Goal: Task Accomplishment & Management: Complete application form

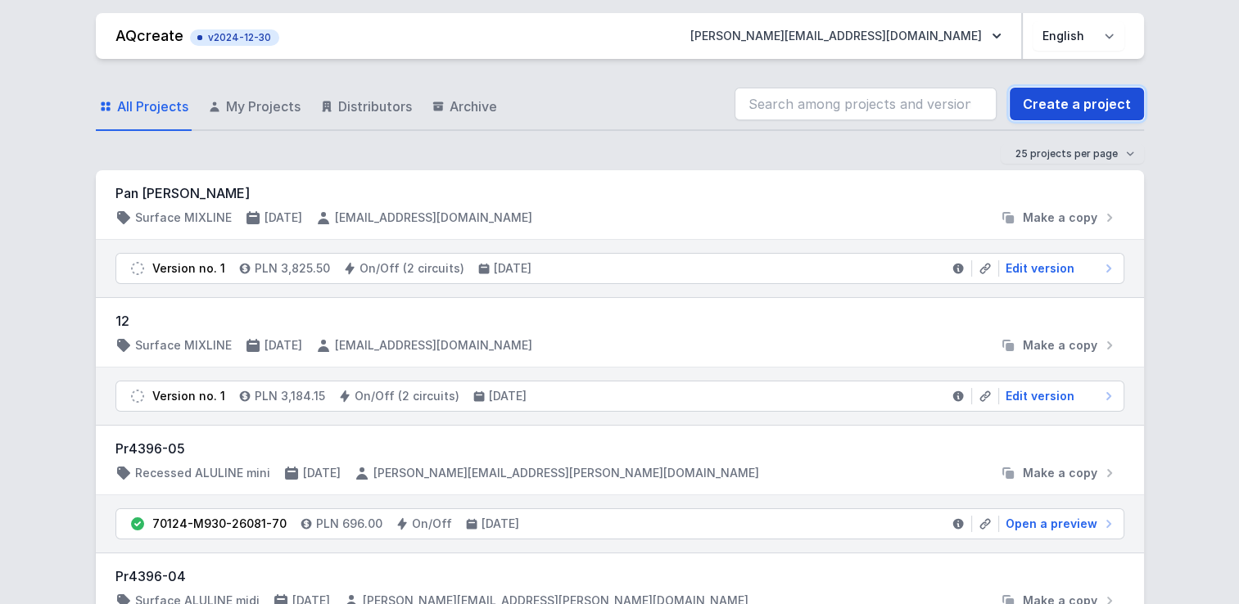
click at [1064, 101] on link "Create a project" at bounding box center [1076, 104] width 134 height 33
click at [1120, 90] on link "Create a project" at bounding box center [1076, 104] width 134 height 33
click at [1050, 100] on link "Create a project" at bounding box center [1076, 104] width 134 height 33
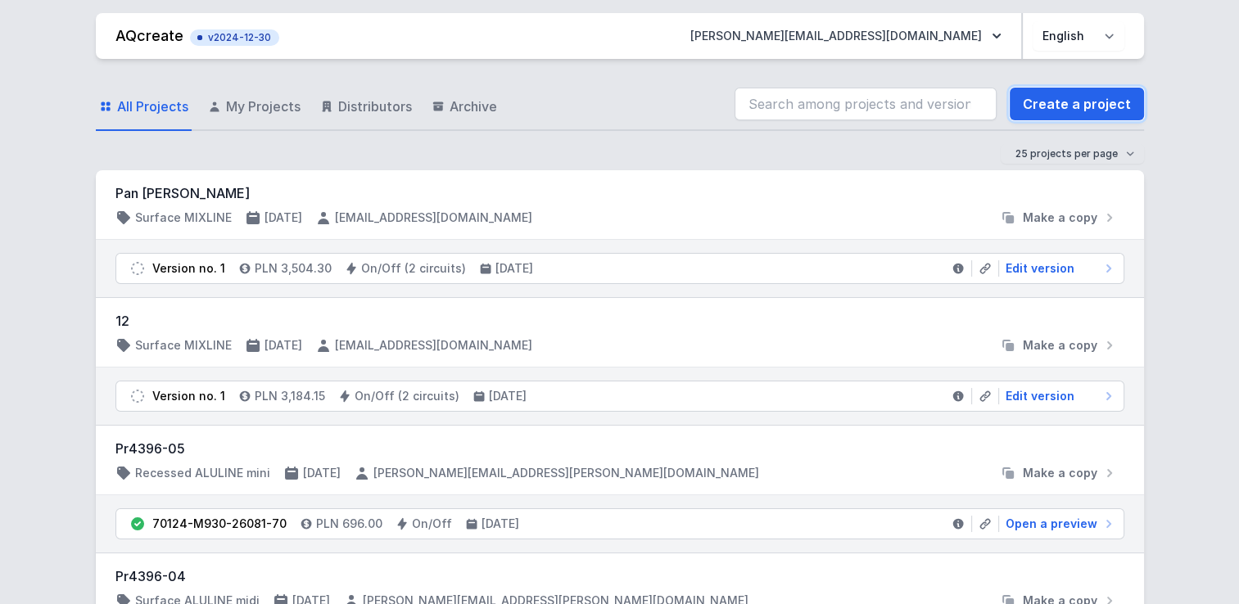
drag, startPoint x: 1067, startPoint y: 102, endPoint x: 616, endPoint y: 1, distance: 463.1
click at [1067, 102] on link "Create a project" at bounding box center [1076, 104] width 134 height 33
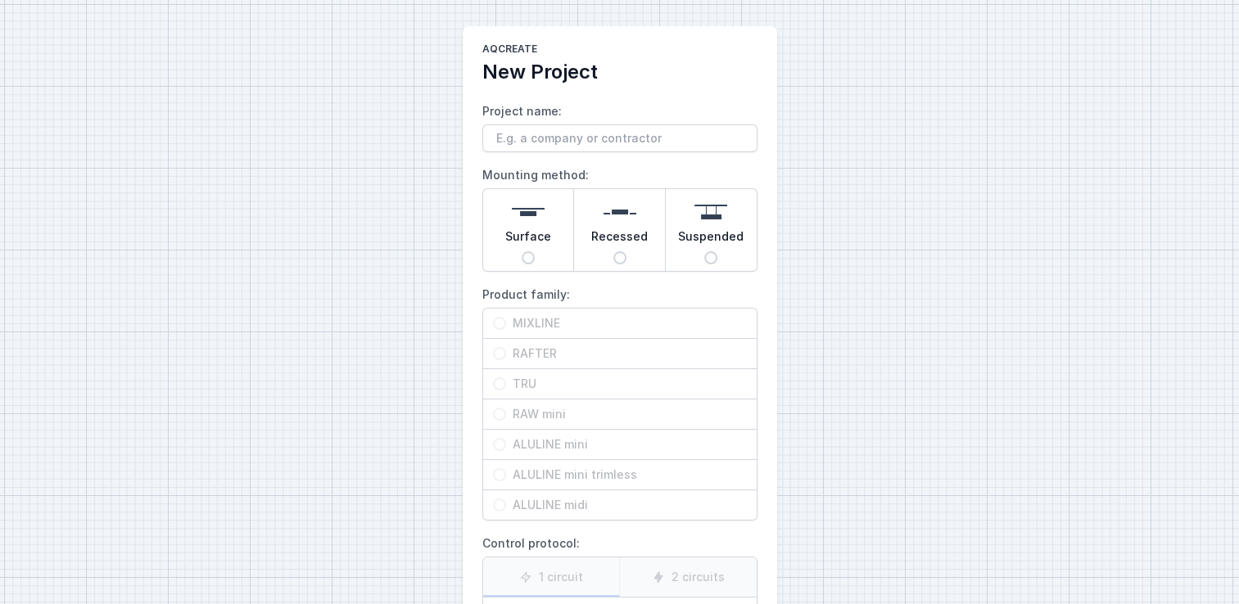
click at [602, 138] on input "Project name:" at bounding box center [619, 138] width 275 height 28
type input "test"
click at [331, 160] on div "AQcreate New Project Project name: test Mounting method: Surface Recessed Suspe…" at bounding box center [619, 410] width 1239 height 820
click at [577, 134] on input "test" at bounding box center [619, 138] width 275 height 28
click at [534, 241] on span "Surface" at bounding box center [528, 239] width 46 height 23
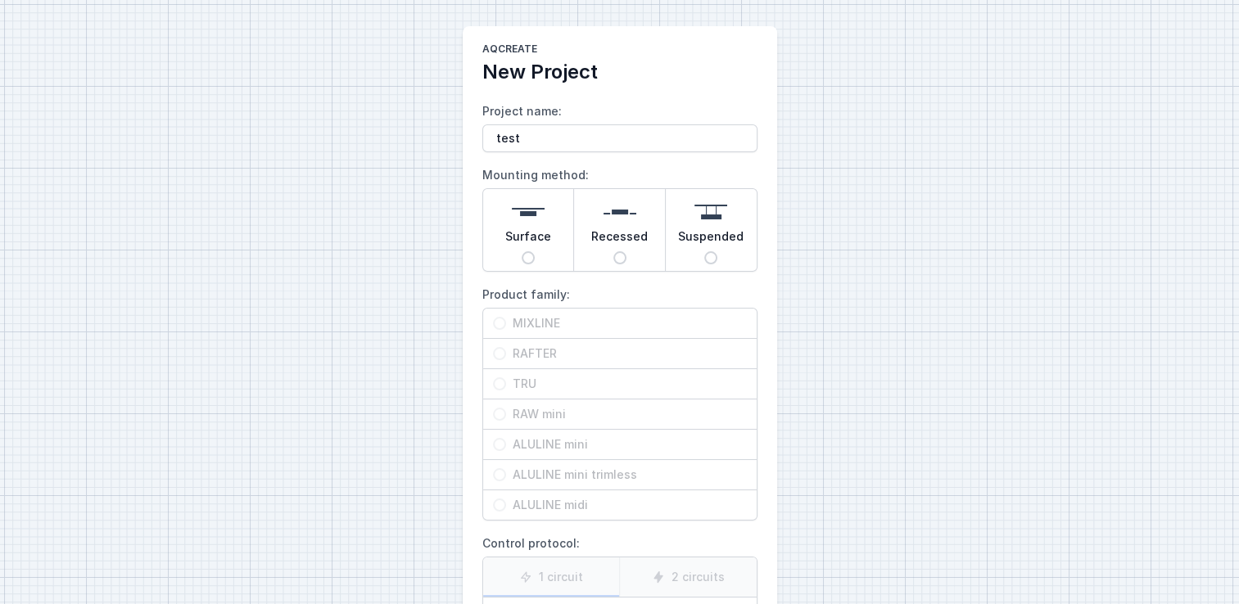
click at [534, 251] on input "Surface" at bounding box center [527, 257] width 13 height 13
radio input "true"
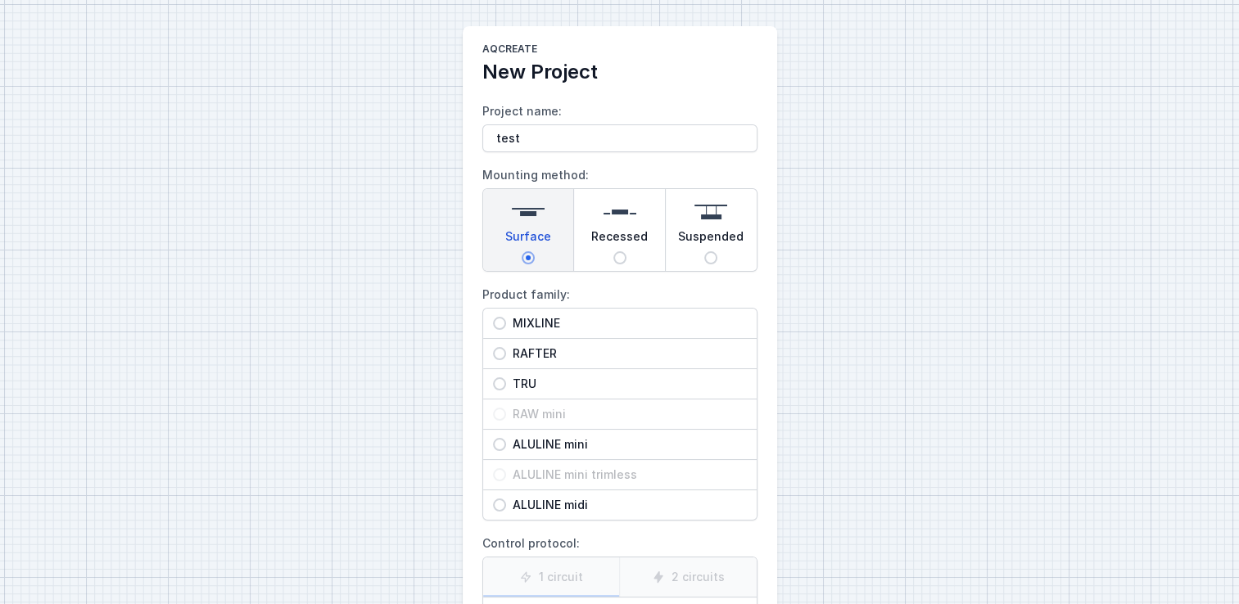
click at [611, 239] on span "Recessed" at bounding box center [619, 239] width 56 height 23
click at [613, 251] on input "Recessed" at bounding box center [619, 257] width 13 height 13
radio input "true"
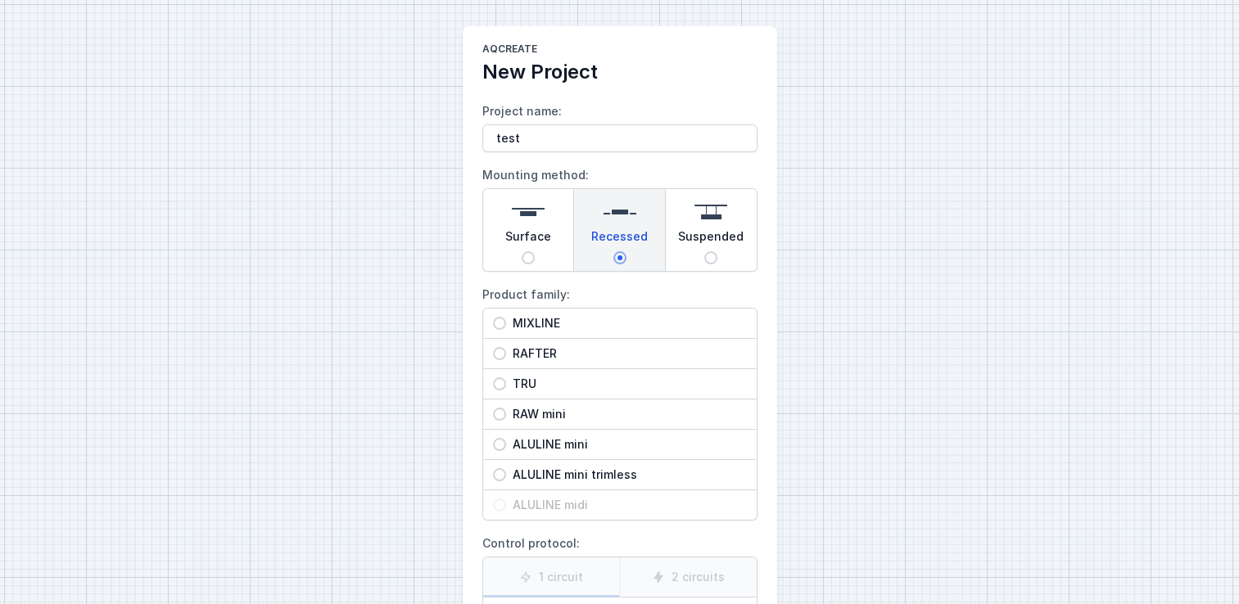
click at [691, 247] on span "Suspended" at bounding box center [710, 239] width 65 height 23
click at [704, 251] on input "Suspended" at bounding box center [710, 257] width 13 height 13
radio input "true"
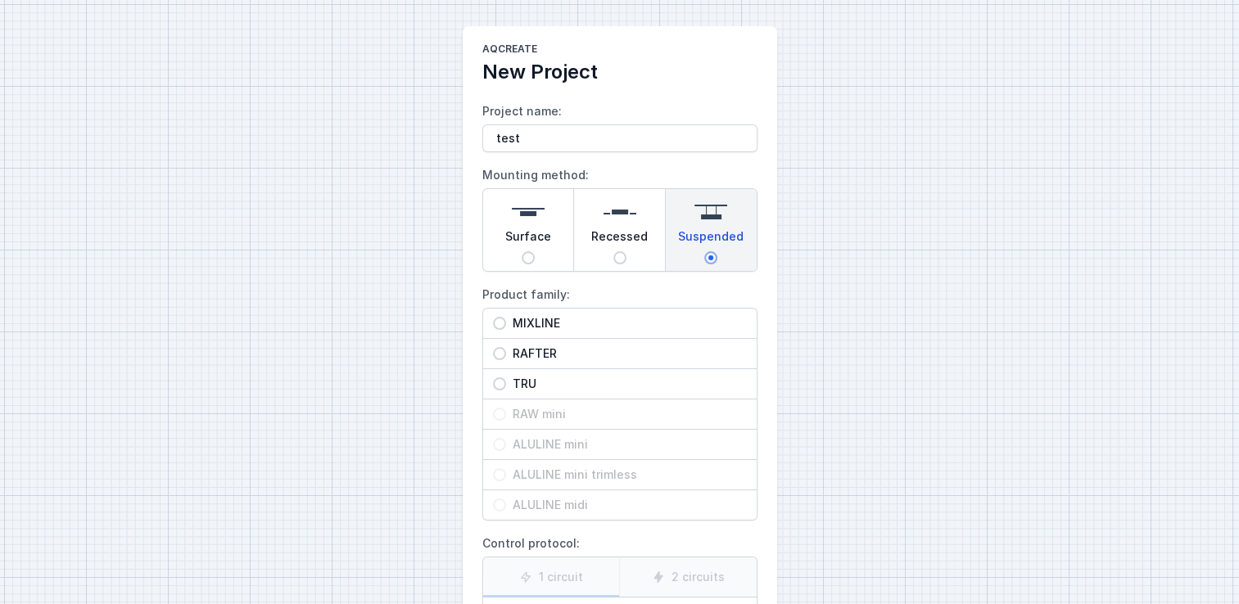
click at [523, 241] on span "Surface" at bounding box center [528, 239] width 46 height 23
click at [523, 251] on input "Surface" at bounding box center [527, 257] width 13 height 13
radio input "true"
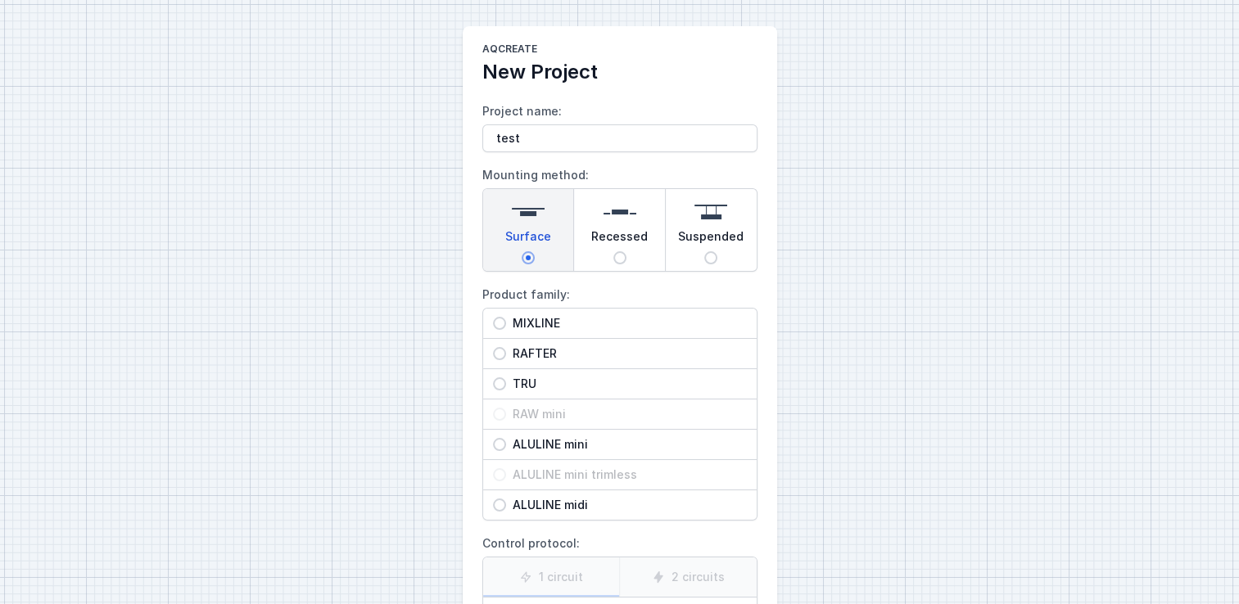
click at [544, 329] on span "MIXLINE" at bounding box center [626, 323] width 241 height 16
click at [506, 329] on input "MIXLINE" at bounding box center [499, 323] width 13 height 13
radio input "true"
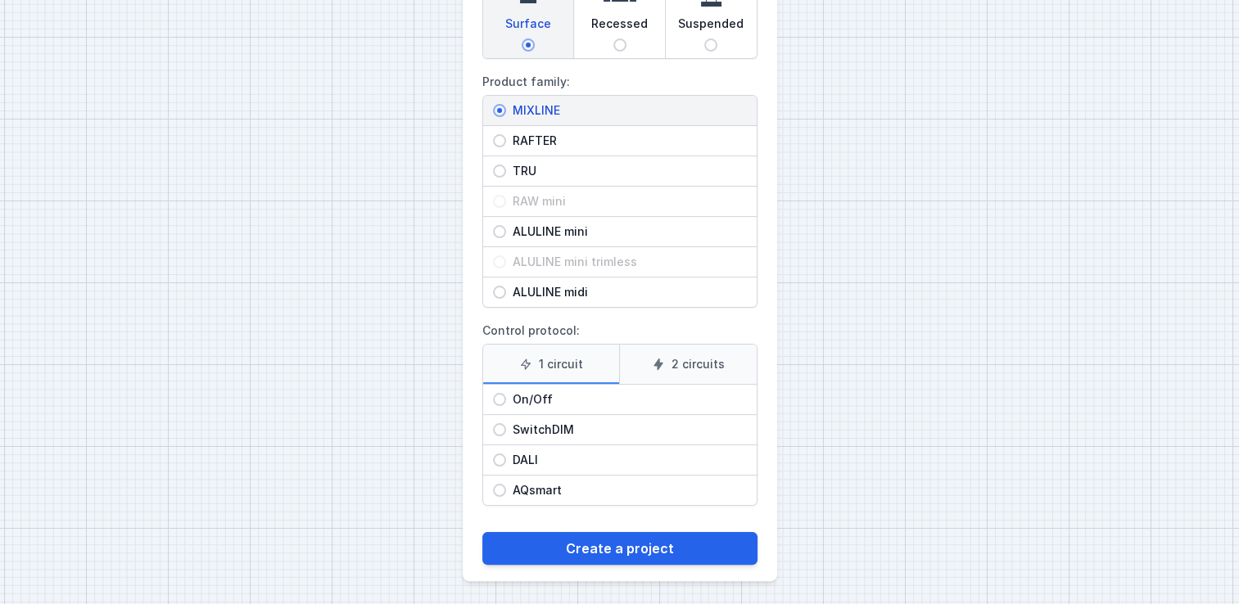
click at [496, 429] on input "SwitchDIM" at bounding box center [499, 429] width 13 height 13
radio input "true"
click at [501, 453] on input "DALI" at bounding box center [499, 459] width 13 height 13
radio input "true"
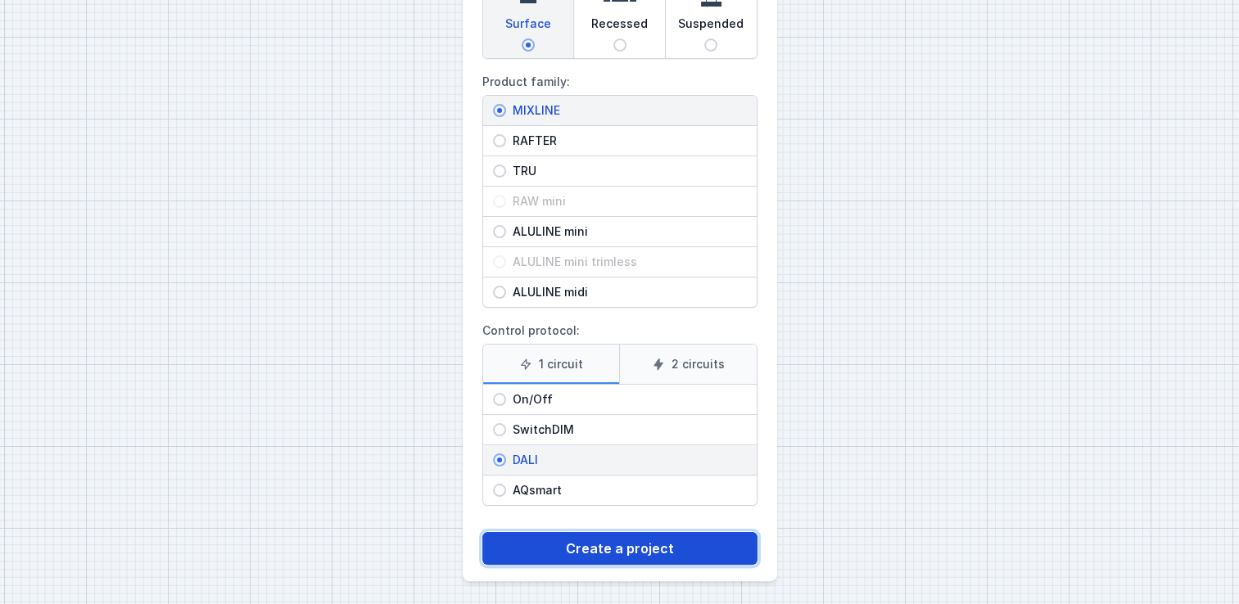
click at [563, 544] on button "Create a project" at bounding box center [619, 548] width 275 height 33
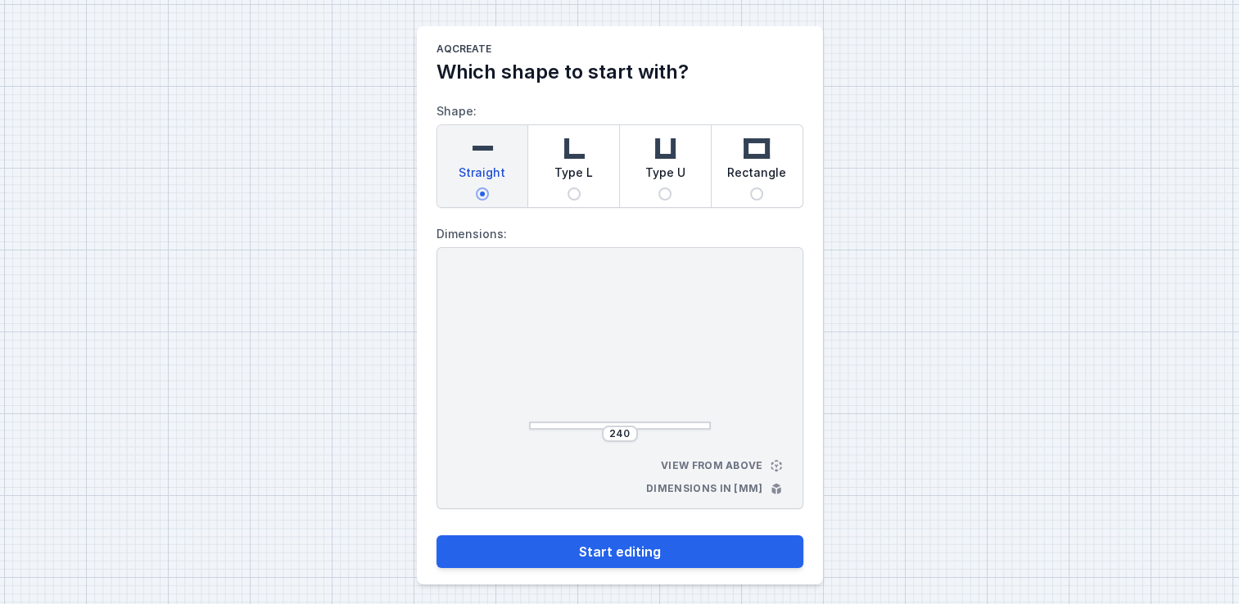
click at [586, 170] on span "Type L" at bounding box center [573, 176] width 38 height 23
click at [580, 187] on input "Type L" at bounding box center [573, 193] width 13 height 13
radio input "true"
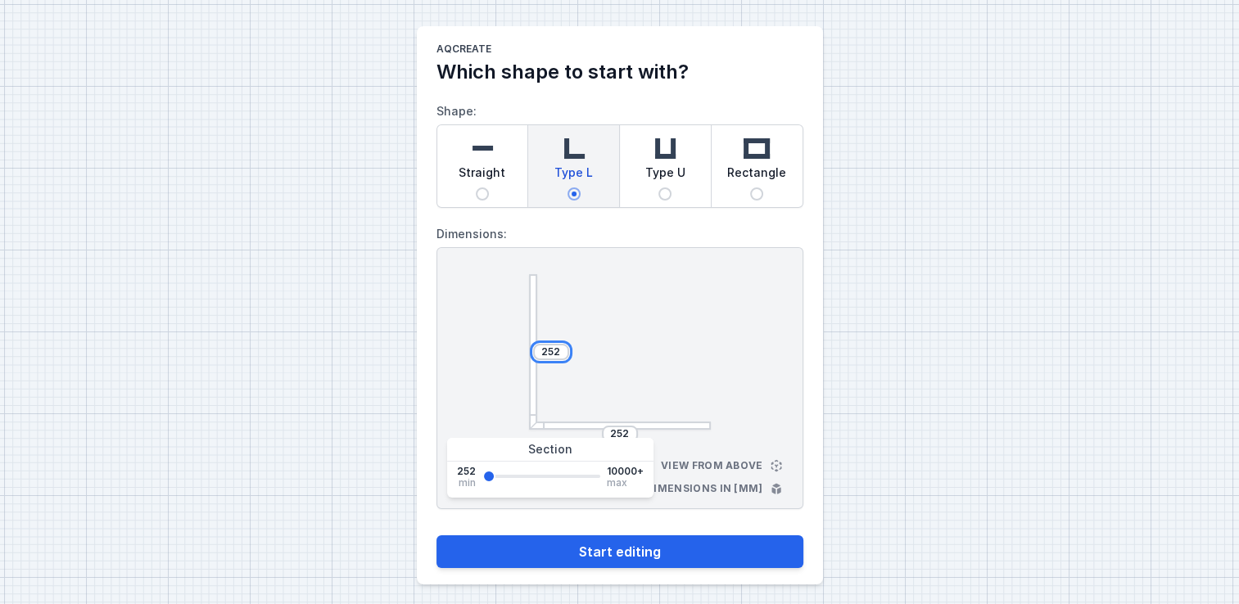
click at [562, 349] on input "252" at bounding box center [551, 351] width 26 height 13
type input "2520"
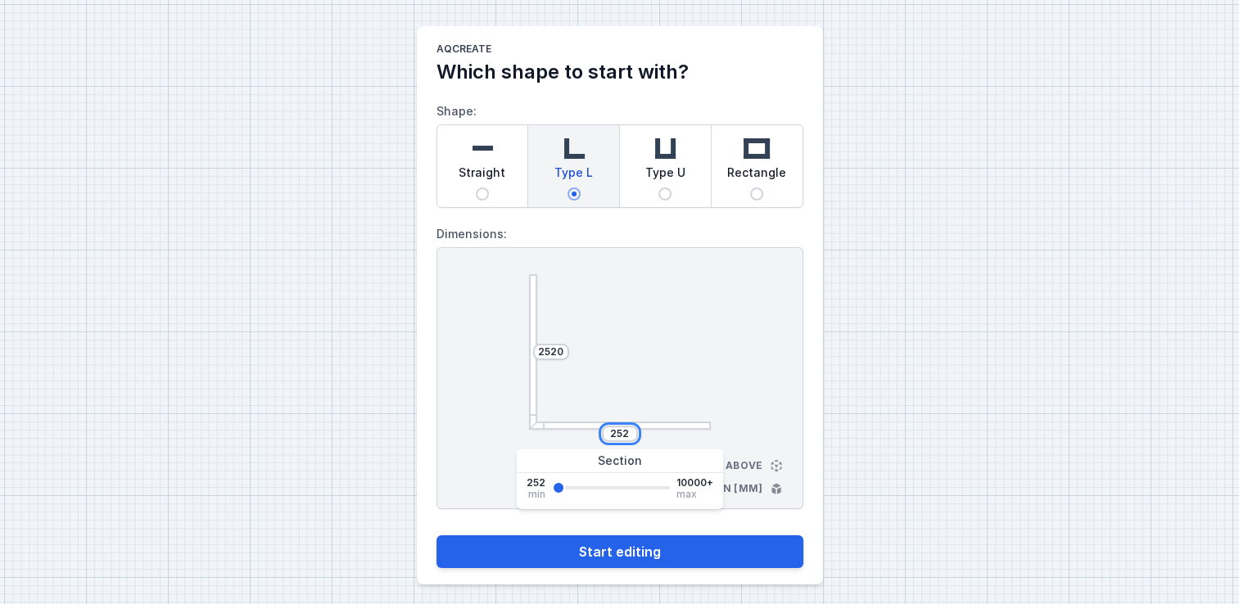
click at [624, 431] on input "252" at bounding box center [620, 433] width 26 height 13
type input "2520"
click at [811, 329] on main "AQcreate Which shape to start with? Shape: Straight Type L Type U Rectangle Dim…" at bounding box center [620, 305] width 406 height 558
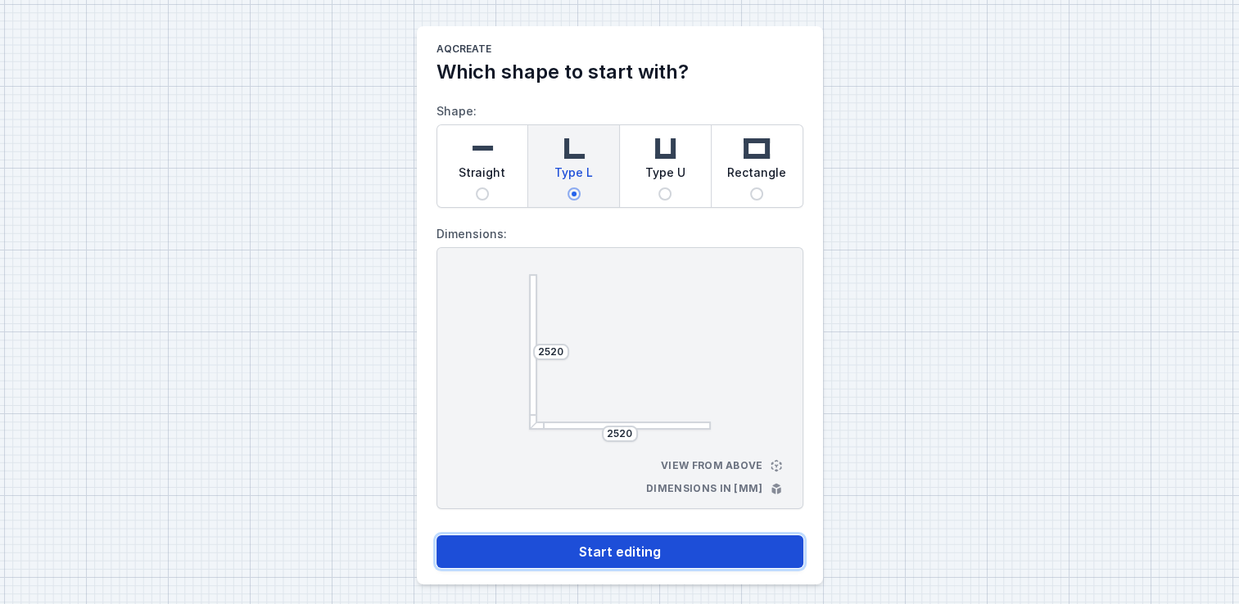
click at [557, 557] on button "Start editing" at bounding box center [619, 551] width 367 height 33
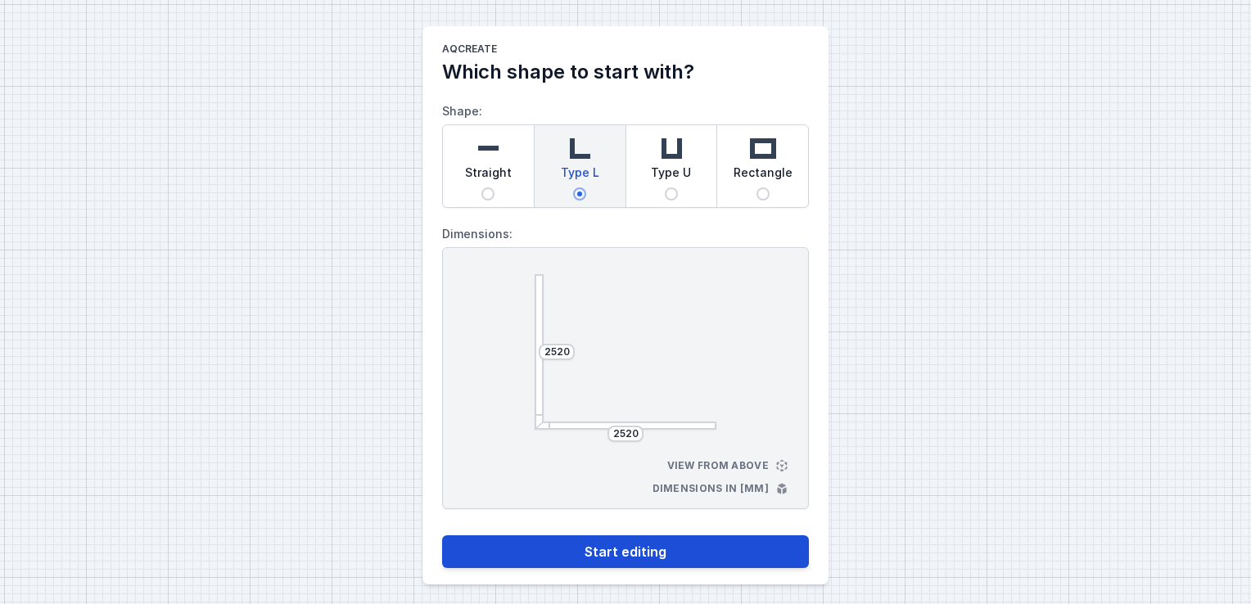
select select "4"
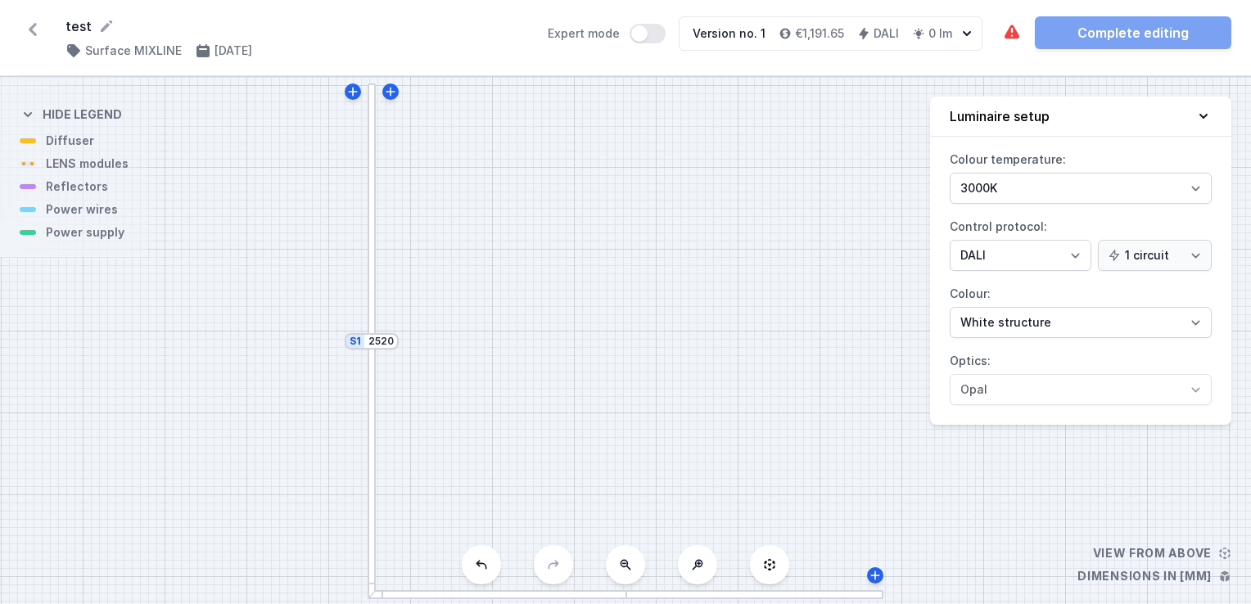
click at [370, 313] on div at bounding box center [372, 211] width 9 height 257
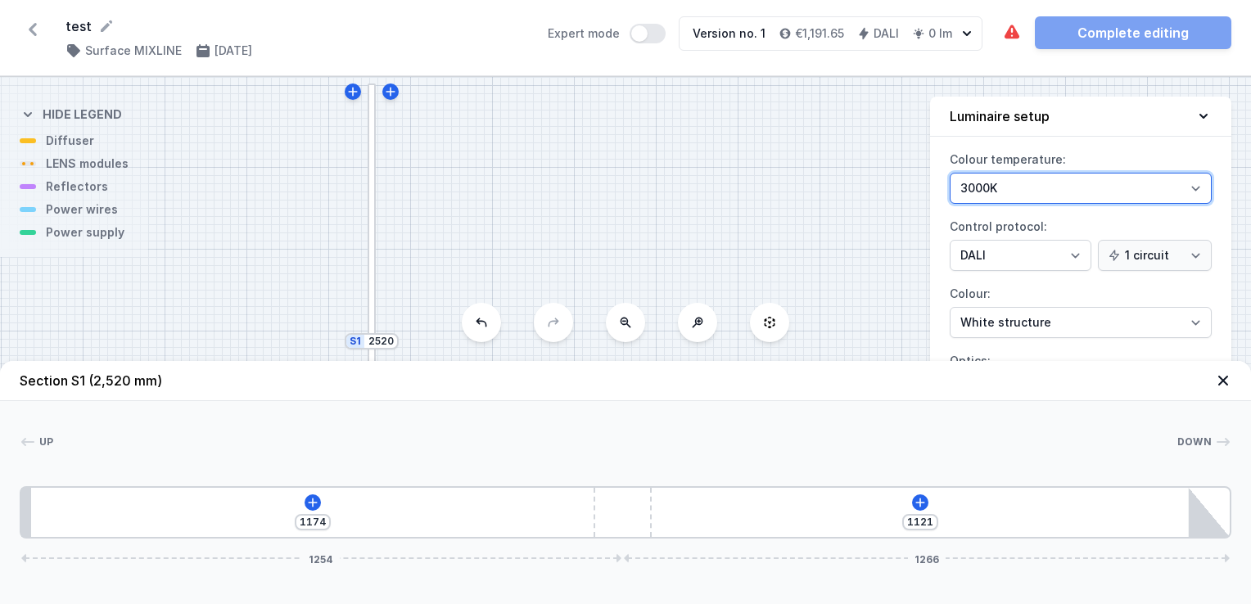
click at [1131, 190] on select "3000K 4000K 2700K" at bounding box center [1081, 188] width 262 height 31
select select "2700"
click at [950, 173] on select "3000K 4000K 2700K" at bounding box center [1081, 188] width 262 height 31
click at [318, 501] on icon at bounding box center [312, 502] width 13 height 13
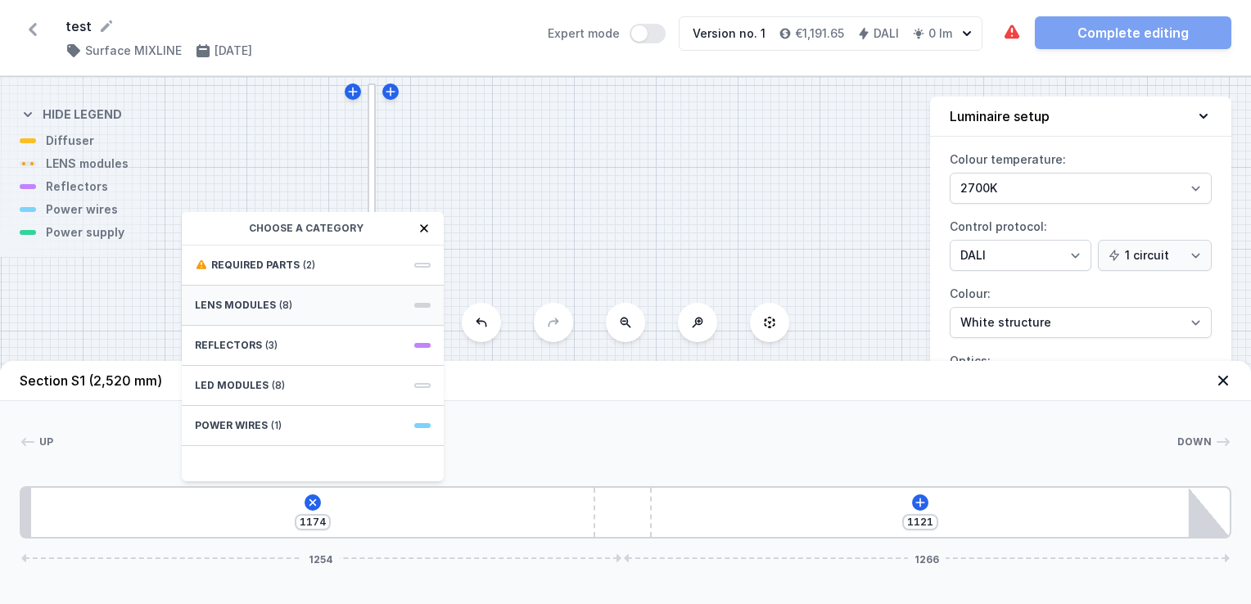
click at [241, 304] on span "LENS modules" at bounding box center [235, 305] width 81 height 13
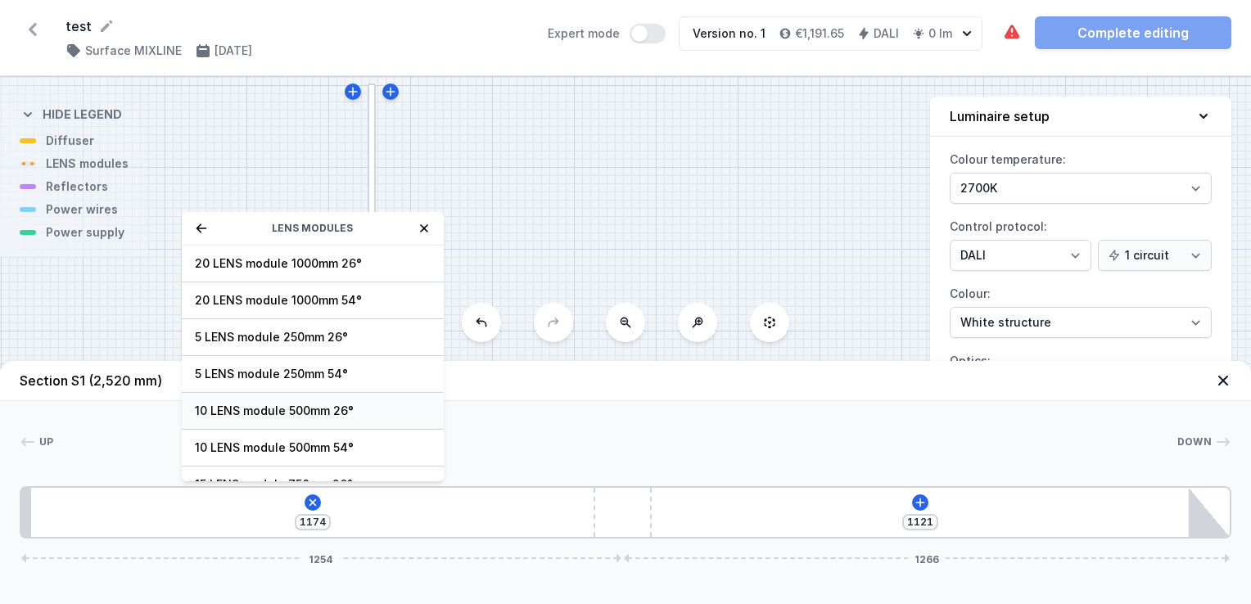
click at [232, 400] on div "10 LENS module 500mm 26°" at bounding box center [313, 411] width 262 height 37
type input "674"
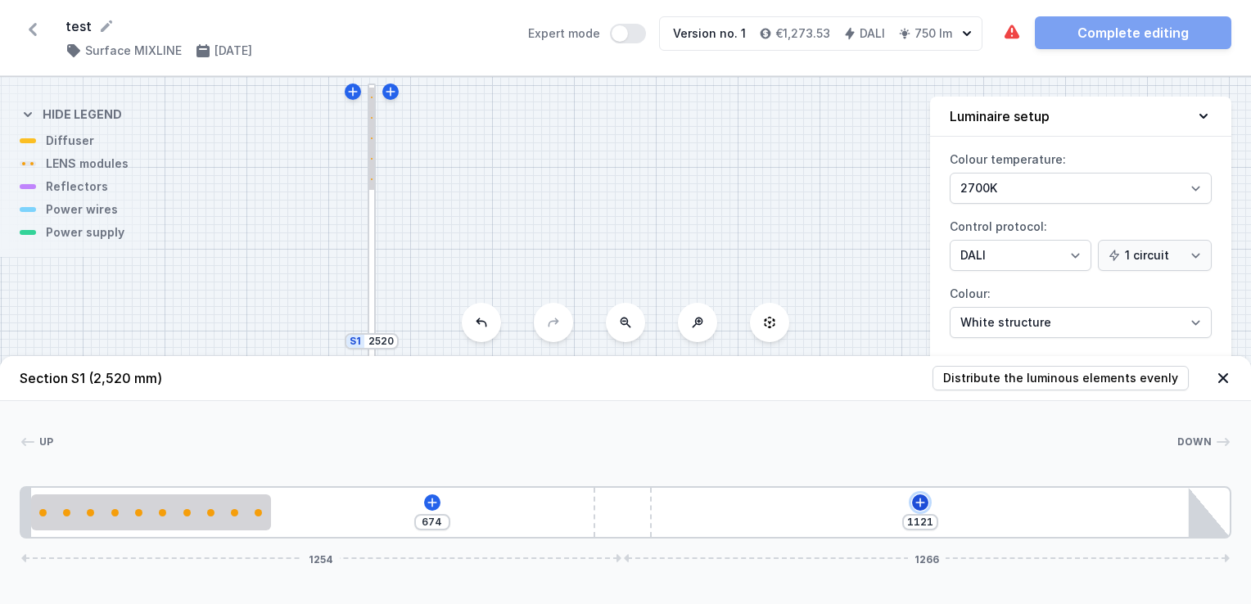
click at [925, 497] on icon at bounding box center [920, 502] width 13 height 13
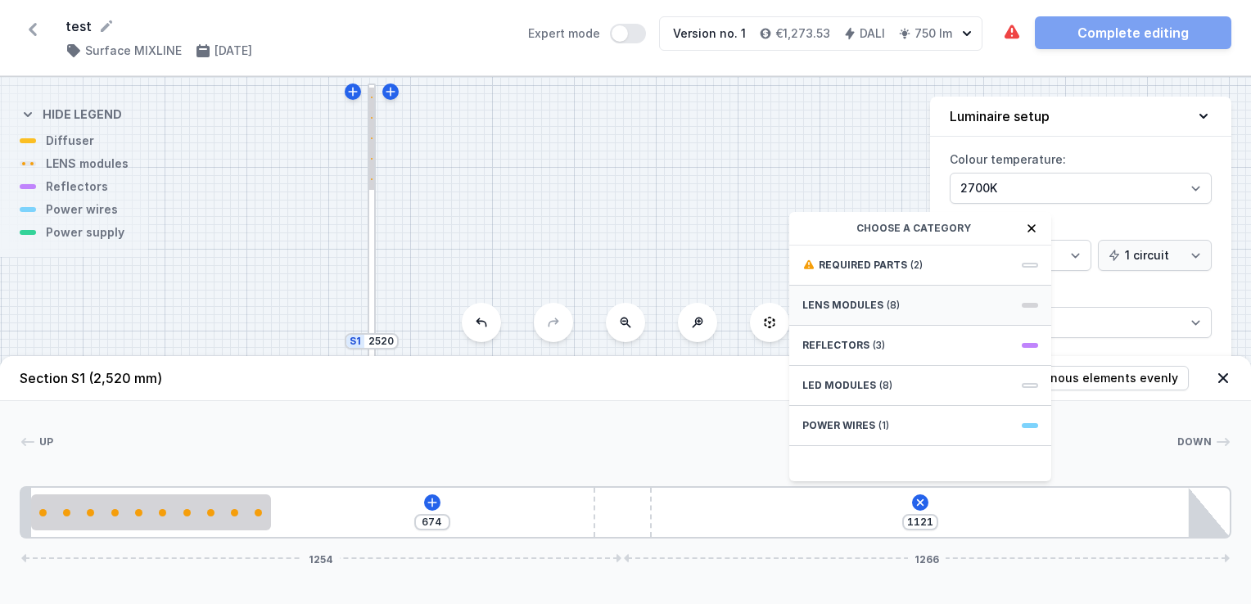
click at [874, 306] on span "LENS modules" at bounding box center [842, 305] width 81 height 13
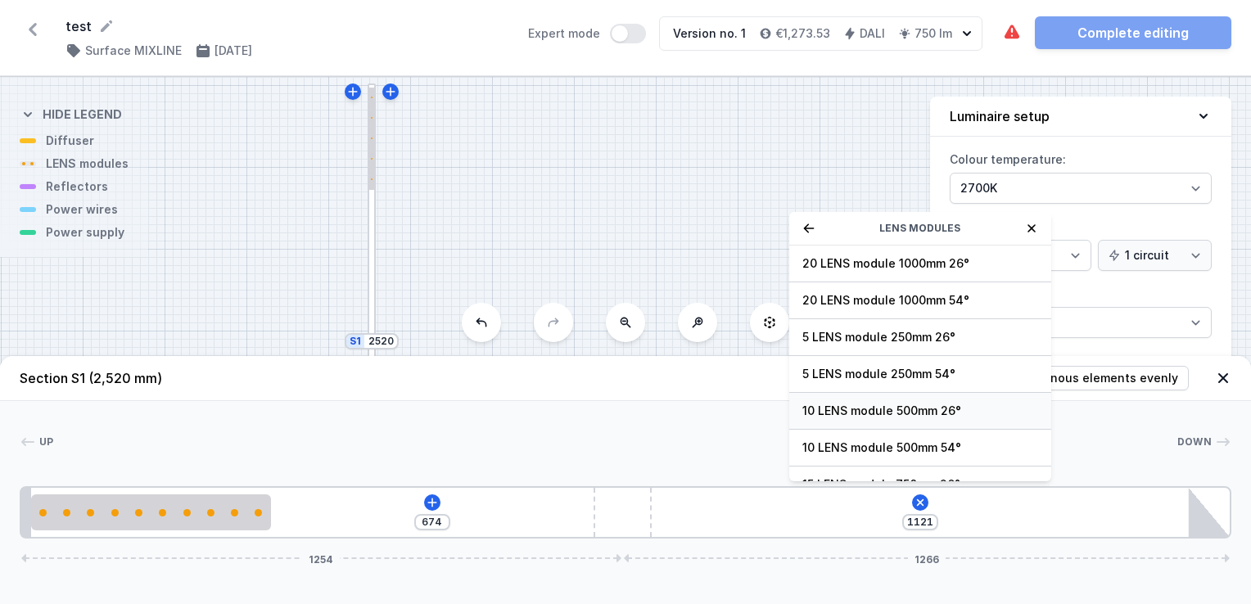
click at [838, 399] on div "10 LENS module 500mm 26°" at bounding box center [920, 411] width 262 height 37
type input "621"
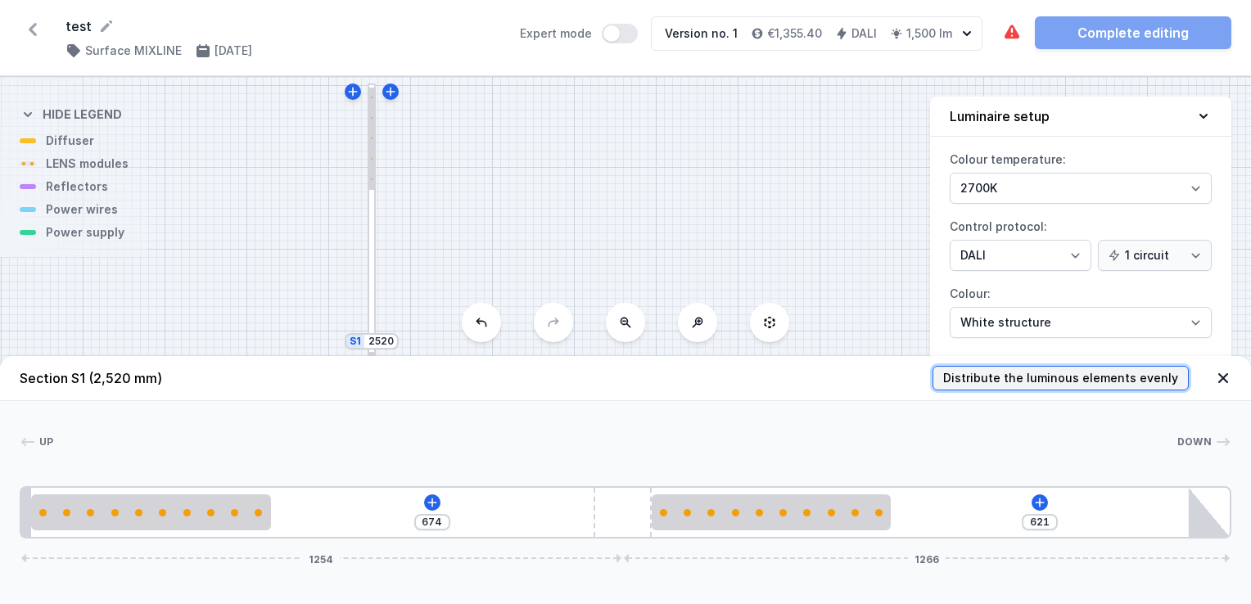
click at [1025, 383] on span "Distribute the luminous elements evenly" at bounding box center [1060, 378] width 235 height 16
type input "187"
type input "421"
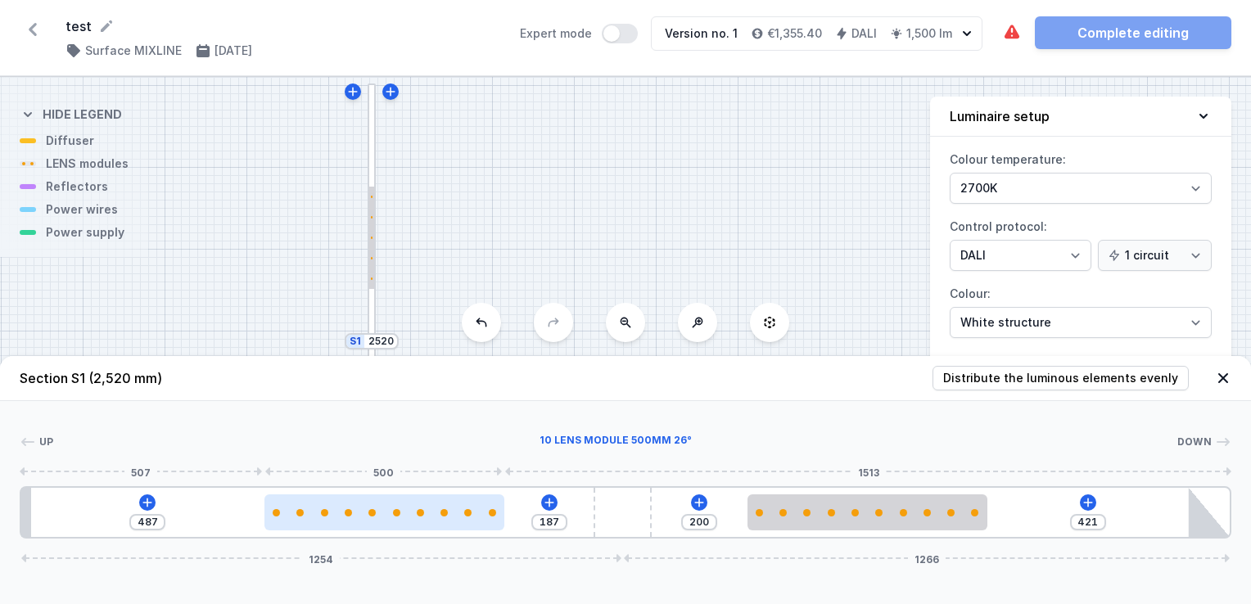
type input "192"
type input "482"
type input "227"
type input "447"
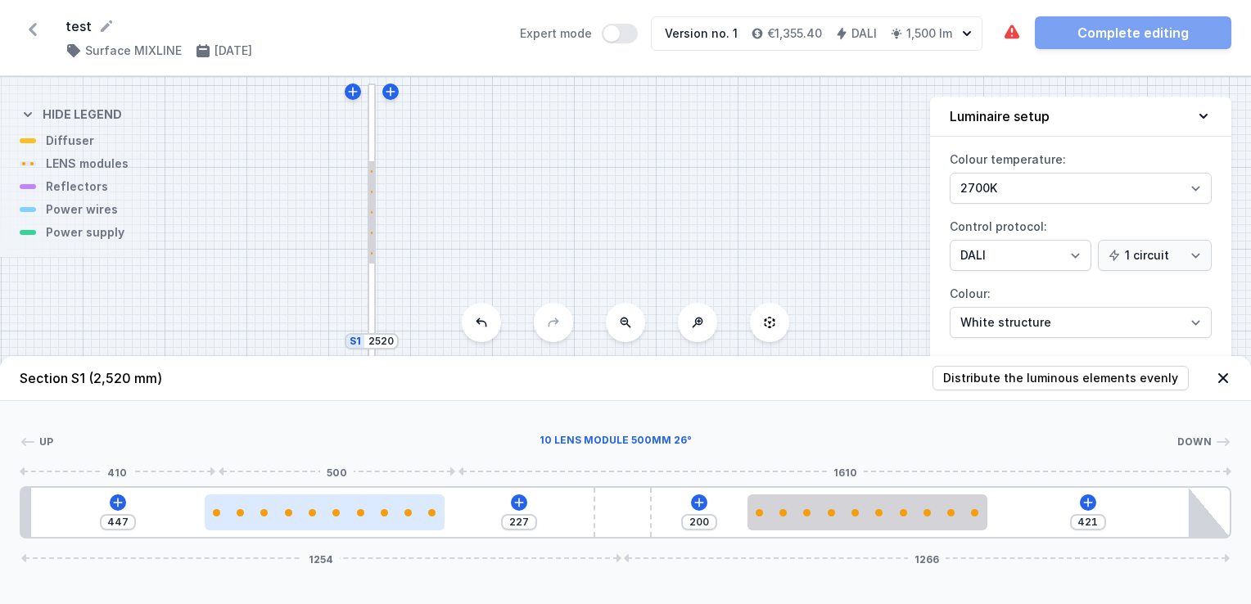
type input "340"
type input "334"
type input "360"
type input "314"
type input "367"
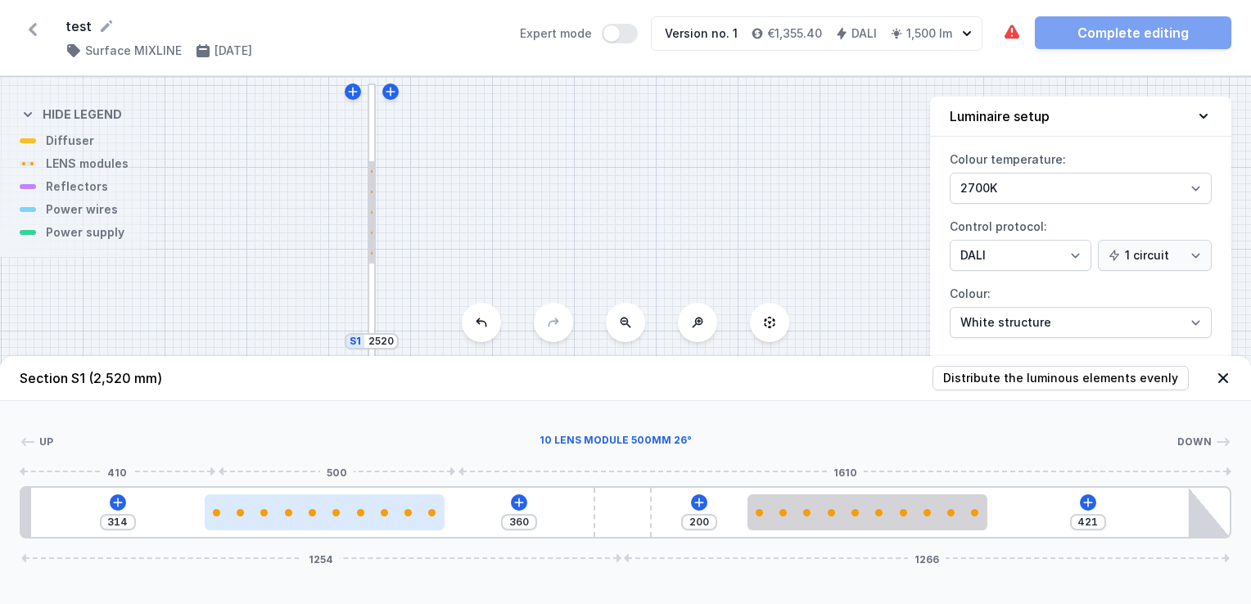
type input "307"
type input "369"
type input "305"
type input "374"
type input "300"
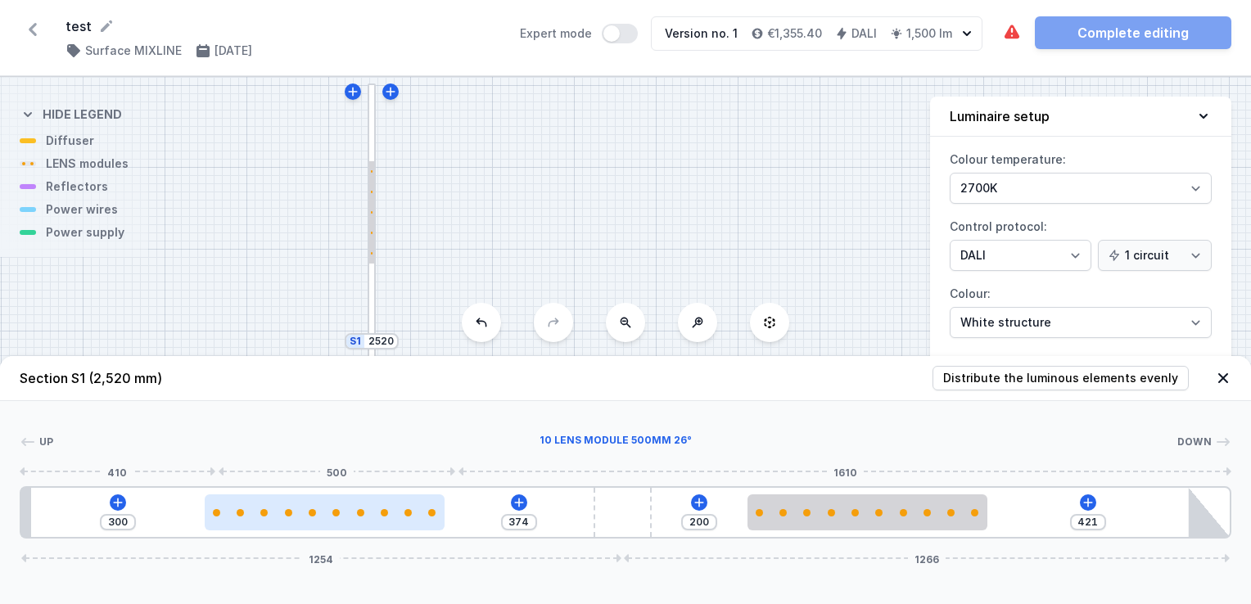
type input "379"
type input "295"
type input "387"
type input "287"
type input "392"
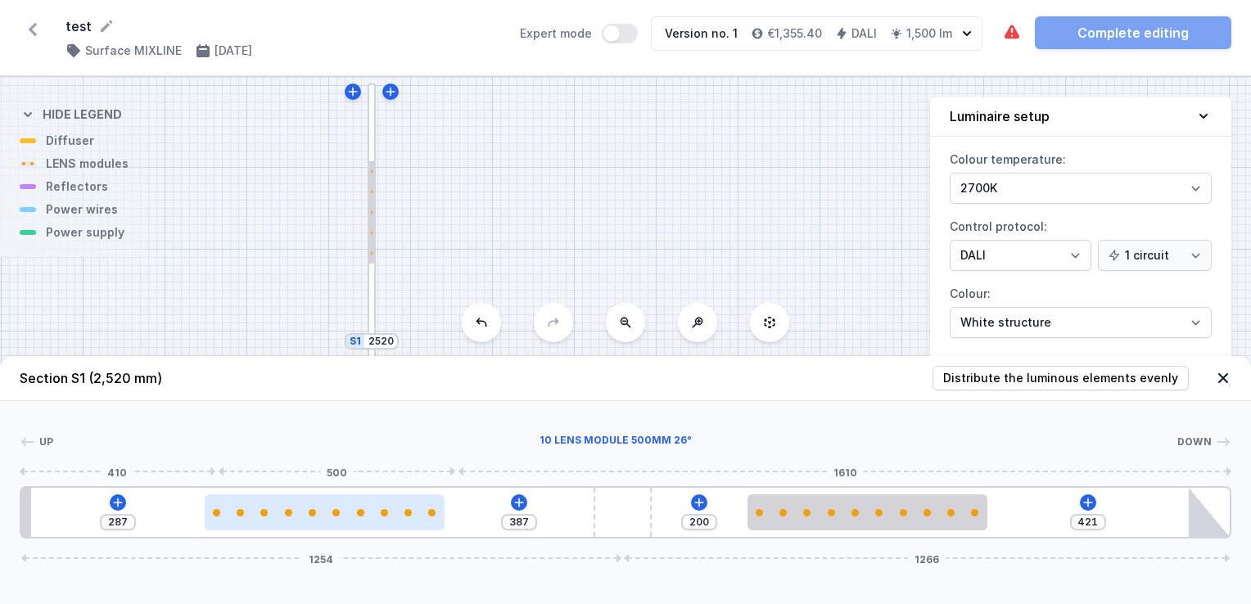
type input "282"
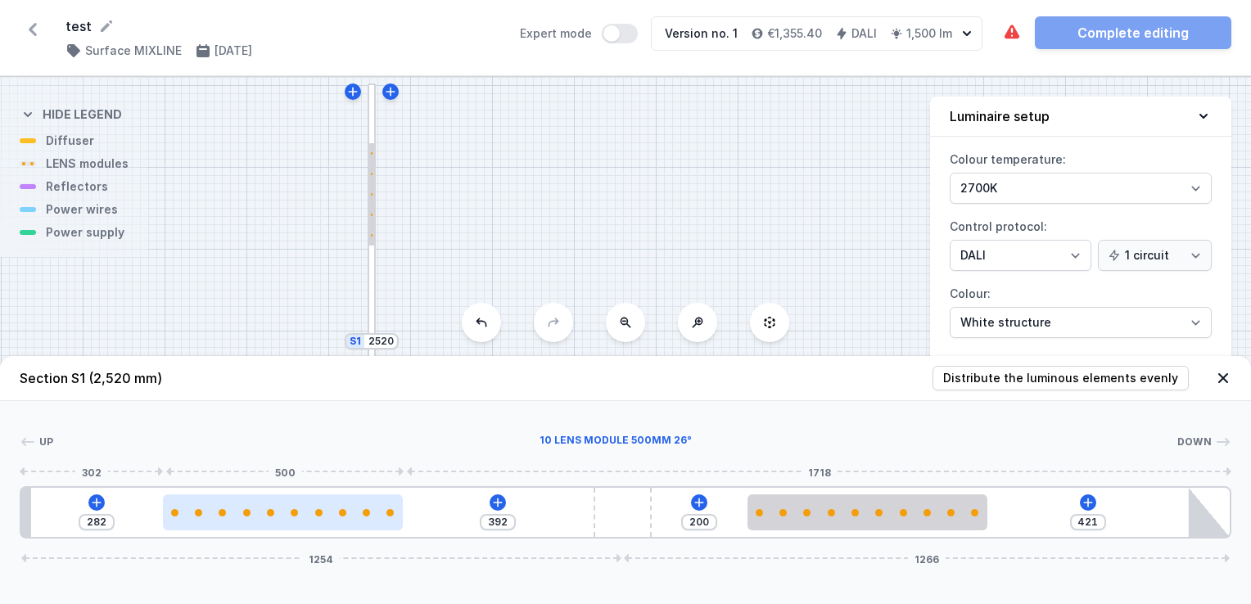
type input "399"
type input "275"
type input "407"
type input "267"
type input "415"
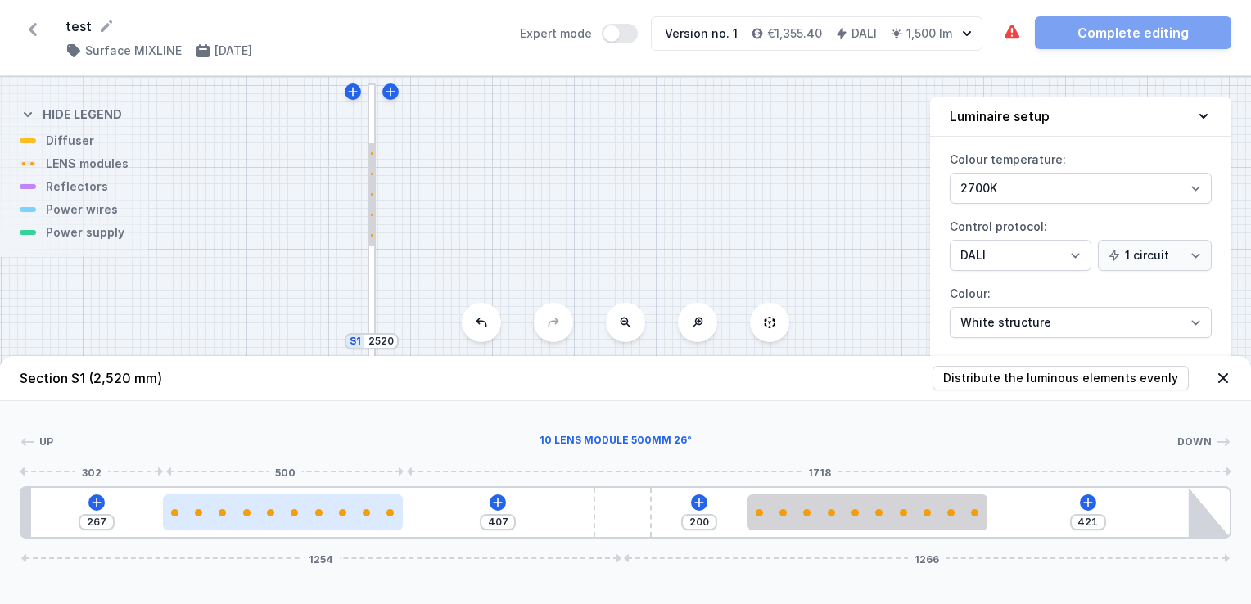
type input "259"
type input "430"
type input "244"
type input "447"
type input "227"
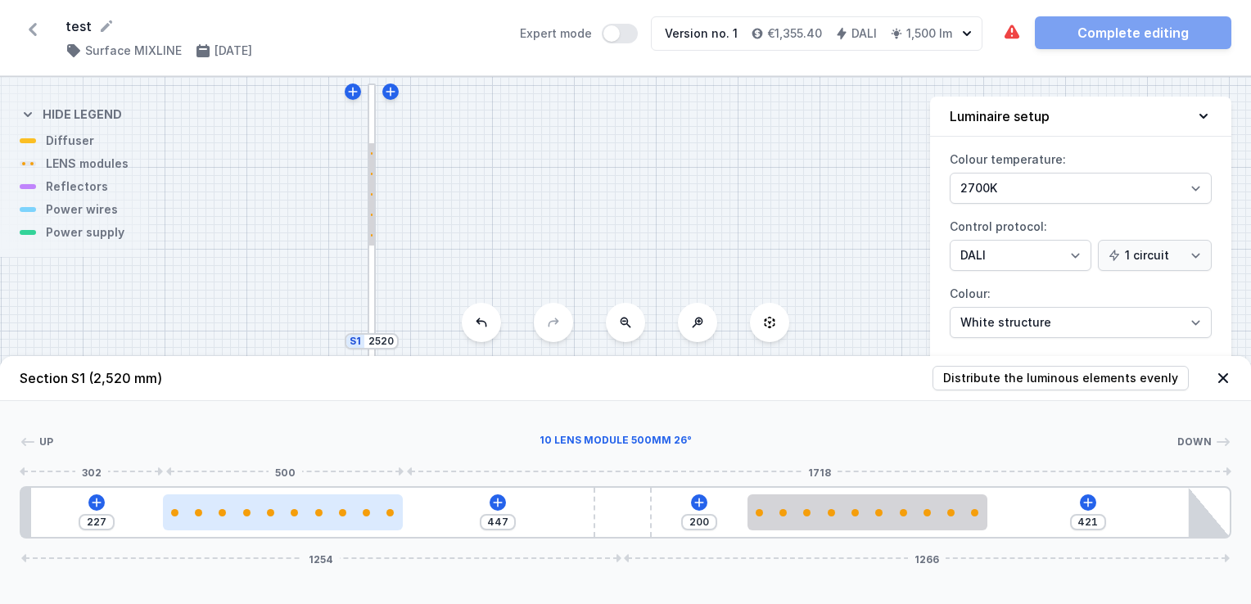
type input "454"
type input "220"
type input "462"
type input "212"
type input "472"
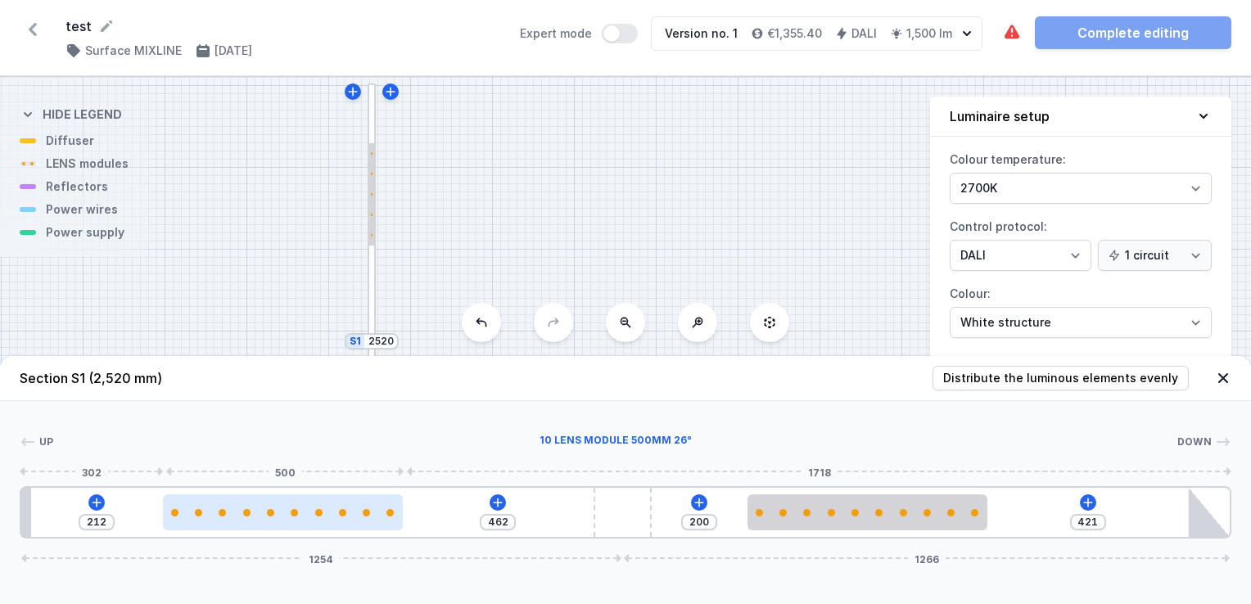
type input "202"
type input "482"
type input "192"
type input "487"
type input "187"
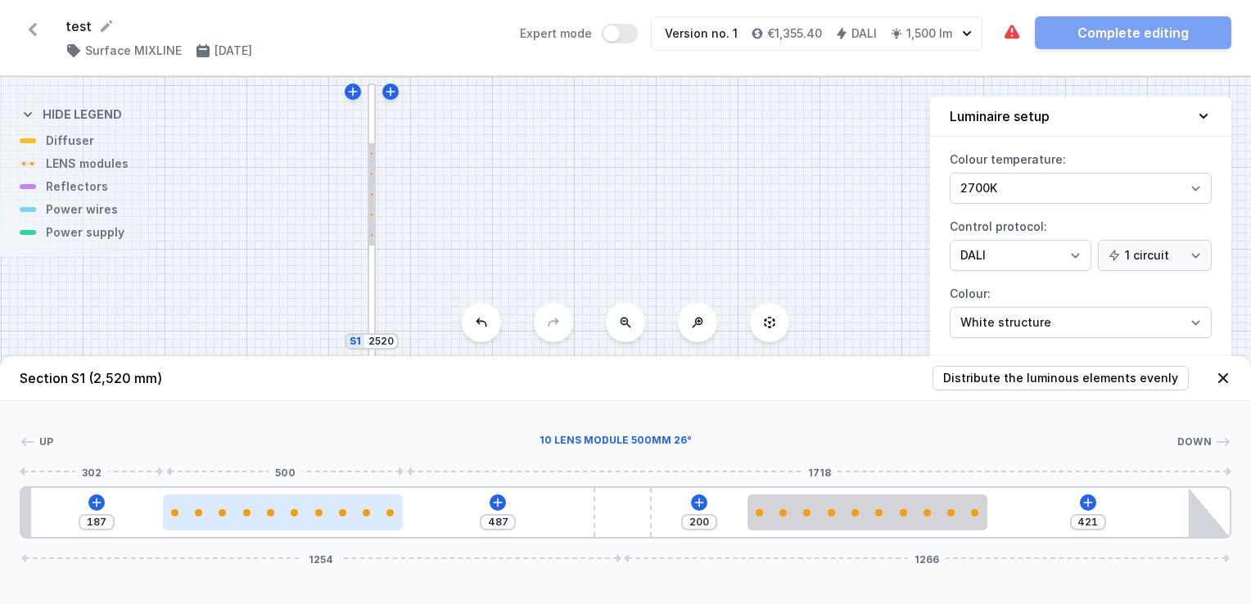
type input "492"
type input "182"
type input "495"
type input "179"
type input "499"
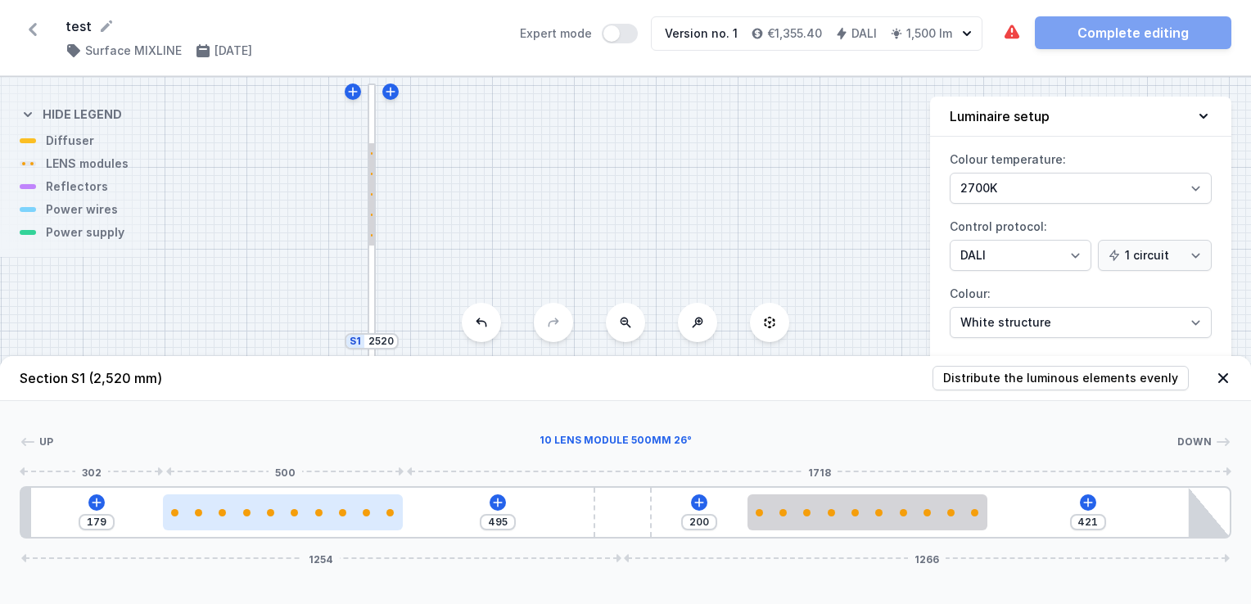
type input "175"
type input "500"
type input "174"
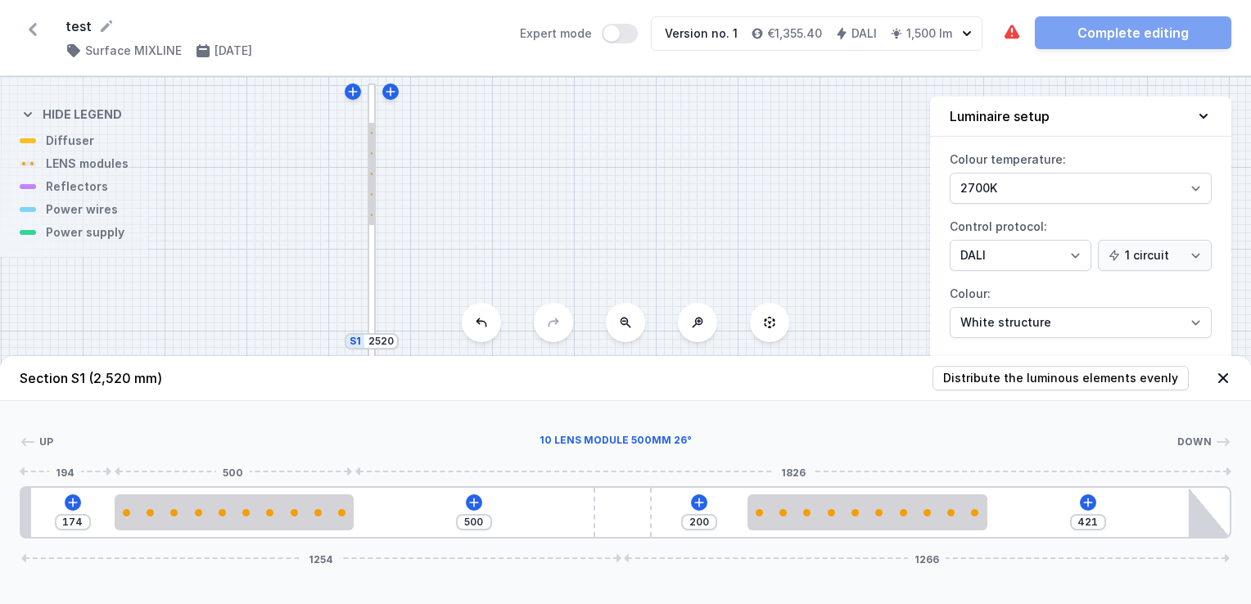
type input "499"
type input "175"
type input "495"
type input "179"
type input "439"
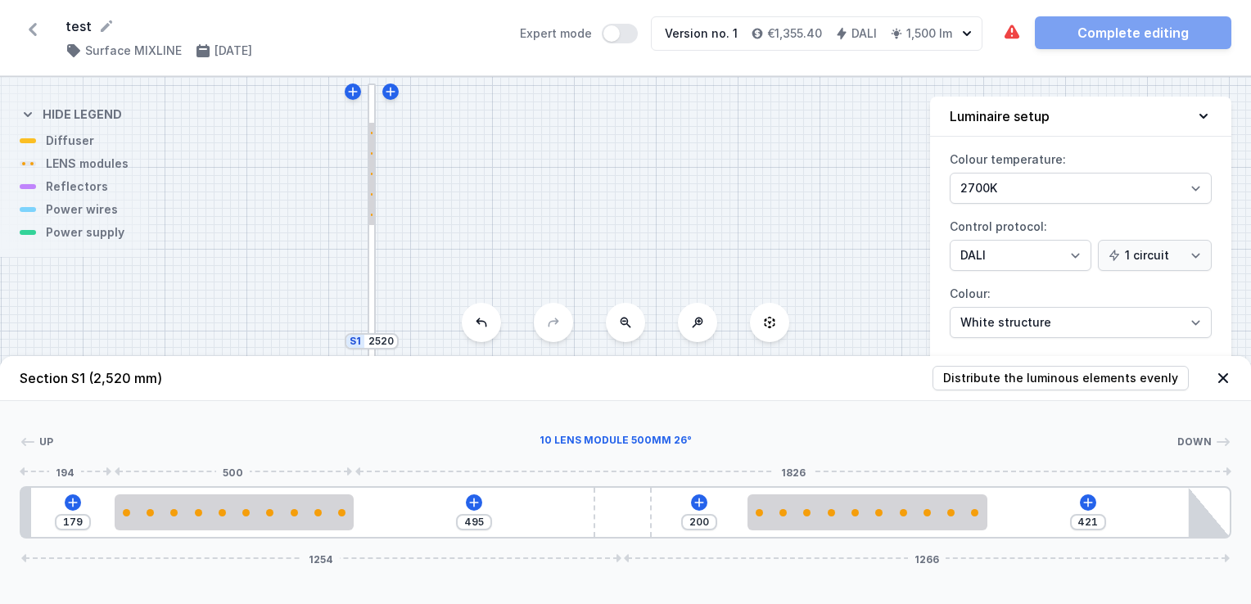
type input "235"
type input "395"
type input "279"
type input "225"
type input "449"
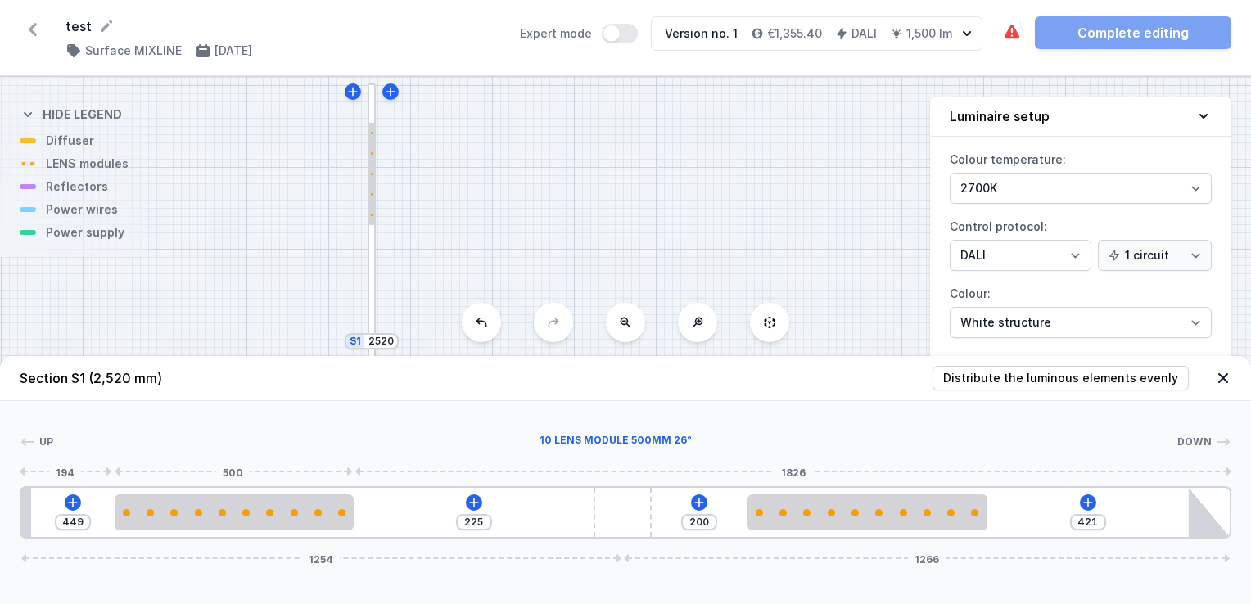
type input "195"
type input "479"
type input "187"
type input "487"
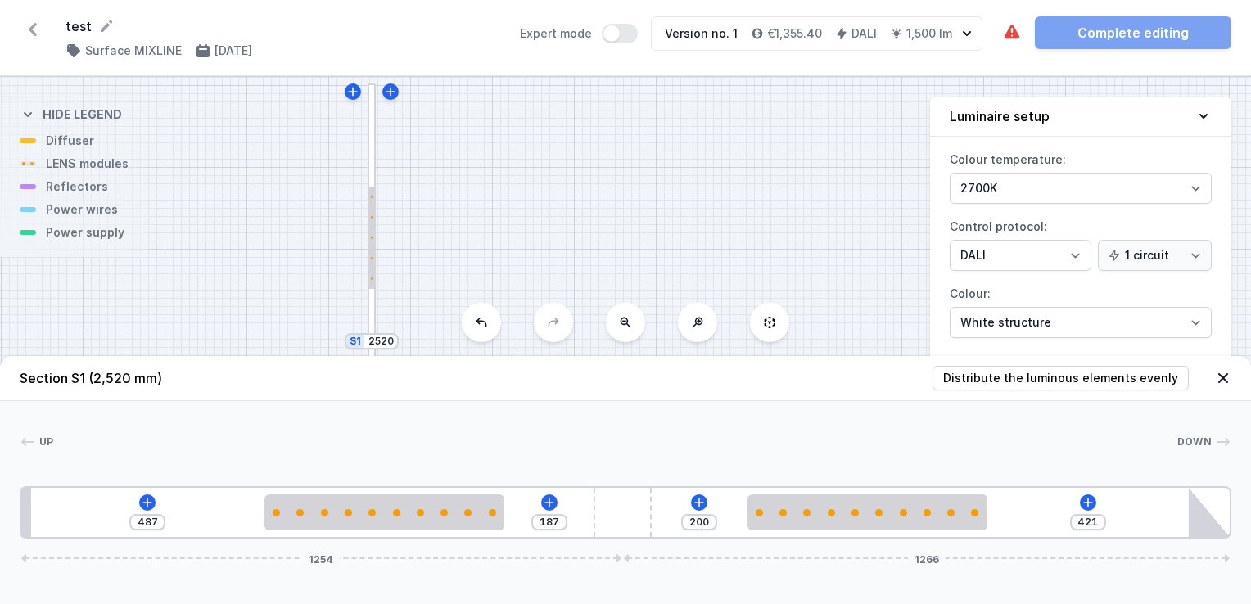
type input "185"
type input "489"
type input "184"
type input "490"
drag, startPoint x: 440, startPoint y: 521, endPoint x: 437, endPoint y: 534, distance: 12.5
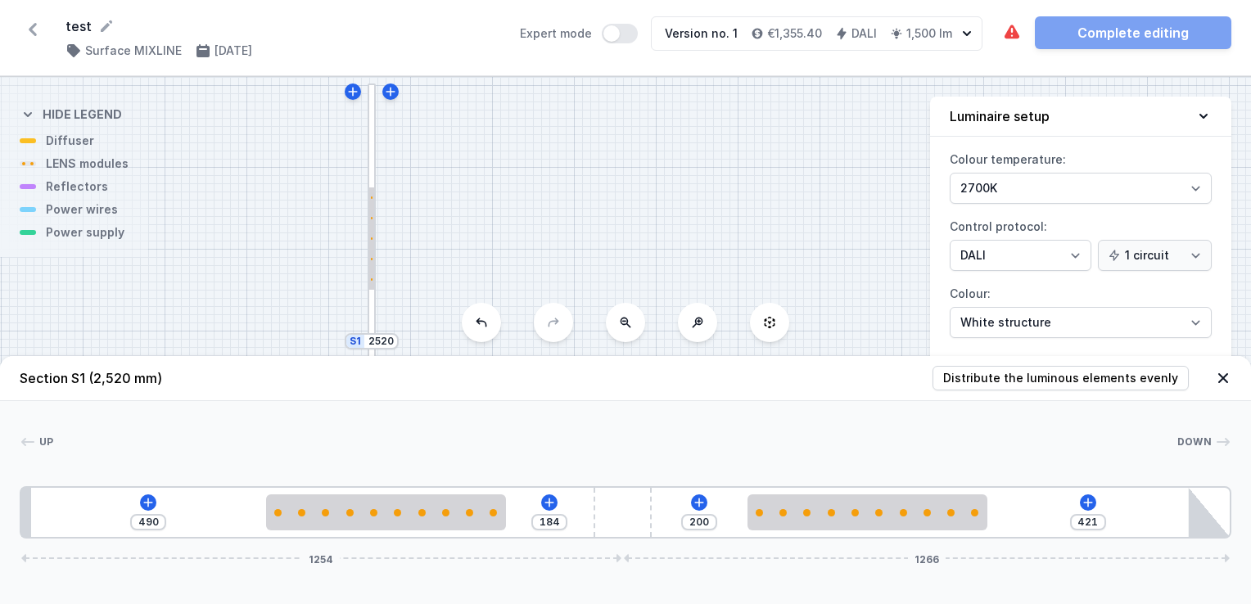
click at [437, 534] on div "490 184 200 421 1254 1266" at bounding box center [626, 512] width 1212 height 52
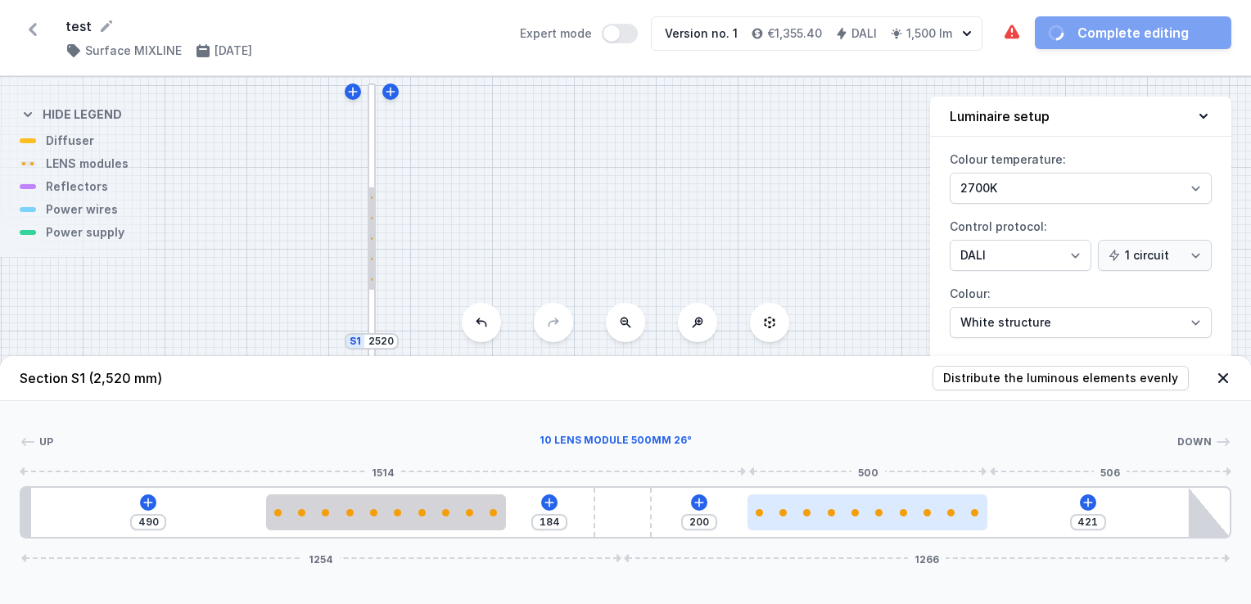
type input "447"
type input "174"
type input "322"
type input "299"
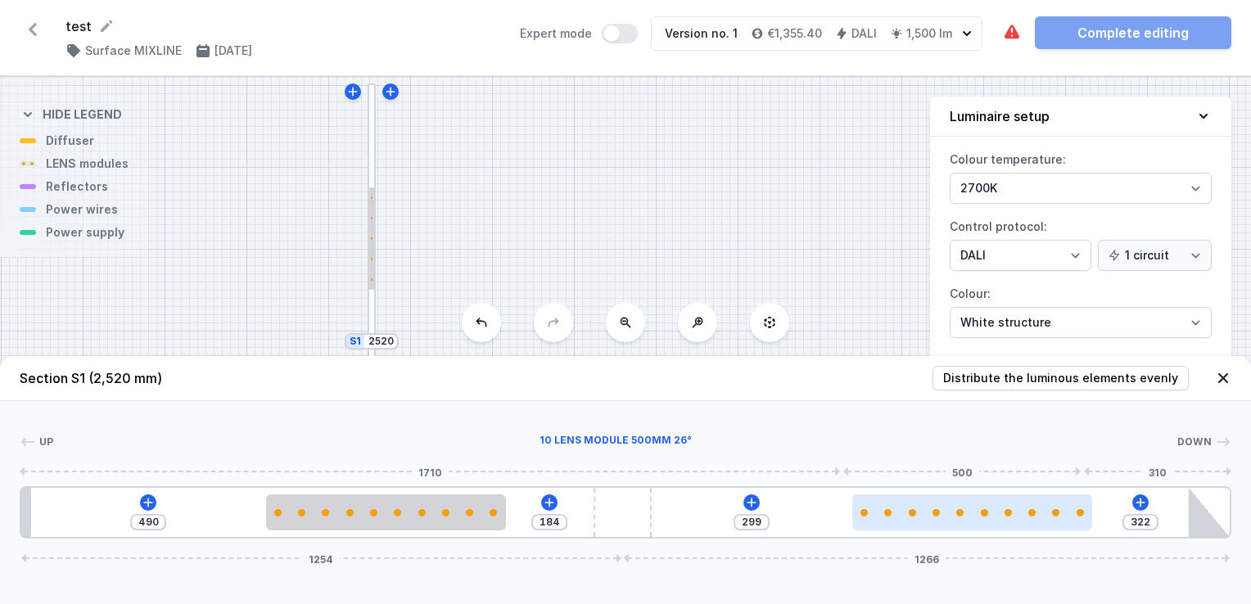
type input "202"
type input "419"
type input "187"
type input "434"
type input "182"
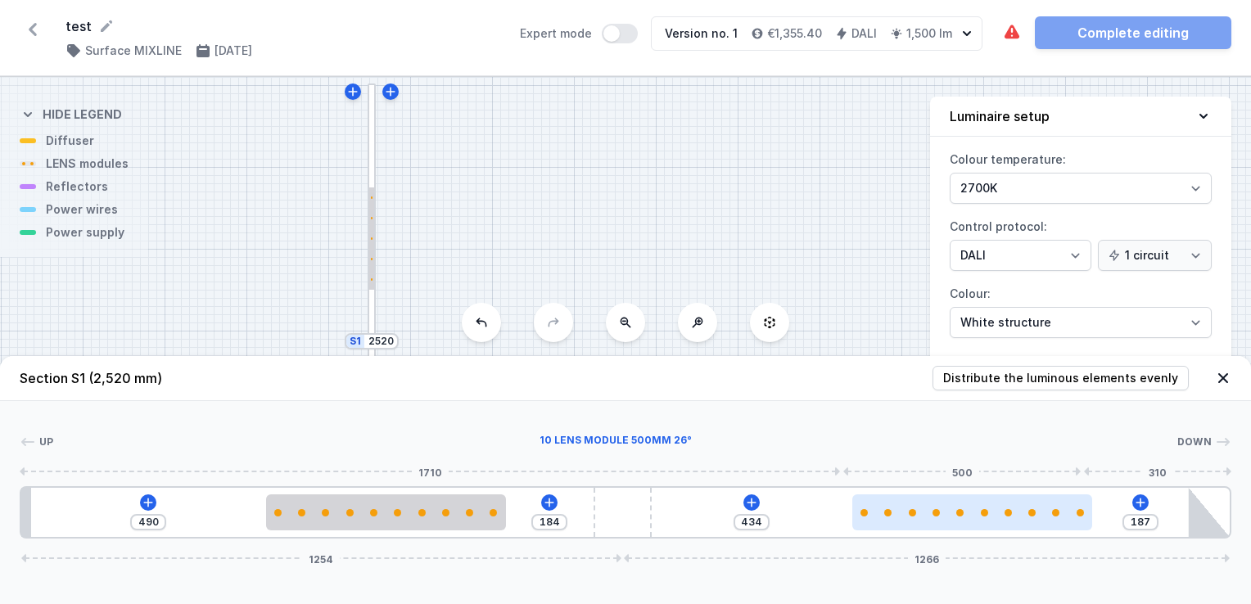
type input "439"
type input "179"
type input "442"
type input "177"
type input "444"
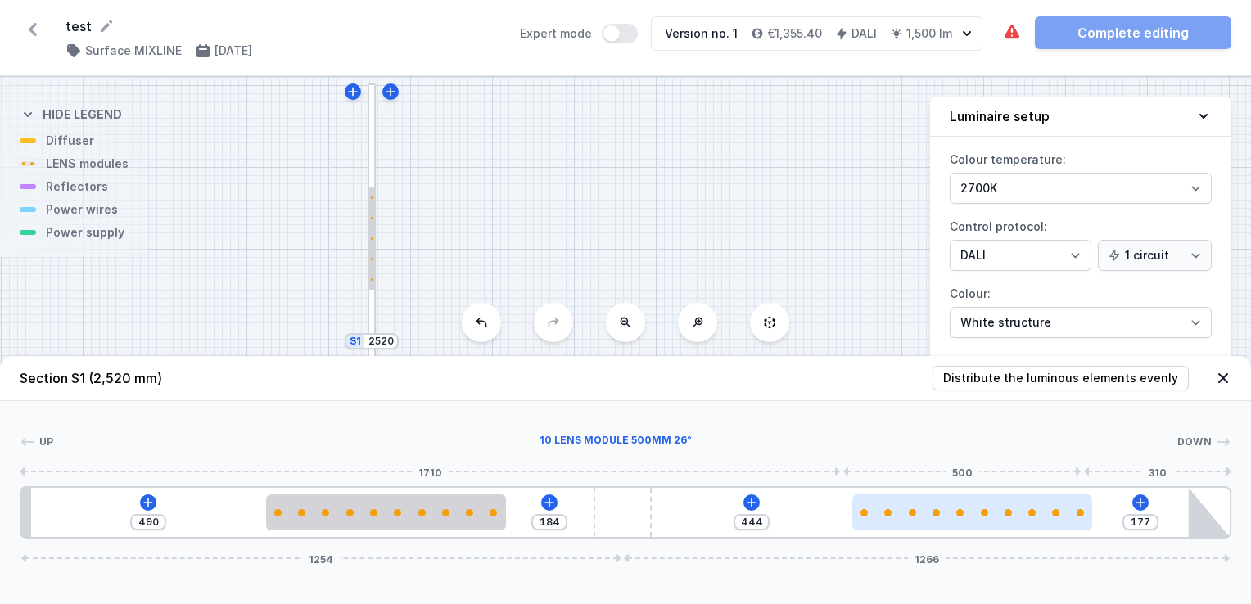
type input "175"
type input "446"
type input "174"
type input "447"
type input "172"
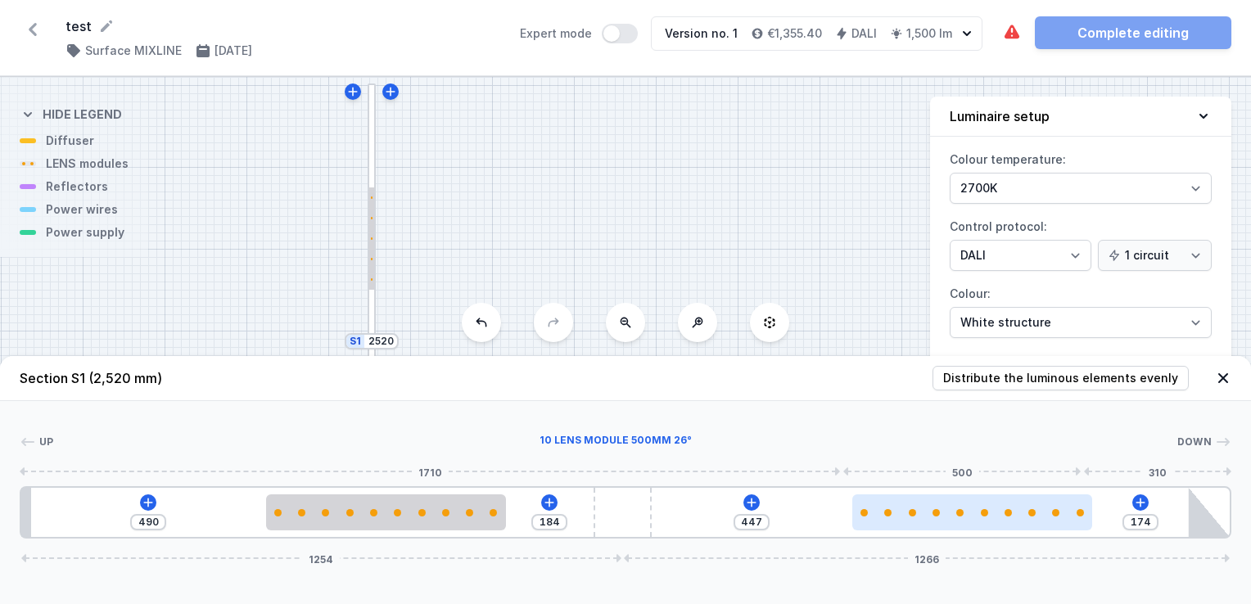
type input "449"
type input "170"
type input "451"
type input "169"
type input "452"
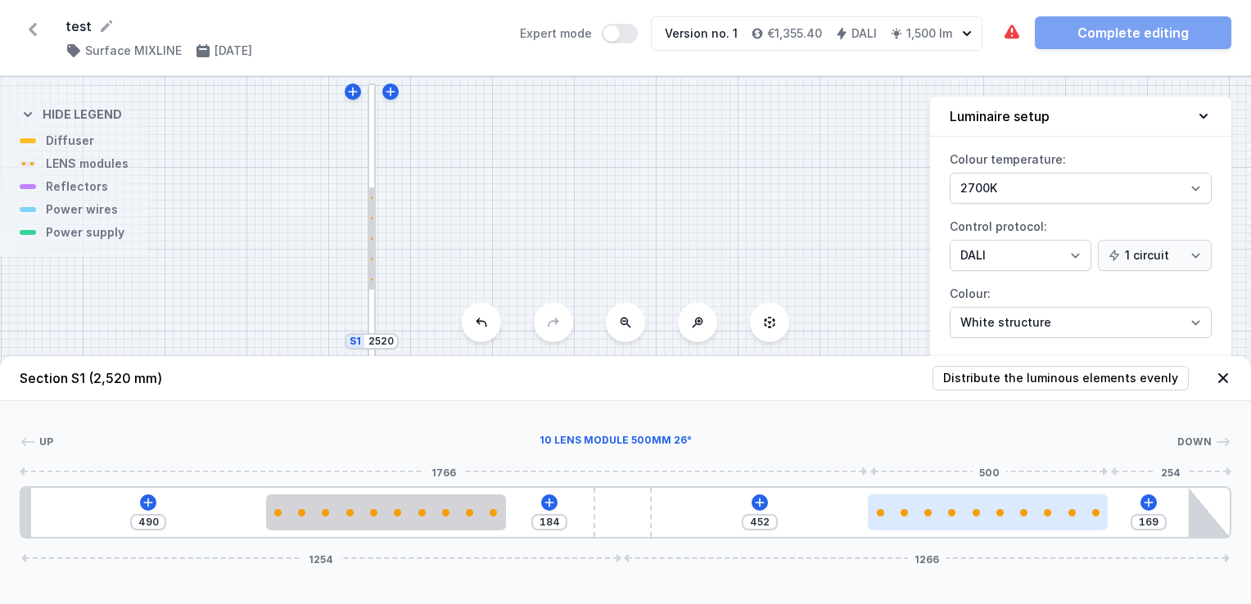
type input "174"
type input "447"
type input "197"
type input "424"
type input "219"
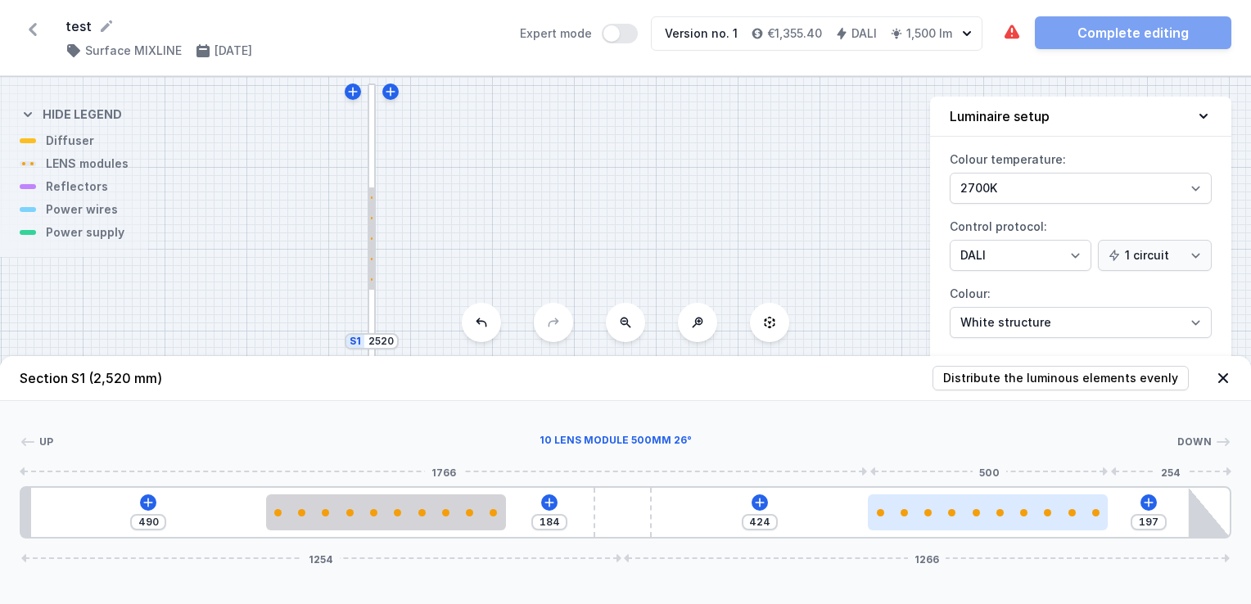
type input "402"
type input "252"
type input "369"
type input "275"
type input "346"
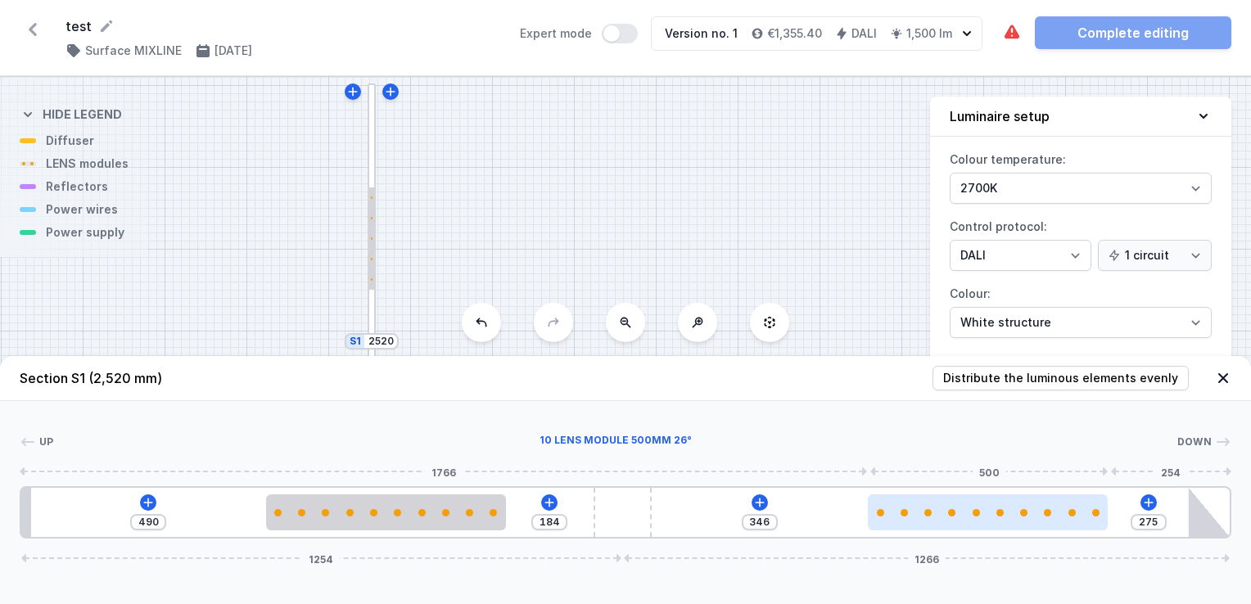
type input "302"
type input "319"
type input "335"
type input "286"
type input "355"
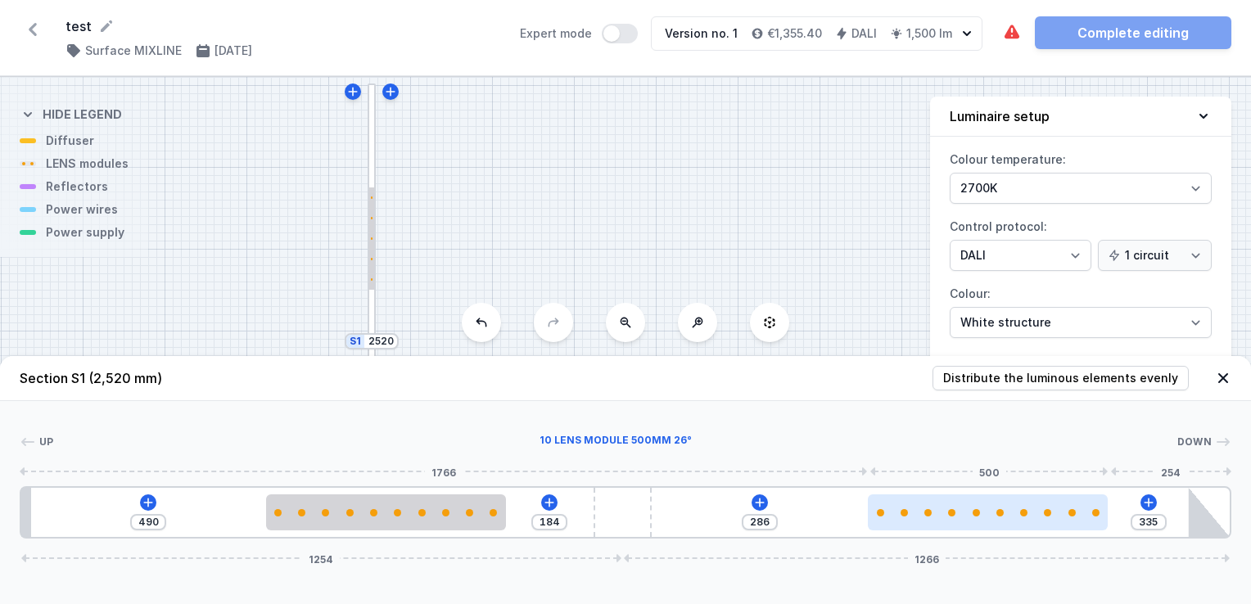
type input "266"
type input "372"
type input "249"
type input "404"
type input "217"
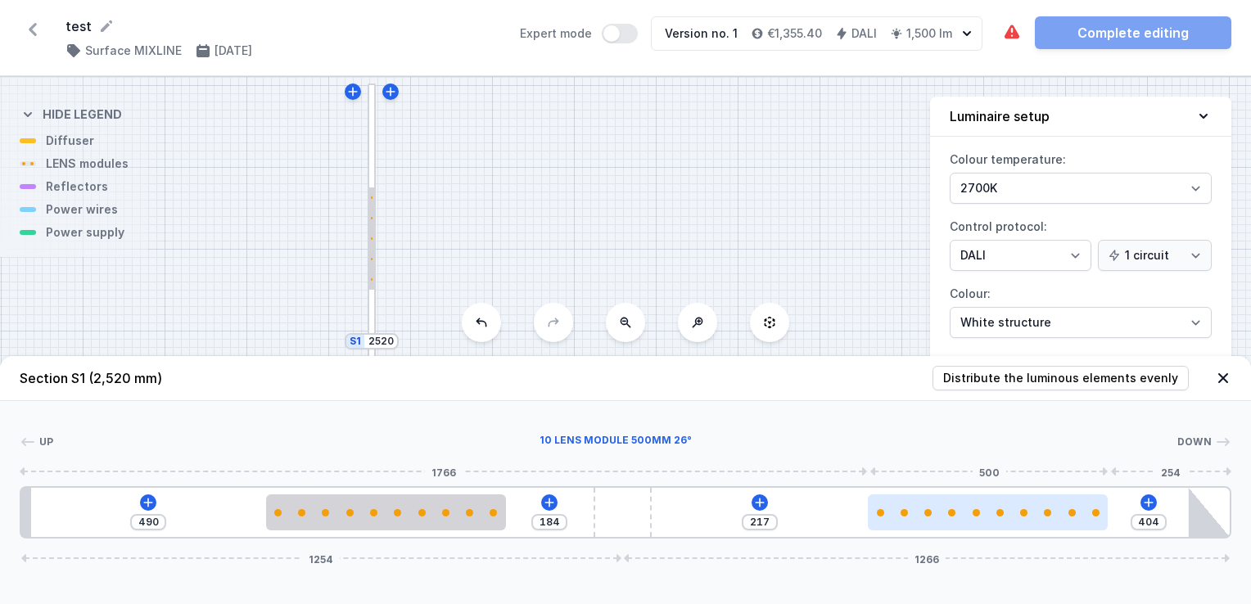
type input "420"
type input "201"
type input "432"
type input "189"
type input "440"
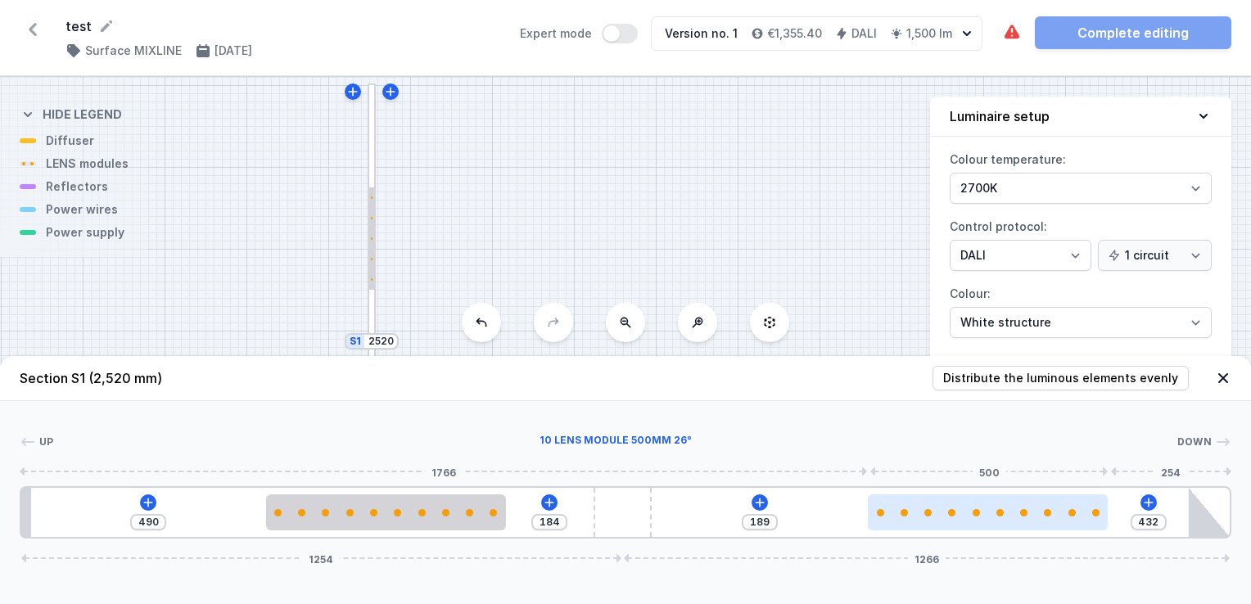
type input "181"
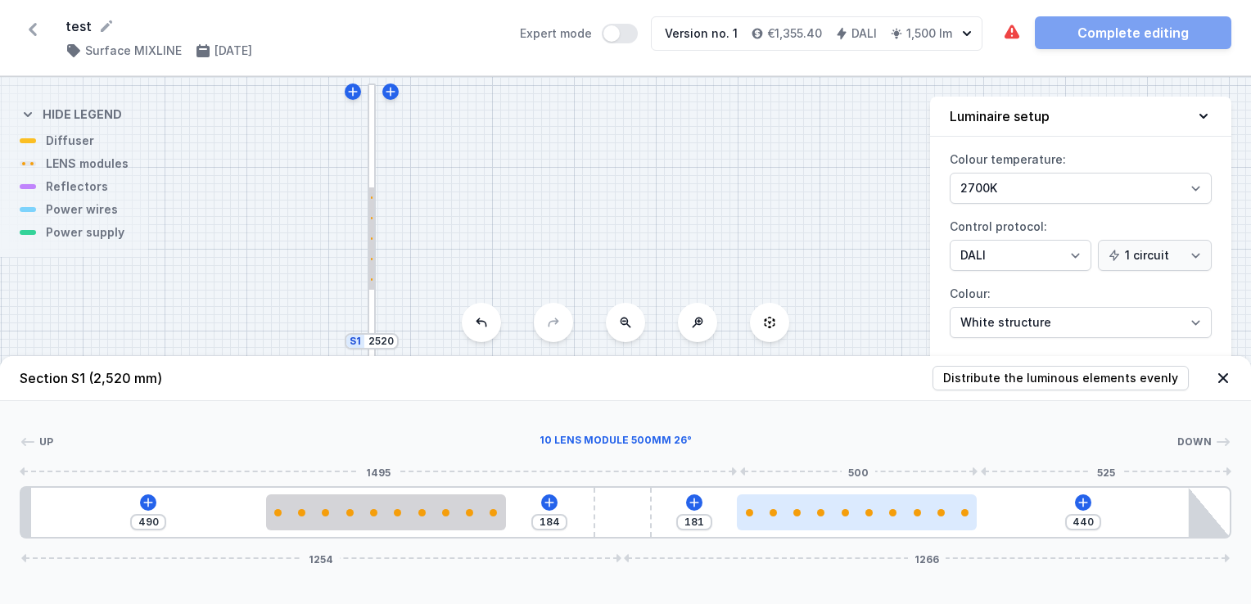
type input "442"
type input "179"
type input "449"
type input "172"
type input "459"
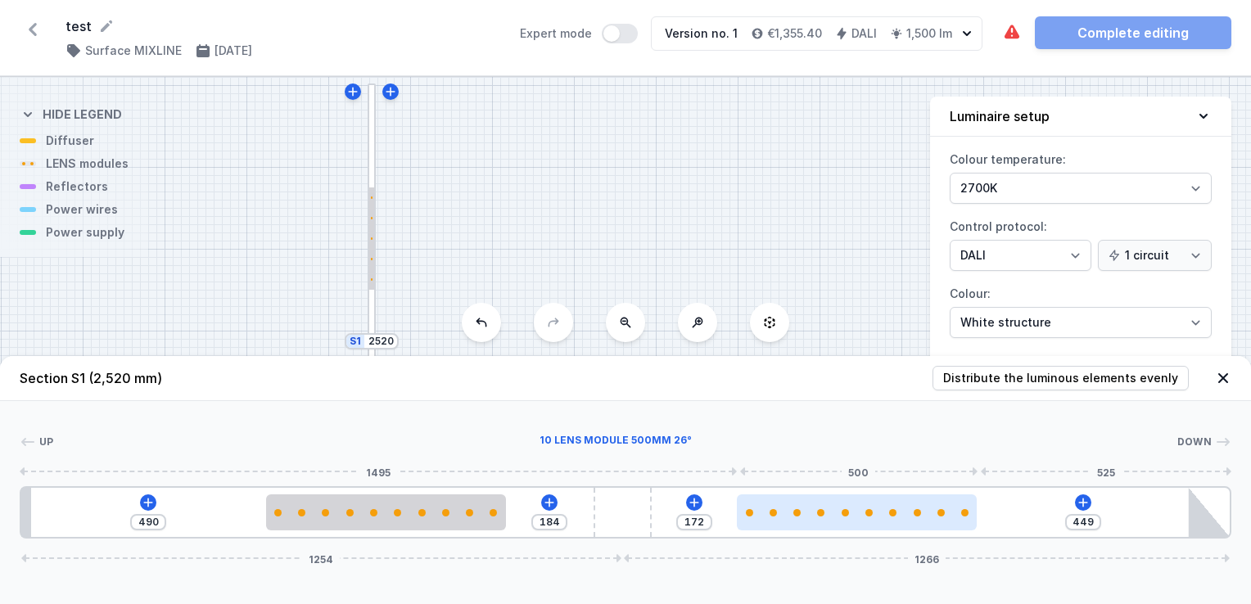
type input "162"
type input "467"
type input "154"
type input "474"
type input "147"
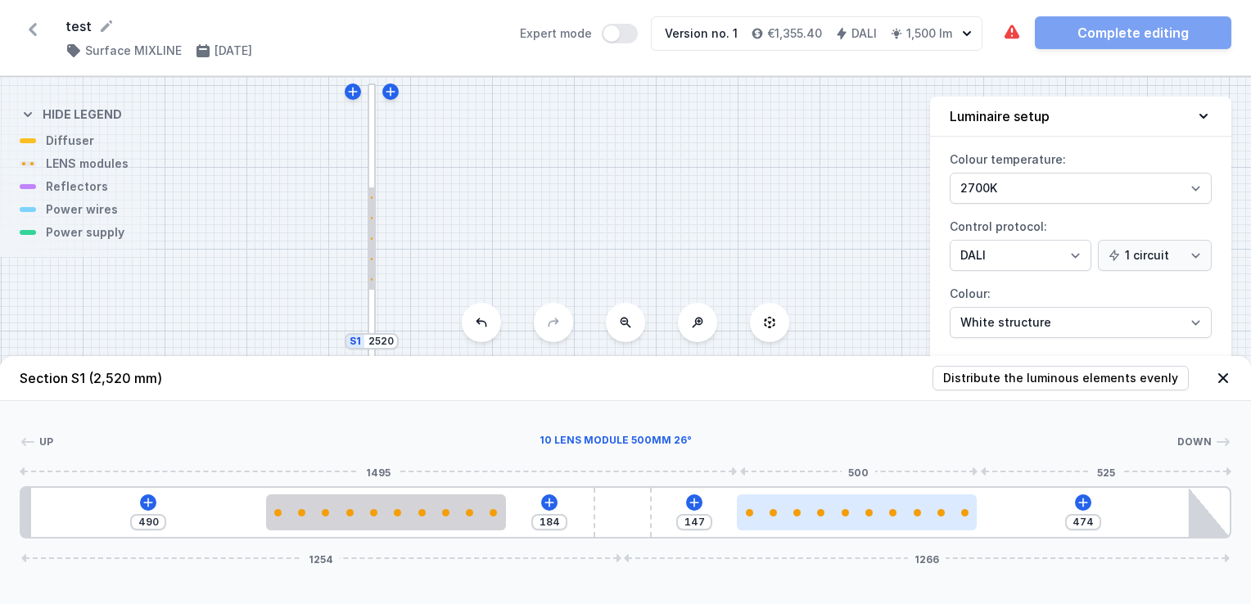
type input "475"
type input "146"
type input "477"
type input "144"
type input "474"
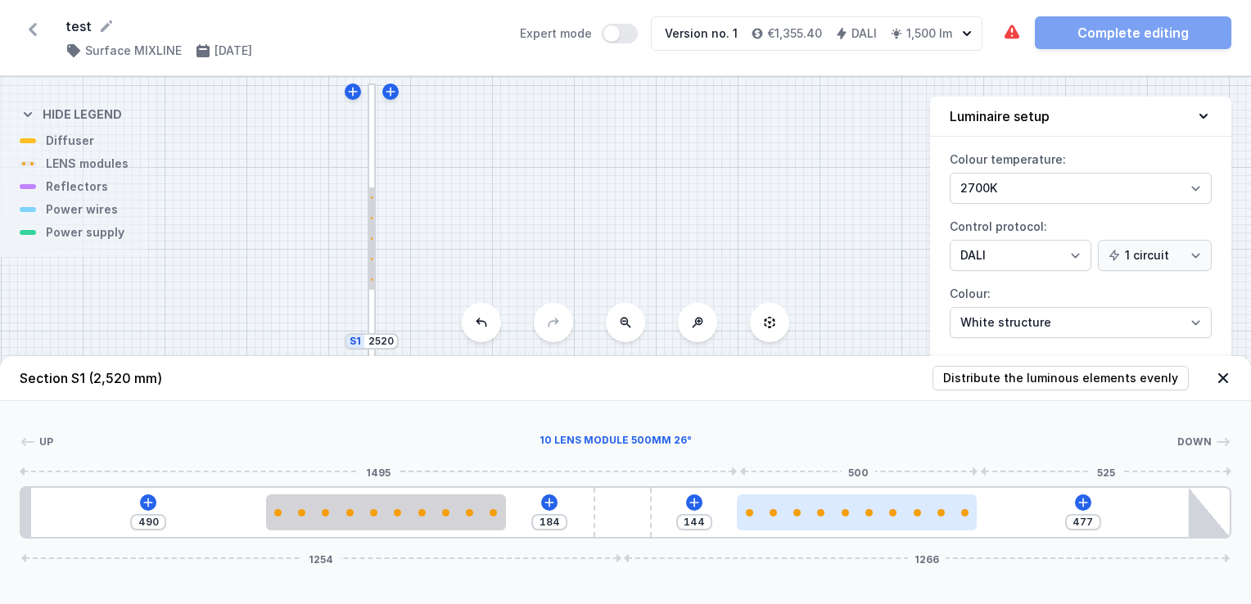
type input "147"
type input "462"
type input "159"
type input "452"
type input "169"
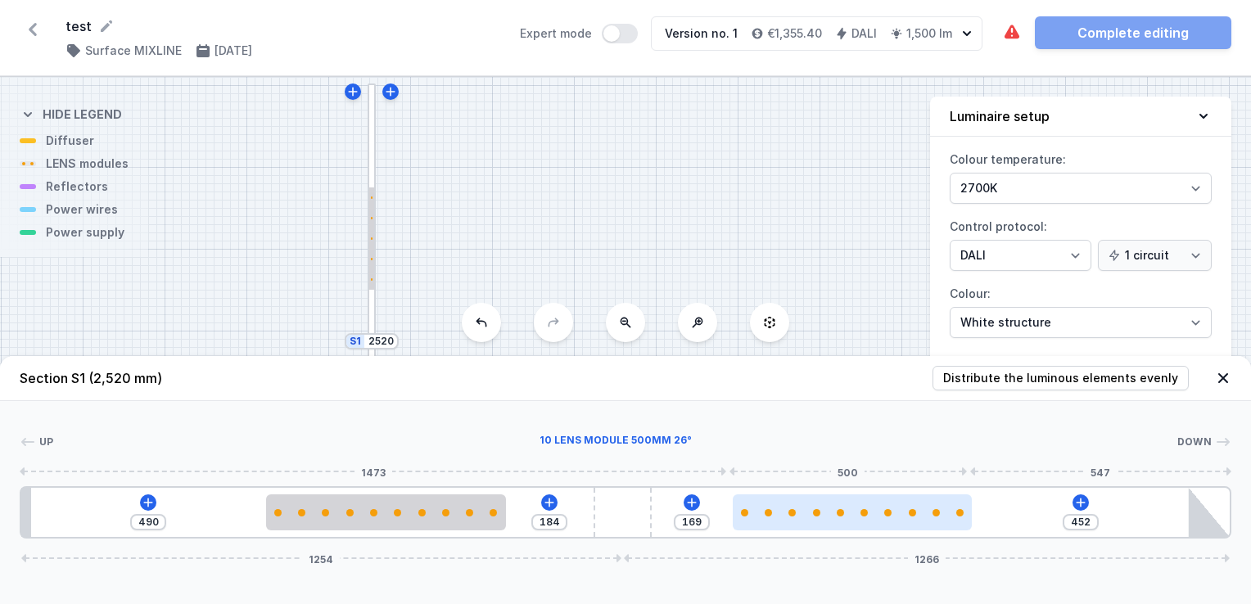
type input "414"
type input "207"
type input "402"
type input "219"
type input "395"
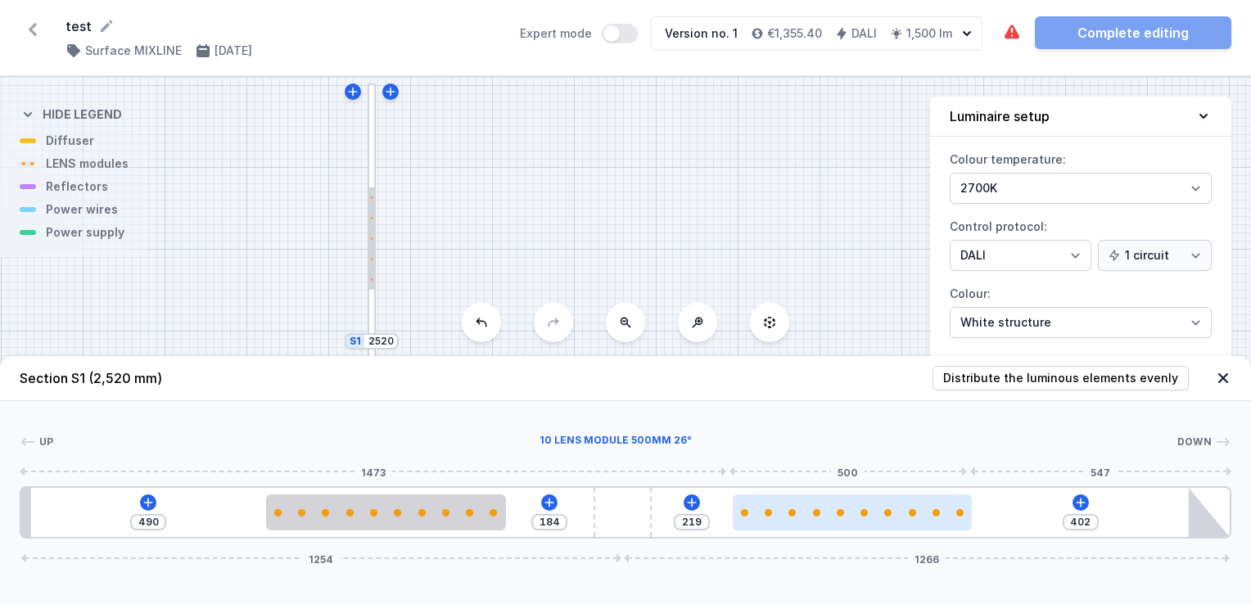
type input "226"
type input "389"
type input "232"
type input "387"
type input "234"
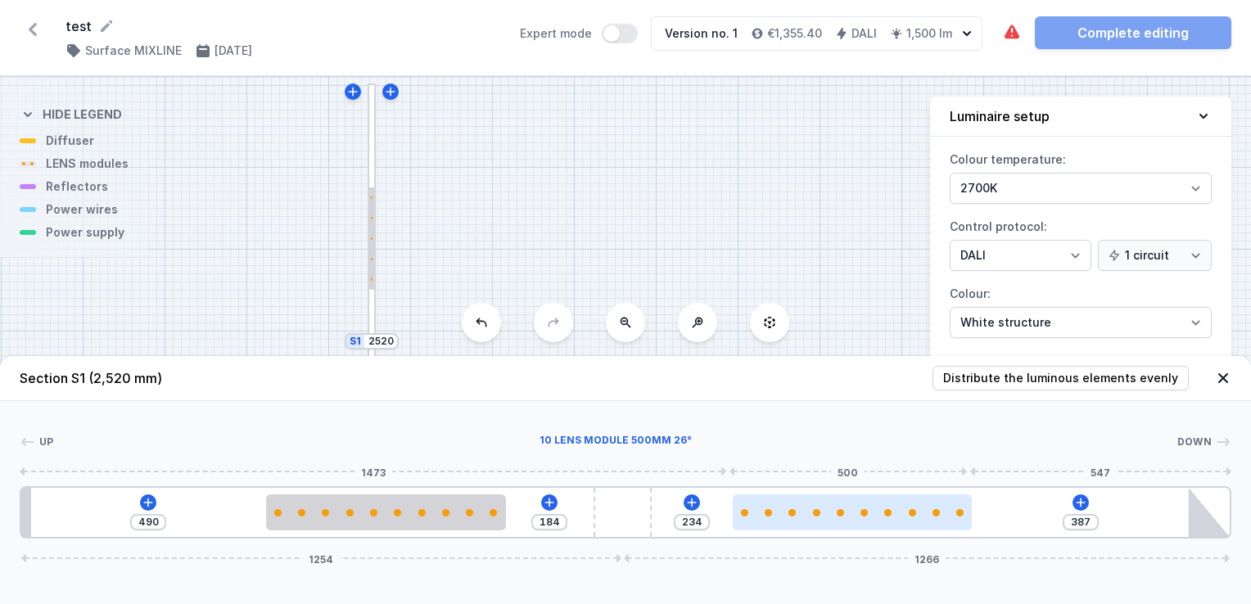
type input "385"
type input "236"
type input "384"
type input "237"
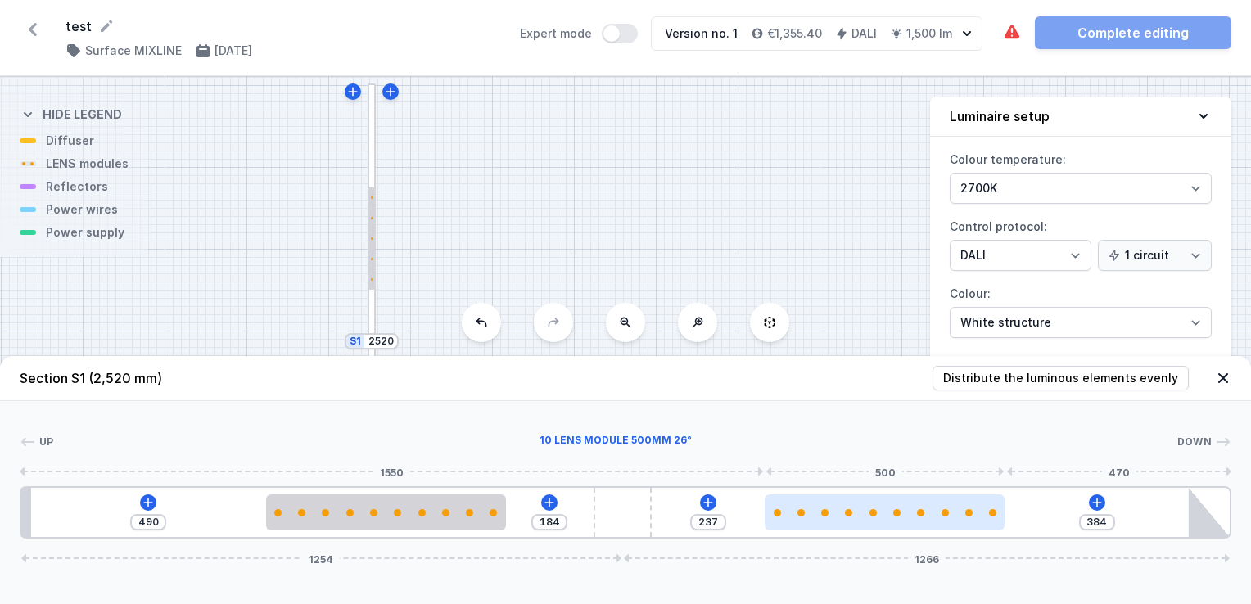
drag, startPoint x: 868, startPoint y: 516, endPoint x: 903, endPoint y: 521, distance: 35.5
click at [903, 521] on div at bounding box center [885, 512] width 240 height 36
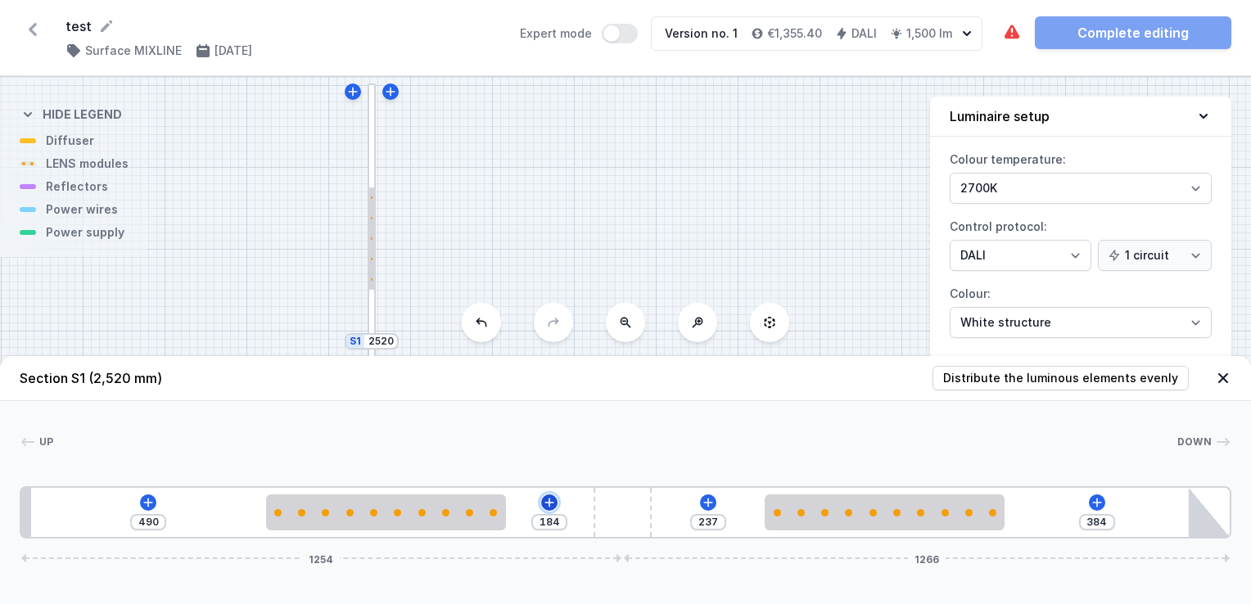
click at [547, 498] on icon at bounding box center [549, 502] width 13 height 13
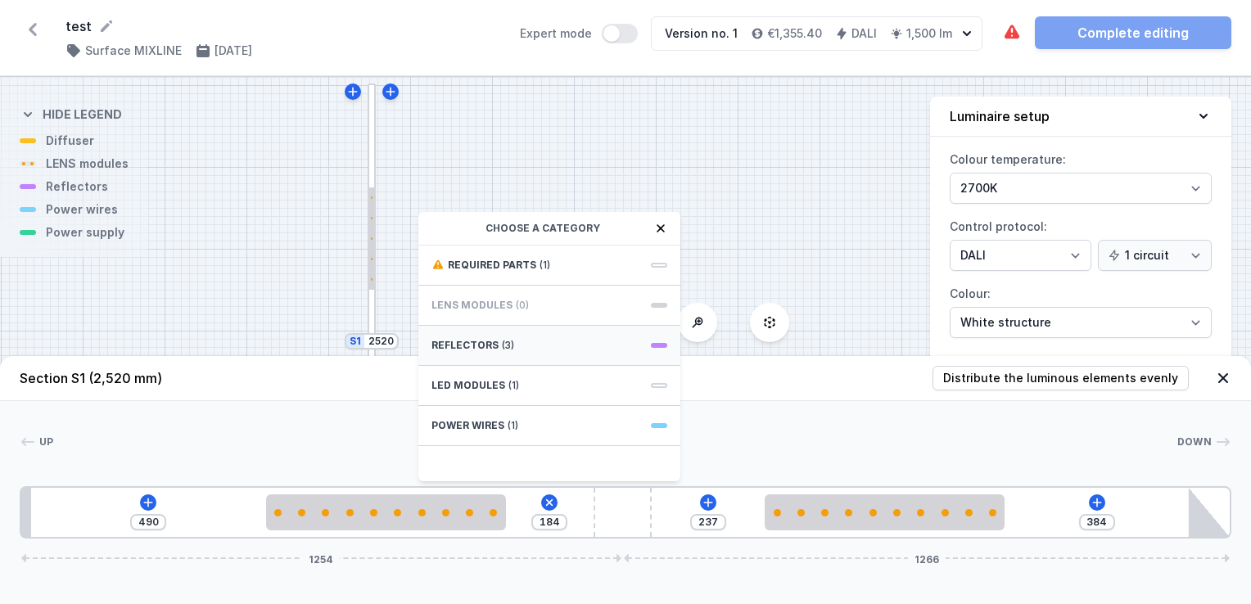
click at [502, 350] on span "(3)" at bounding box center [508, 345] width 12 height 13
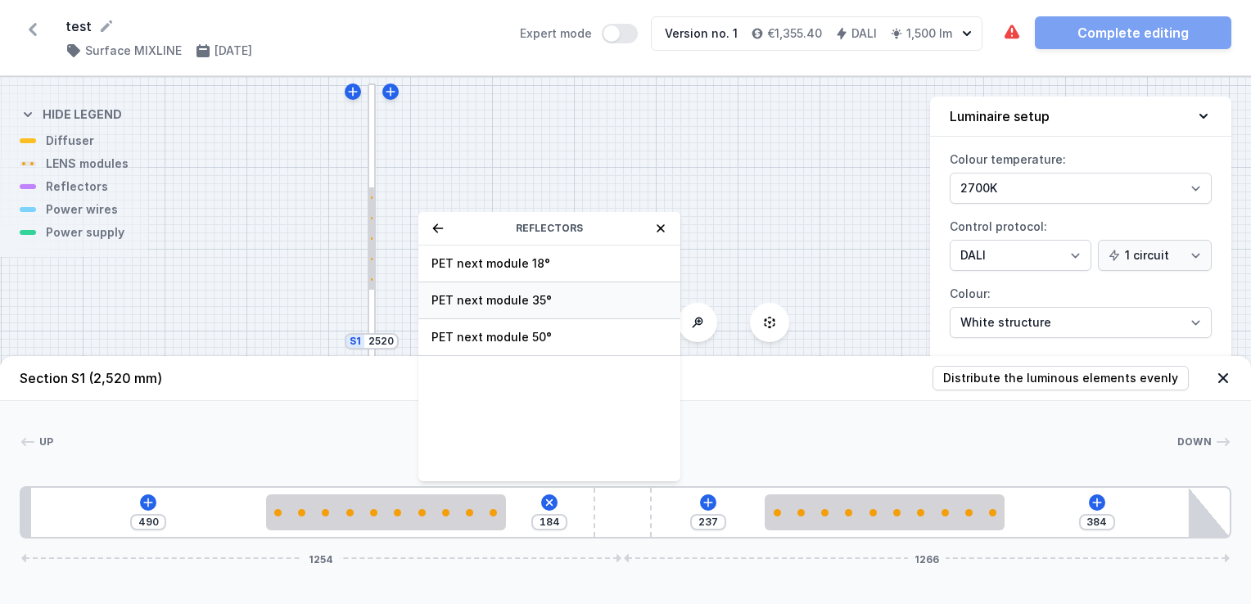
click at [495, 299] on span "PET next module 35°" at bounding box center [549, 300] width 236 height 16
type input "114"
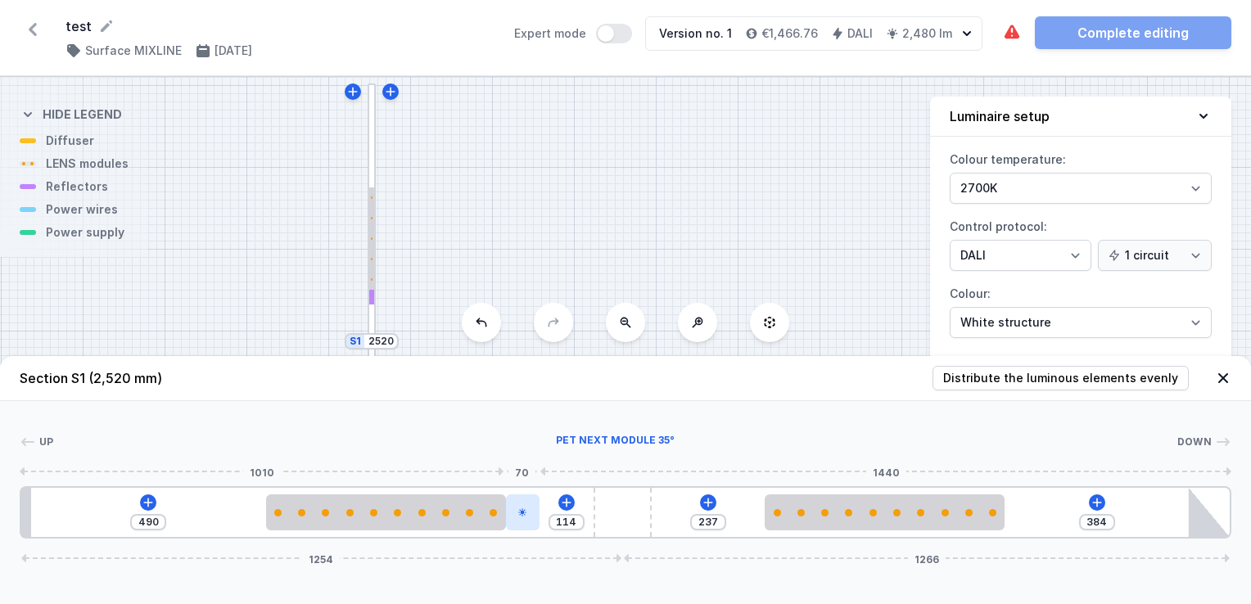
click at [522, 515] on icon at bounding box center [522, 513] width 10 height 10
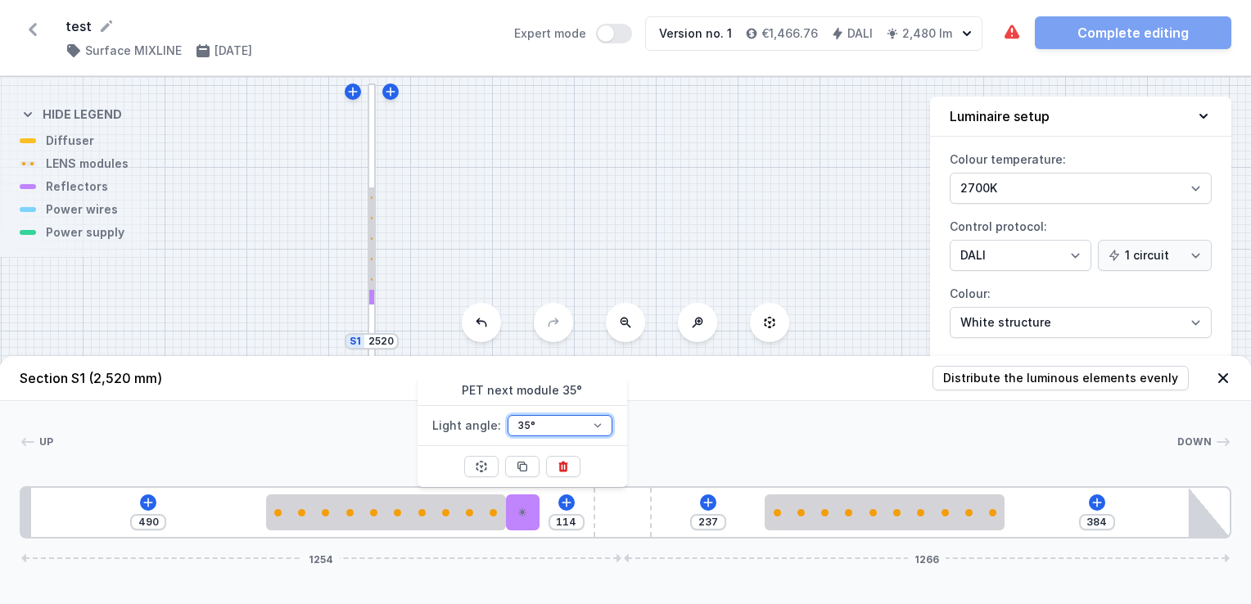
click at [570, 428] on select "18° 35° 50°" at bounding box center [560, 425] width 105 height 21
select select "1519"
click at [508, 415] on select "18° 35° 50°" at bounding box center [560, 425] width 105 height 21
click at [566, 471] on icon at bounding box center [563, 466] width 13 height 13
type input "184"
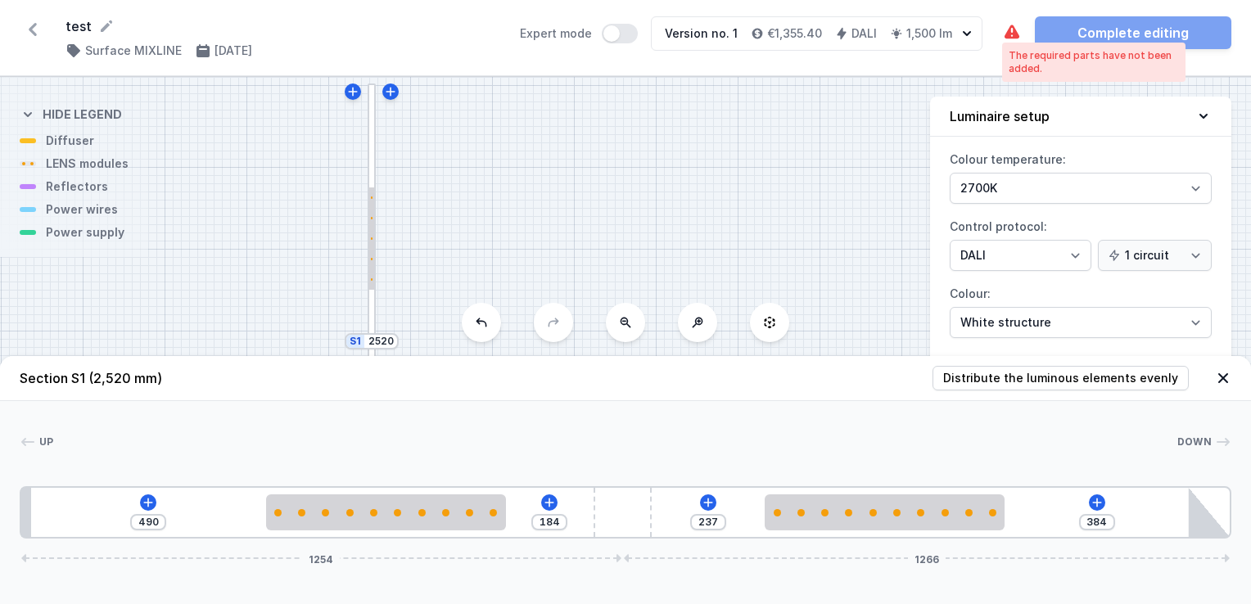
click at [1013, 34] on icon at bounding box center [1011, 32] width 15 height 14
click at [143, 499] on icon at bounding box center [148, 502] width 13 height 13
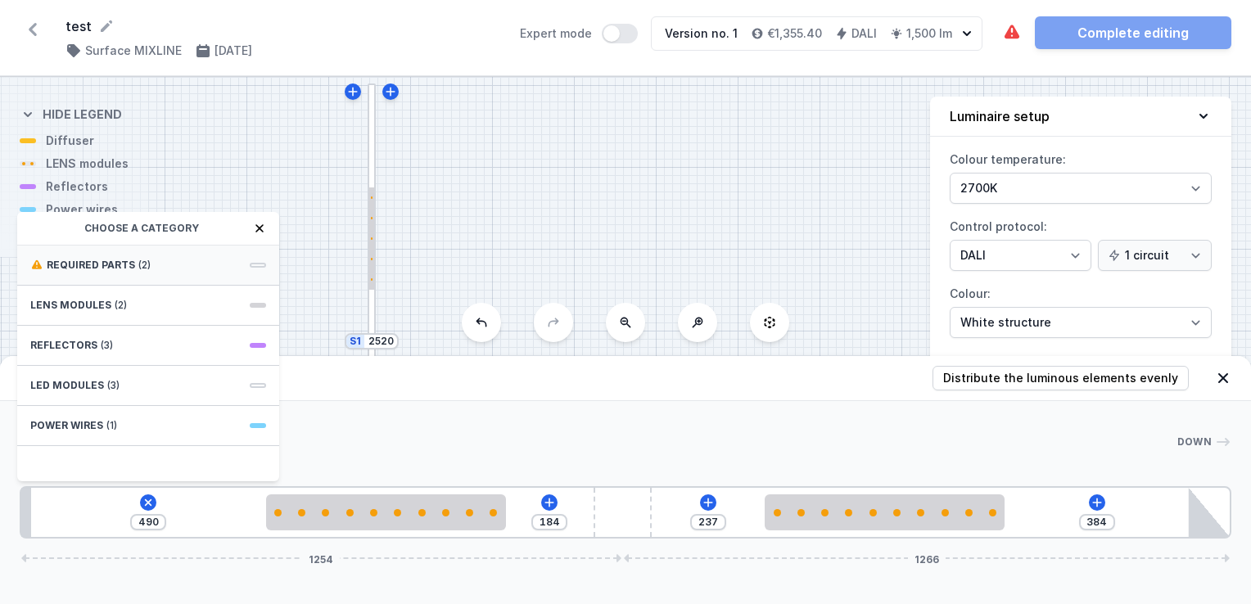
click at [124, 262] on span "Required parts" at bounding box center [91, 265] width 88 height 13
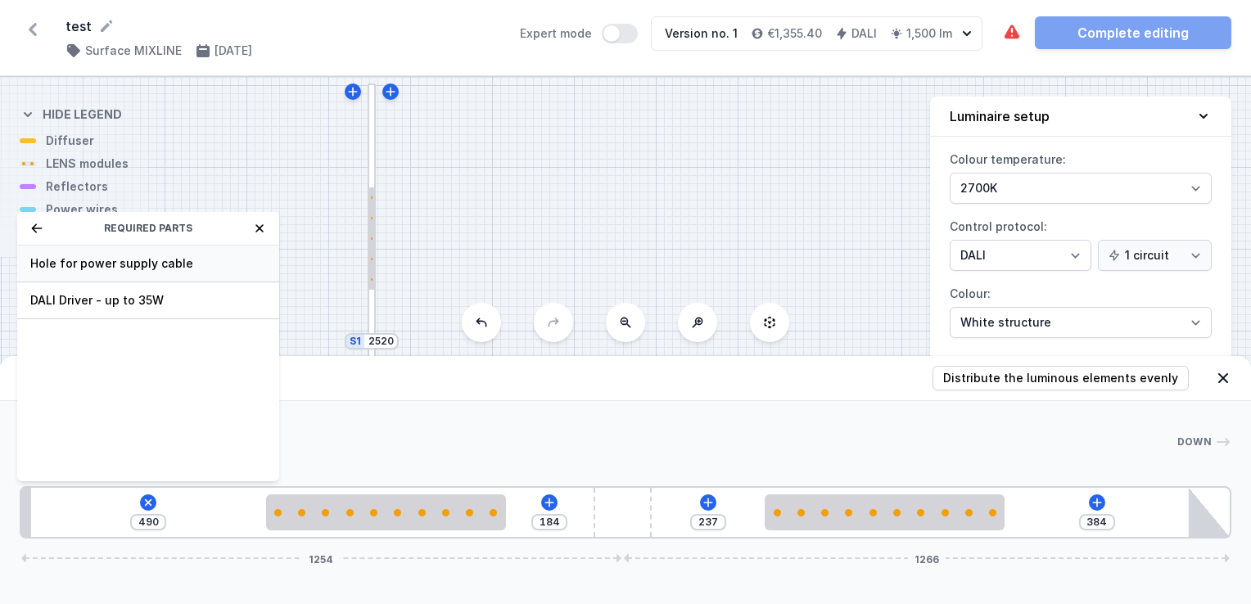
click at [156, 265] on span "Hole for power supply cable" at bounding box center [148, 263] width 236 height 16
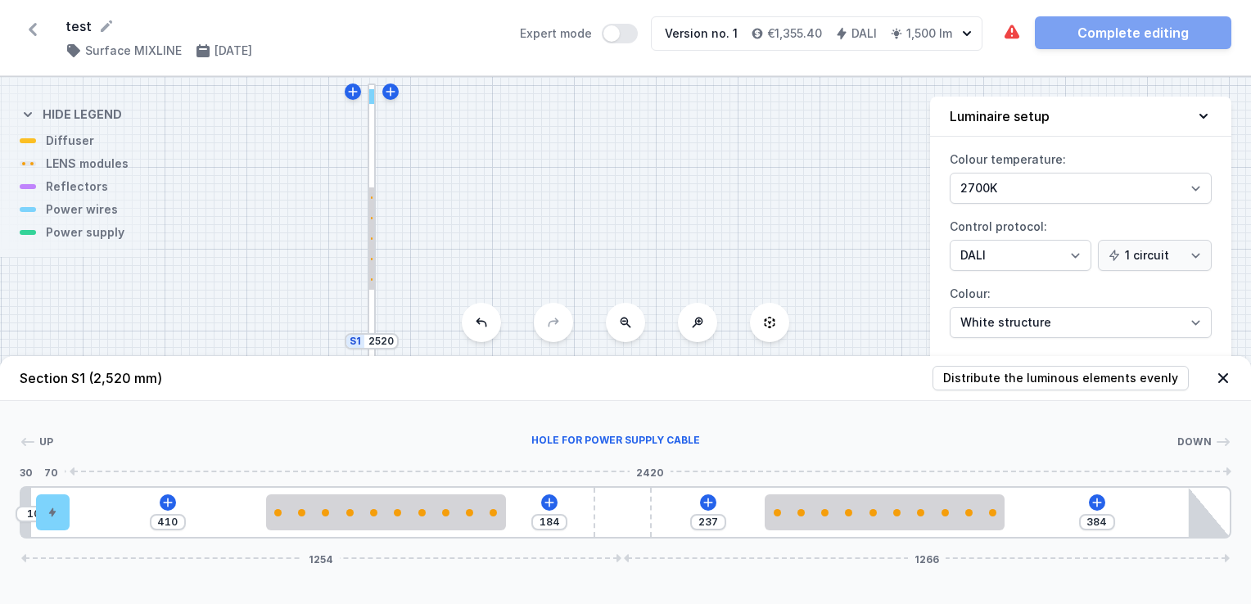
type input "239"
type input "181"
type input "152"
type input "268"
type input "112"
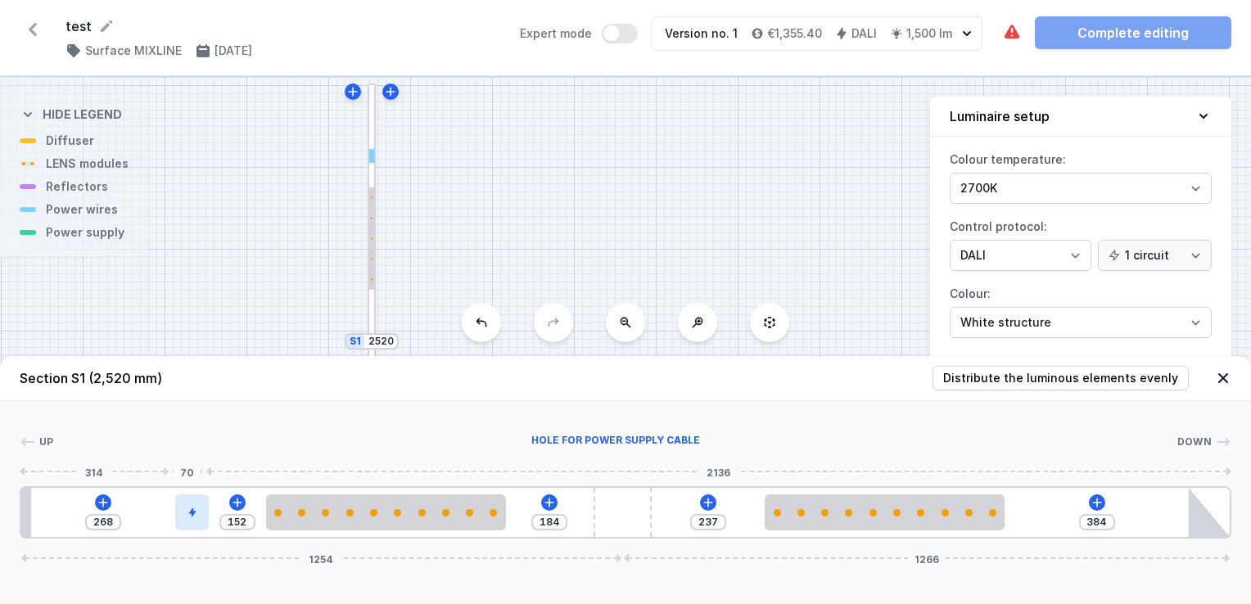
type input "308"
type input "106"
type input "314"
type input "102"
type input "318"
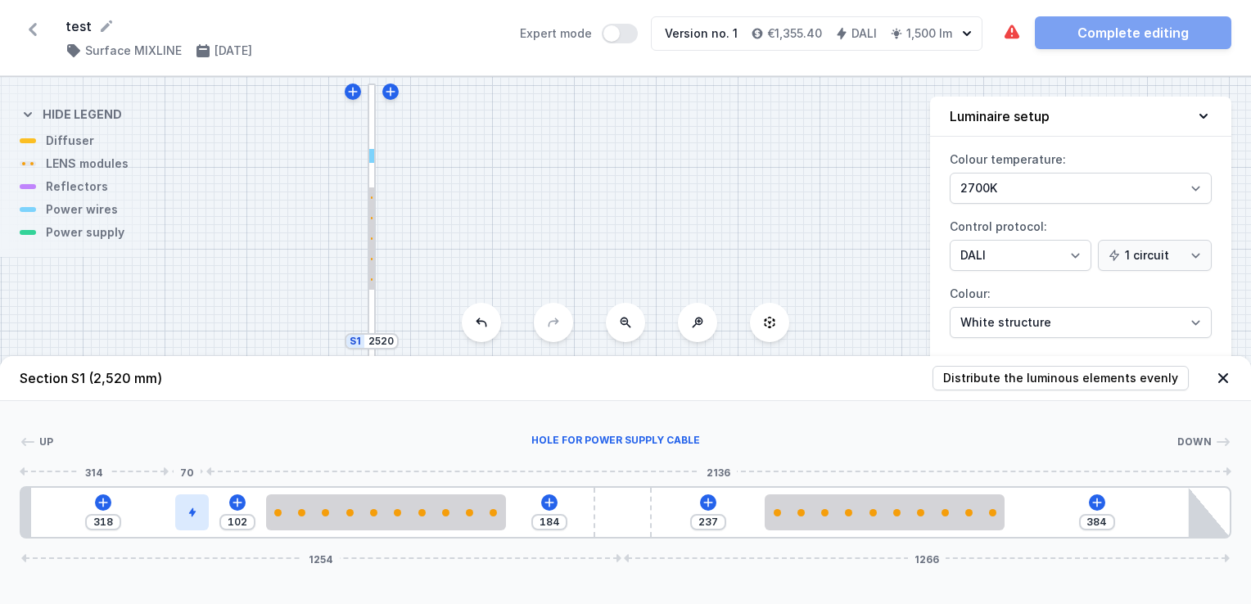
type input "94"
type input "326"
type input "92"
type input "328"
type input "86"
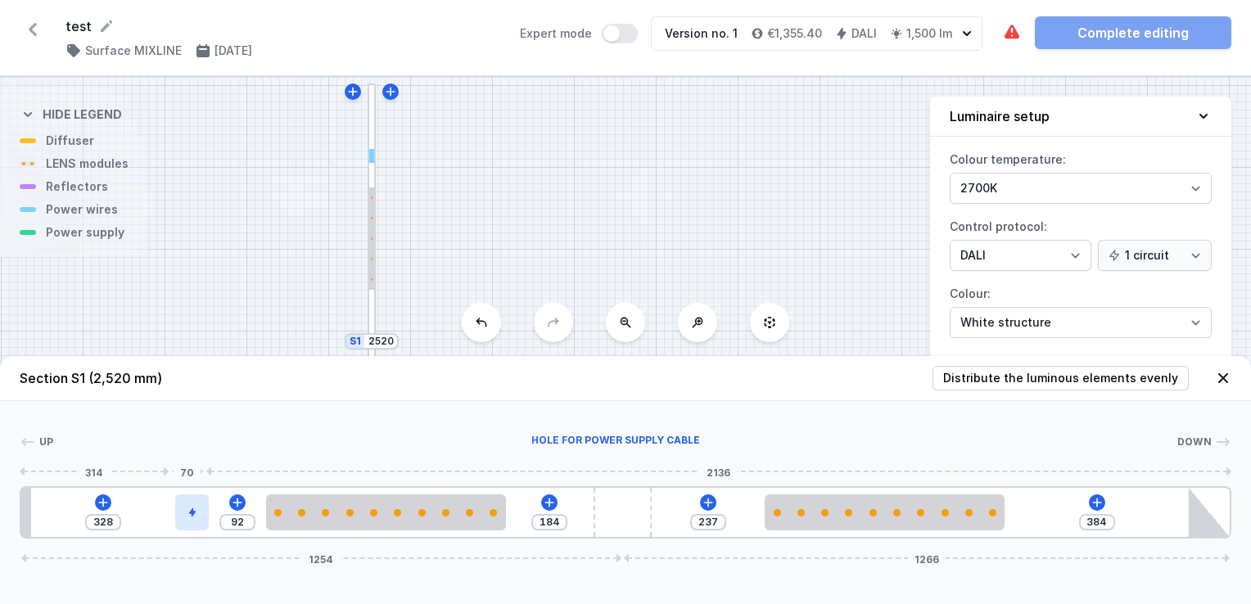
type input "334"
type input "82"
type input "338"
type input "81"
type input "339"
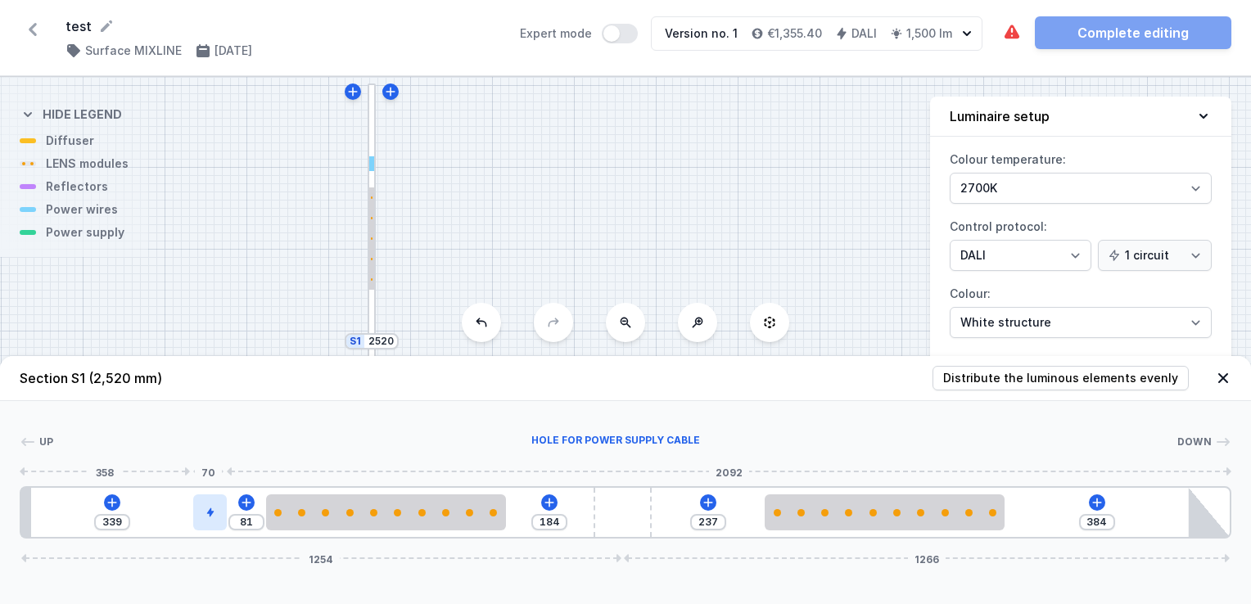
type input "77"
type input "343"
type input "76"
type input "344"
type input "72"
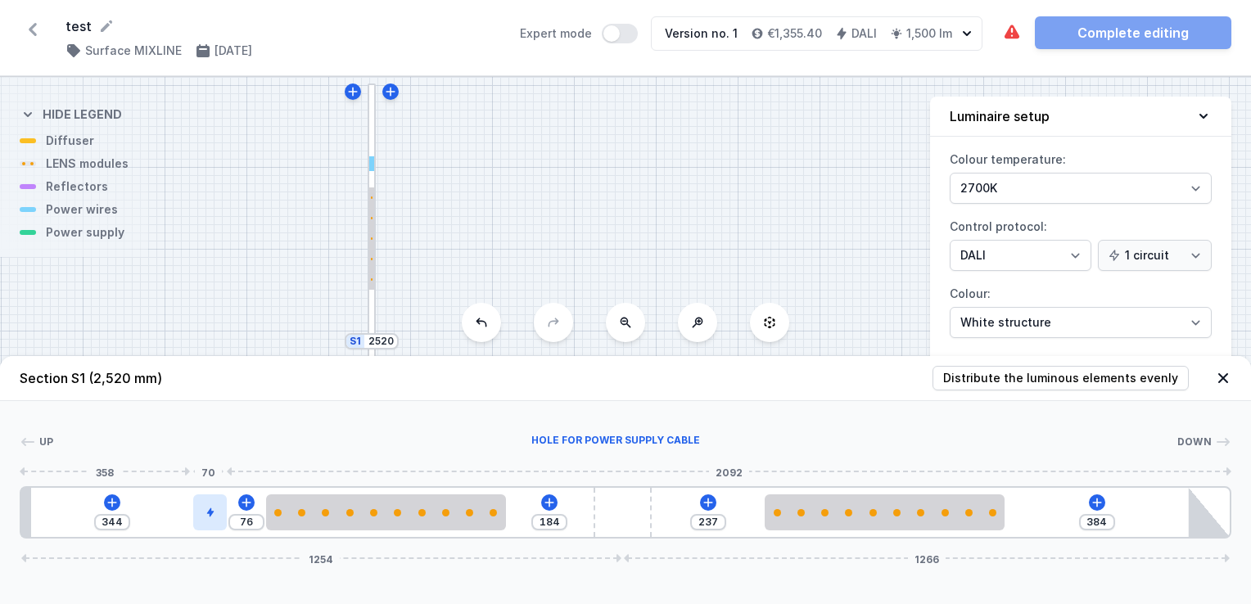
type input "348"
type input "66"
type input "354"
type input "61"
type input "359"
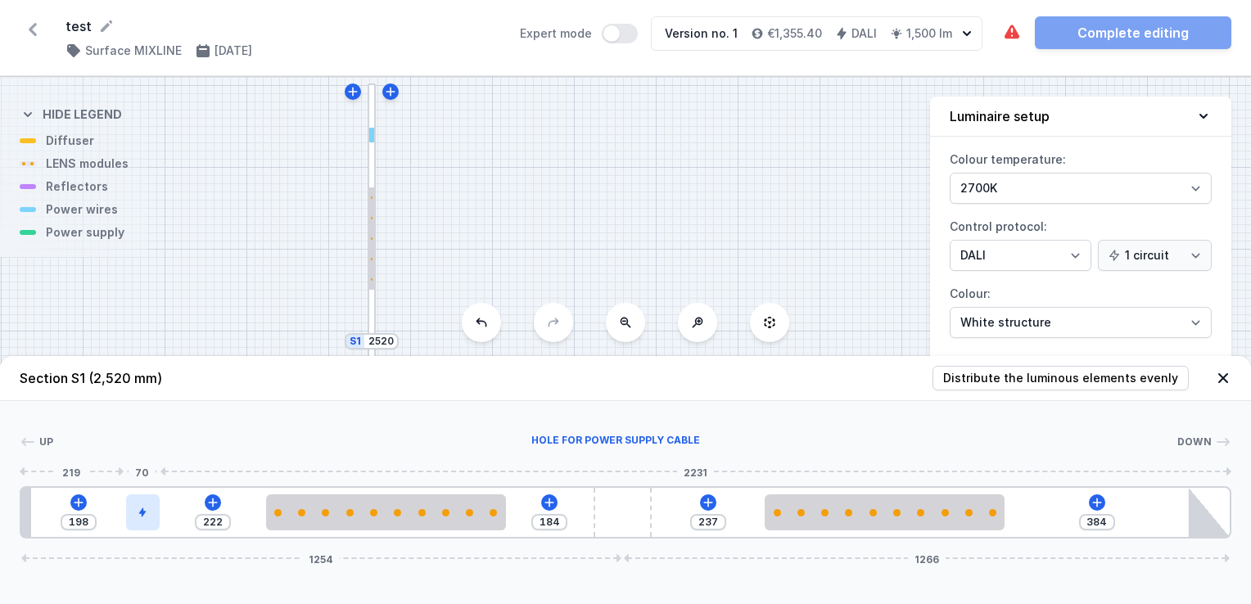
drag, startPoint x: 53, startPoint y: 522, endPoint x: 136, endPoint y: 513, distance: 83.2
click at [136, 513] on div at bounding box center [143, 512] width 34 height 36
drag, startPoint x: 145, startPoint y: 519, endPoint x: 140, endPoint y: 527, distance: 9.5
click at [613, 516] on div at bounding box center [621, 512] width 57 height 49
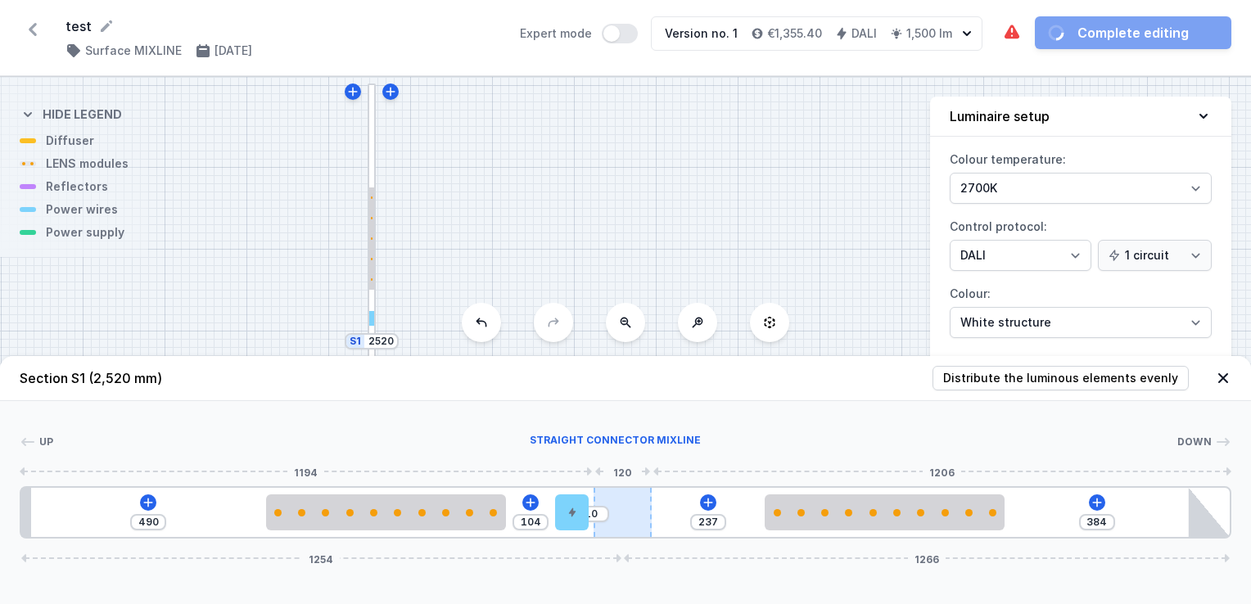
drag, startPoint x: 149, startPoint y: 510, endPoint x: 625, endPoint y: 513, distance: 475.6
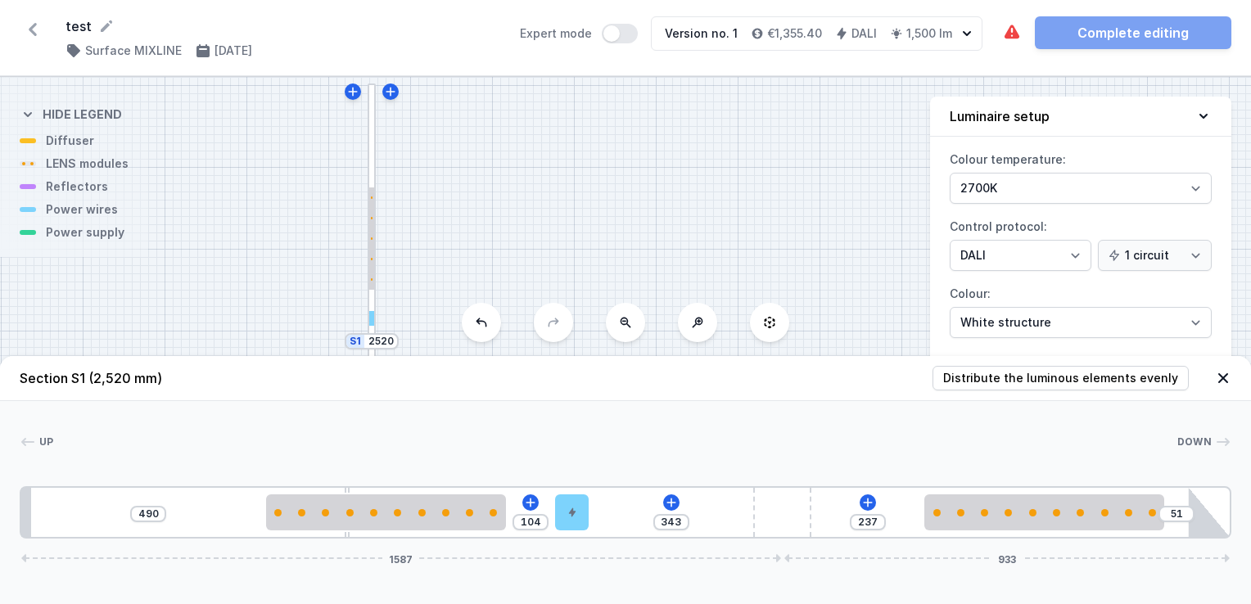
drag, startPoint x: 622, startPoint y: 517, endPoint x: 828, endPoint y: 519, distance: 206.3
click at [828, 519] on div "490 104 343 237 51 1587 933" at bounding box center [626, 512] width 1212 height 52
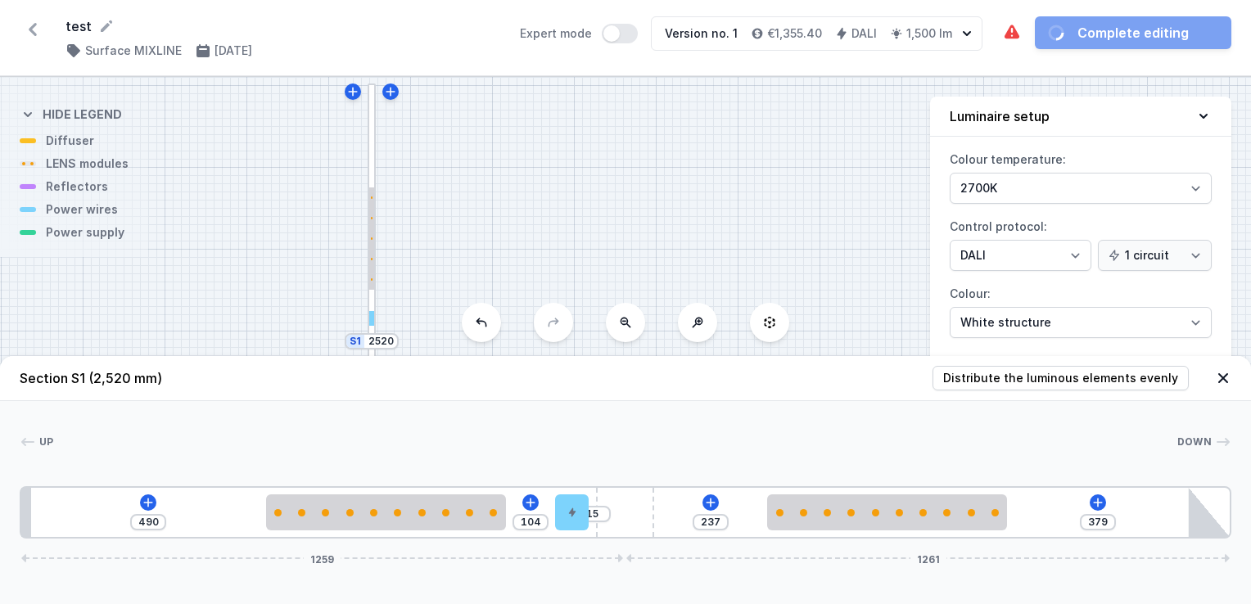
drag, startPoint x: 779, startPoint y: 516, endPoint x: 665, endPoint y: 509, distance: 114.8
click at [665, 509] on div "490 104 15 237 379 1259 1261" at bounding box center [626, 512] width 1212 height 52
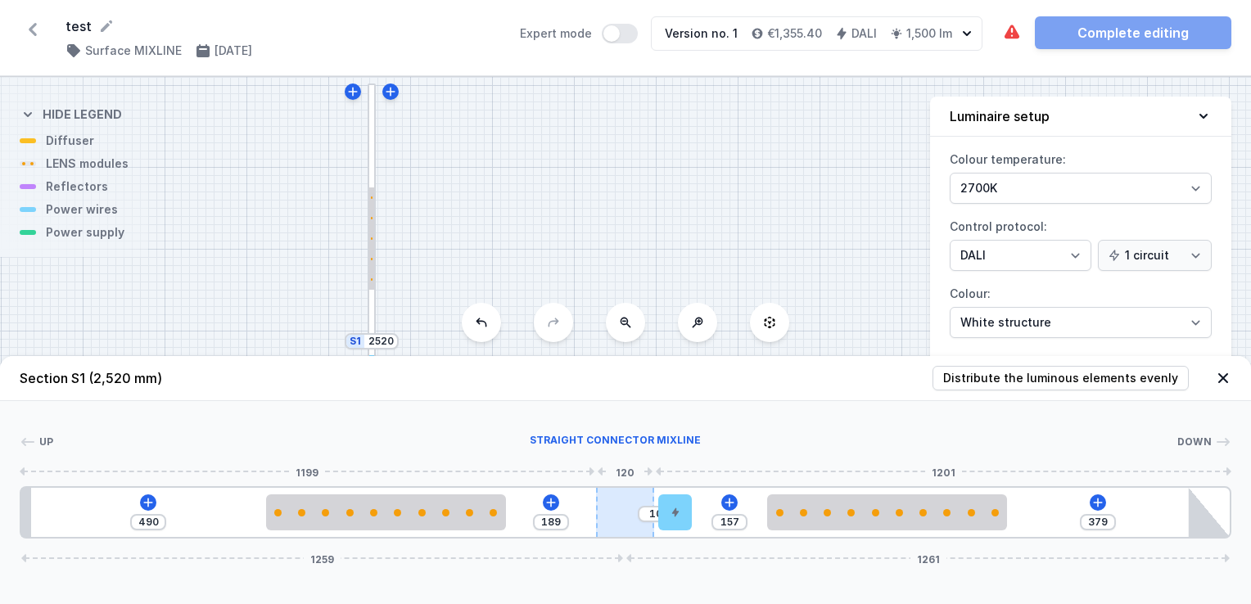
drag, startPoint x: 560, startPoint y: 517, endPoint x: 633, endPoint y: 513, distance: 72.9
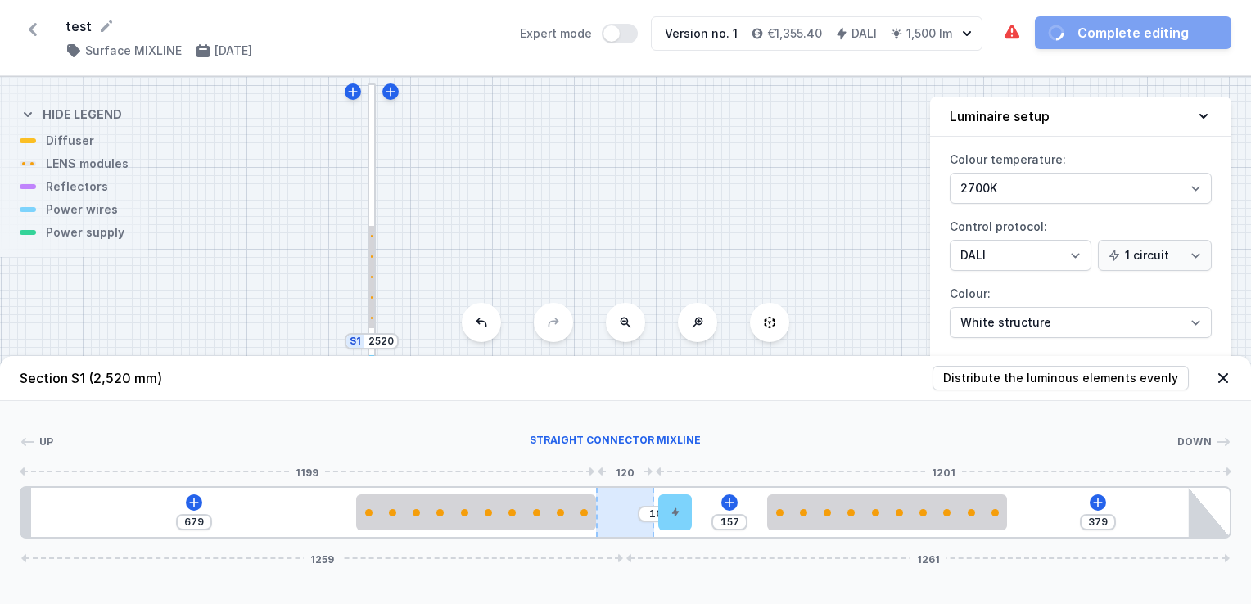
drag, startPoint x: 449, startPoint y: 516, endPoint x: 622, endPoint y: 517, distance: 173.5
click at [622, 517] on div "679 10 157 379 1259 1261" at bounding box center [626, 512] width 1212 height 52
drag, startPoint x: 540, startPoint y: 526, endPoint x: 609, endPoint y: 521, distance: 68.9
click at [609, 521] on div "679 10 157 379 1259 1261" at bounding box center [626, 512] width 1212 height 52
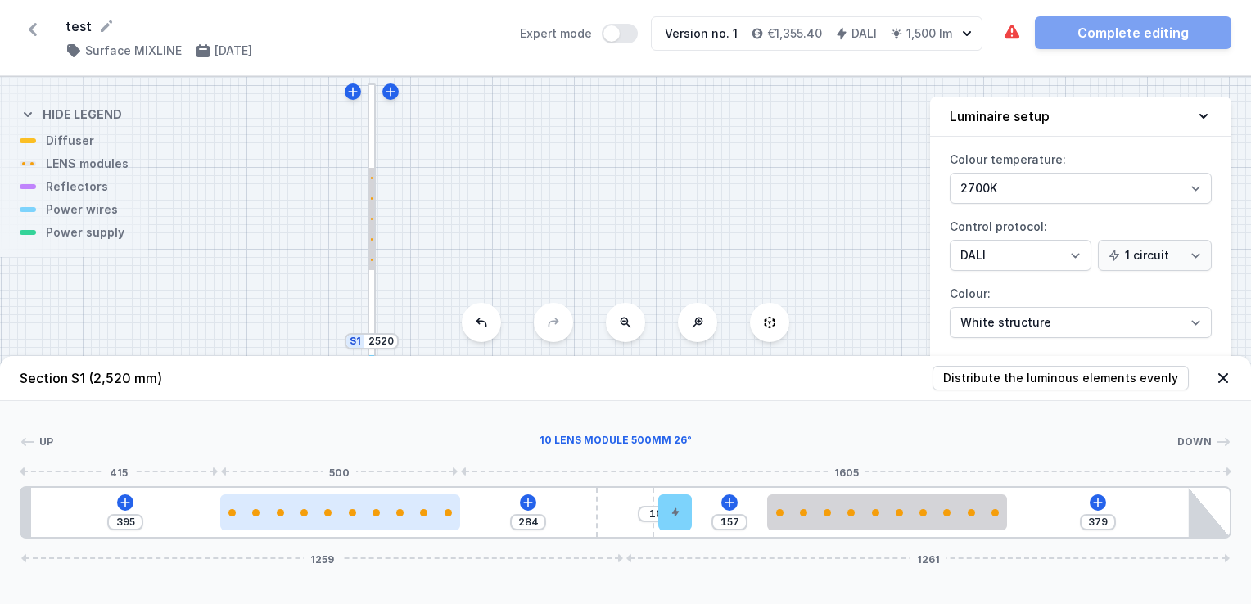
drag, startPoint x: 535, startPoint y: 518, endPoint x: 393, endPoint y: 520, distance: 141.6
click at [393, 520] on div at bounding box center [340, 512] width 240 height 36
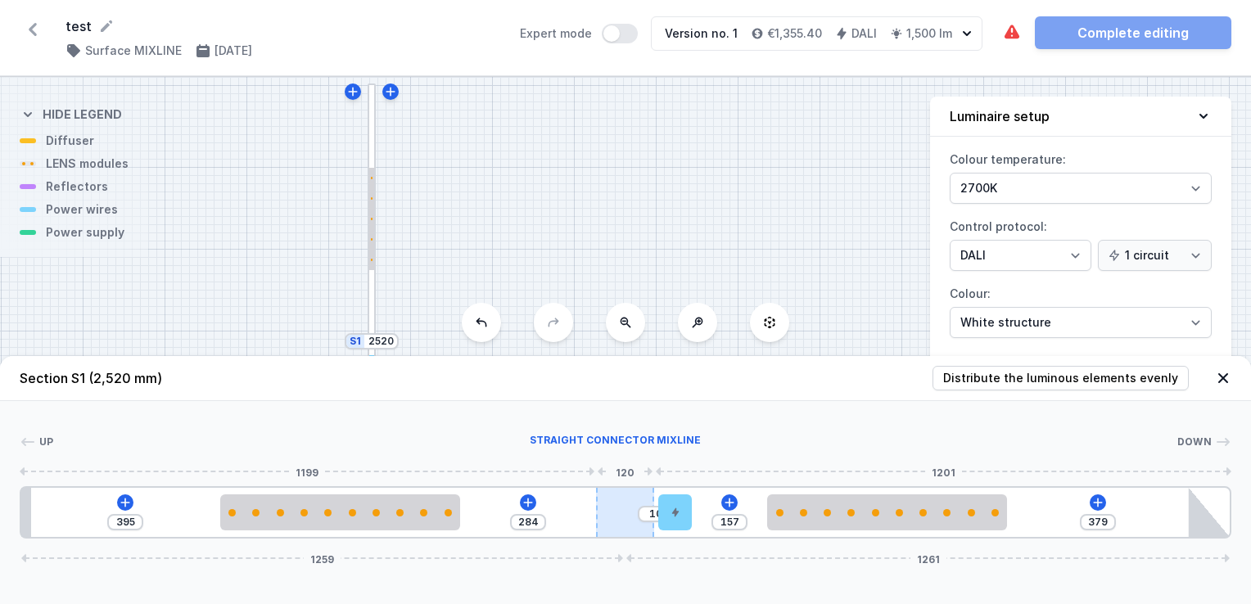
click at [602, 509] on div at bounding box center [624, 512] width 57 height 49
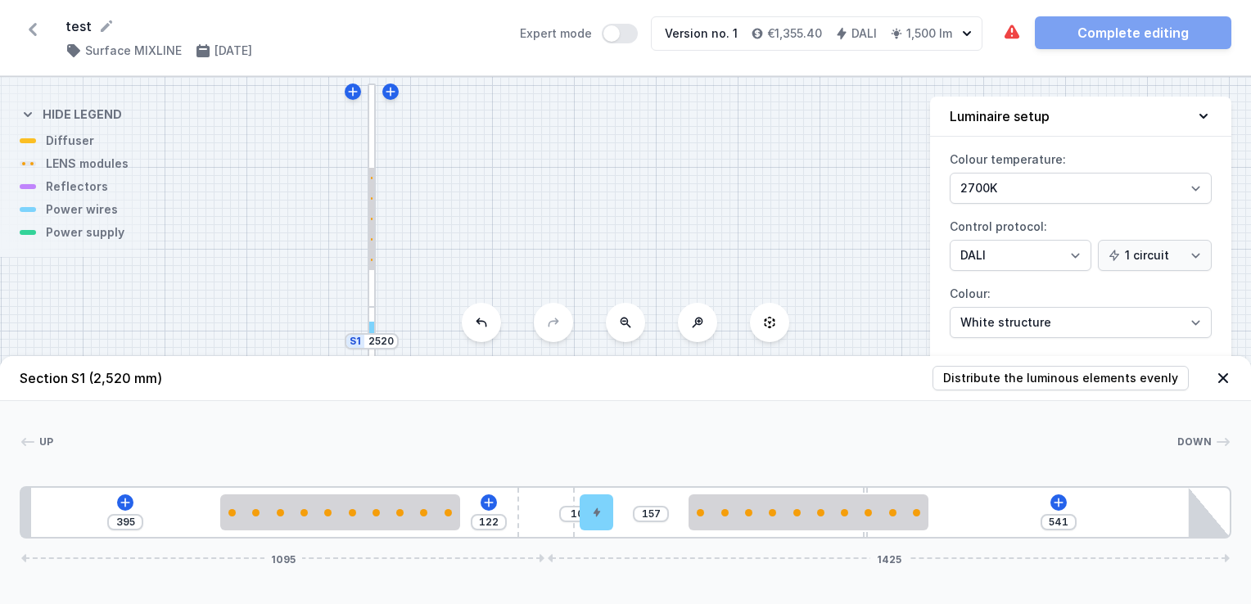
drag, startPoint x: 609, startPoint y: 511, endPoint x: 572, endPoint y: 514, distance: 37.0
click at [572, 514] on div "395 122 10 157 541 1095 1425" at bounding box center [626, 512] width 1212 height 52
click at [547, 512] on div at bounding box center [546, 512] width 57 height 49
drag, startPoint x: 612, startPoint y: 517, endPoint x: 675, endPoint y: 519, distance: 62.2
click at [675, 519] on div "395 122 110 57 541 1097 1423" at bounding box center [626, 512] width 1212 height 52
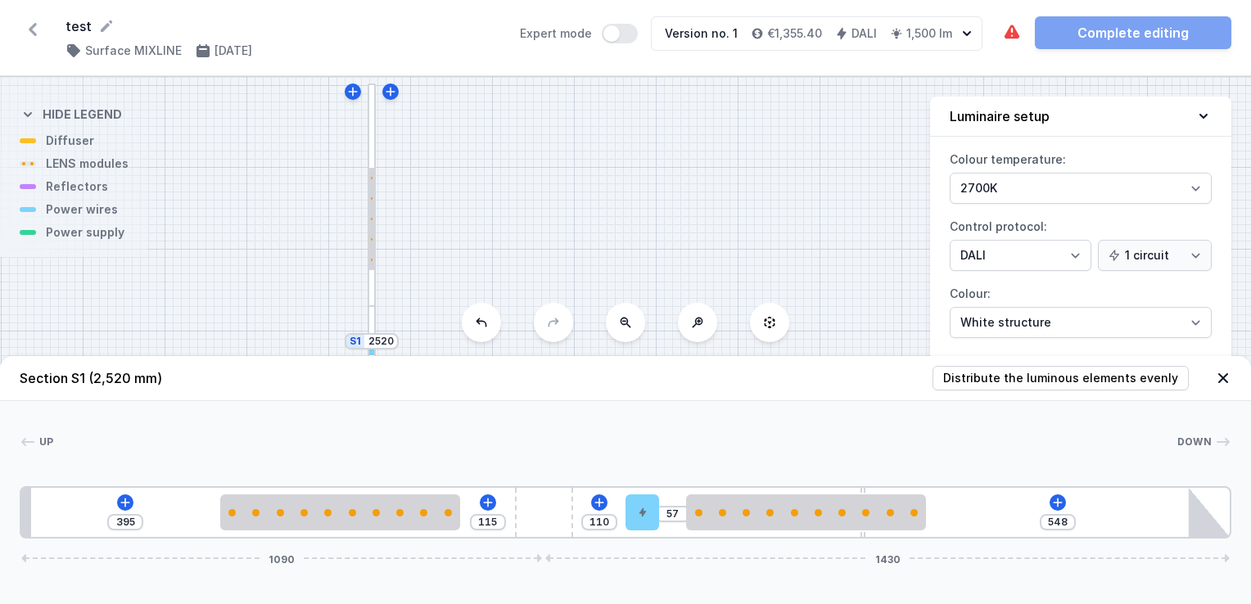
drag, startPoint x: 537, startPoint y: 517, endPoint x: 575, endPoint y: 537, distance: 42.5
click at [575, 537] on div "395 115 110 57 548 1090 1430" at bounding box center [626, 512] width 1212 height 52
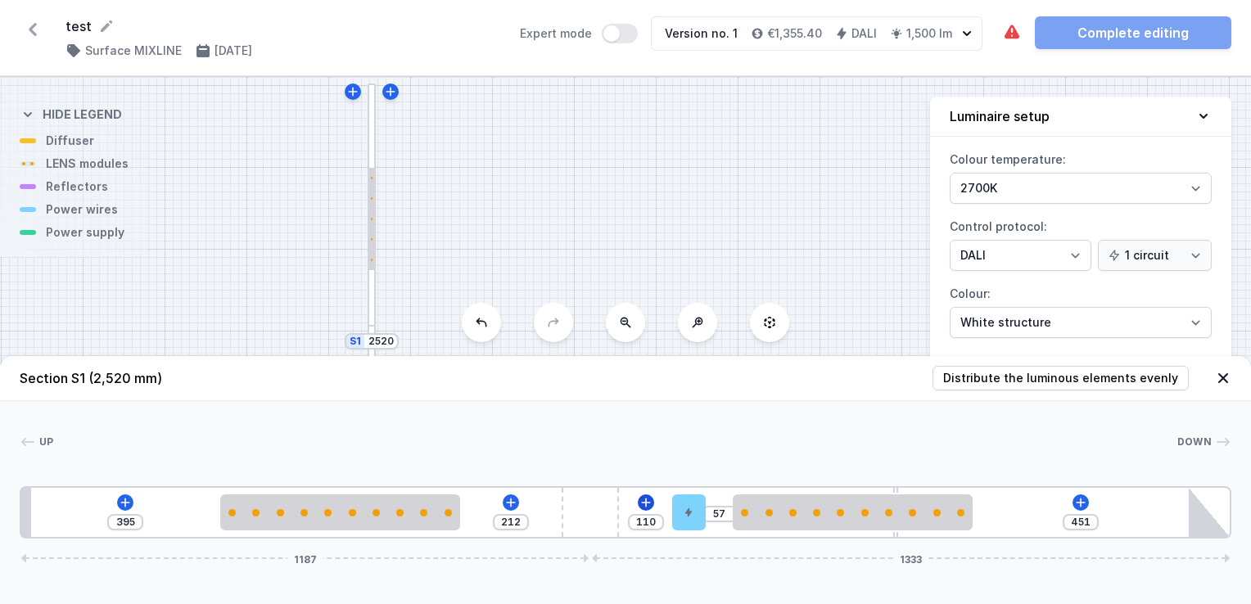
drag, startPoint x: 550, startPoint y: 516, endPoint x: 638, endPoint y: 497, distance: 90.4
click at [638, 497] on div "395 212 110 57 451 1187 1333" at bounding box center [626, 512] width 1212 height 52
click at [592, 512] on div at bounding box center [590, 512] width 57 height 49
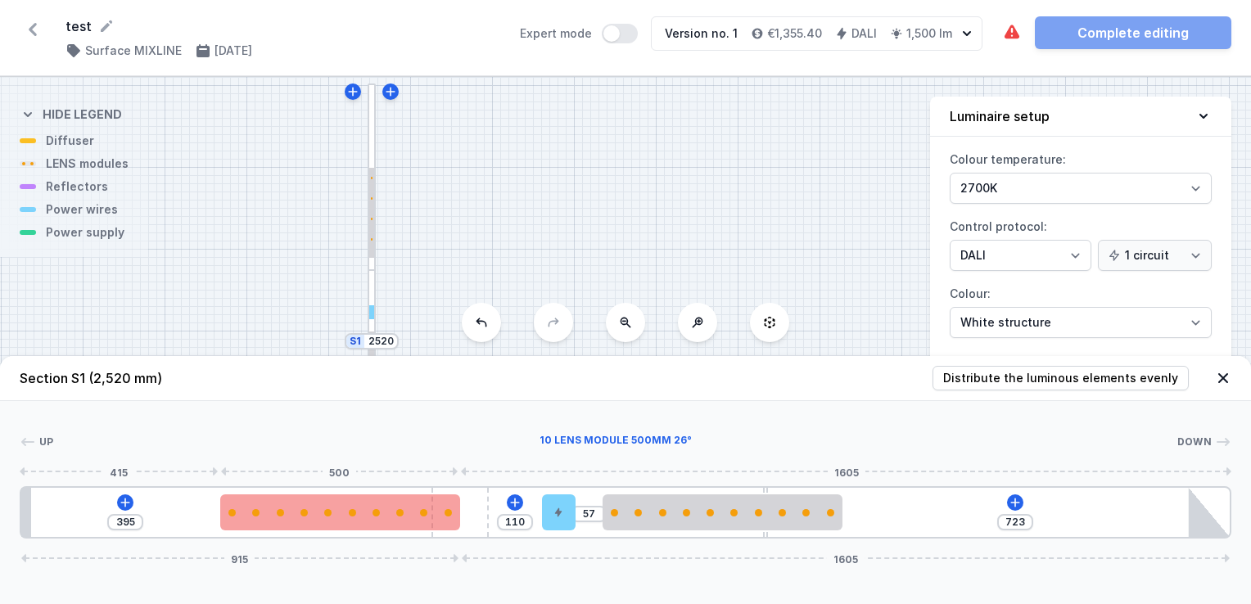
drag, startPoint x: 592, startPoint y: 512, endPoint x: 292, endPoint y: 512, distance: 299.6
click at [292, 512] on div "395 110 57 723 915 1605" at bounding box center [626, 512] width 1212 height 52
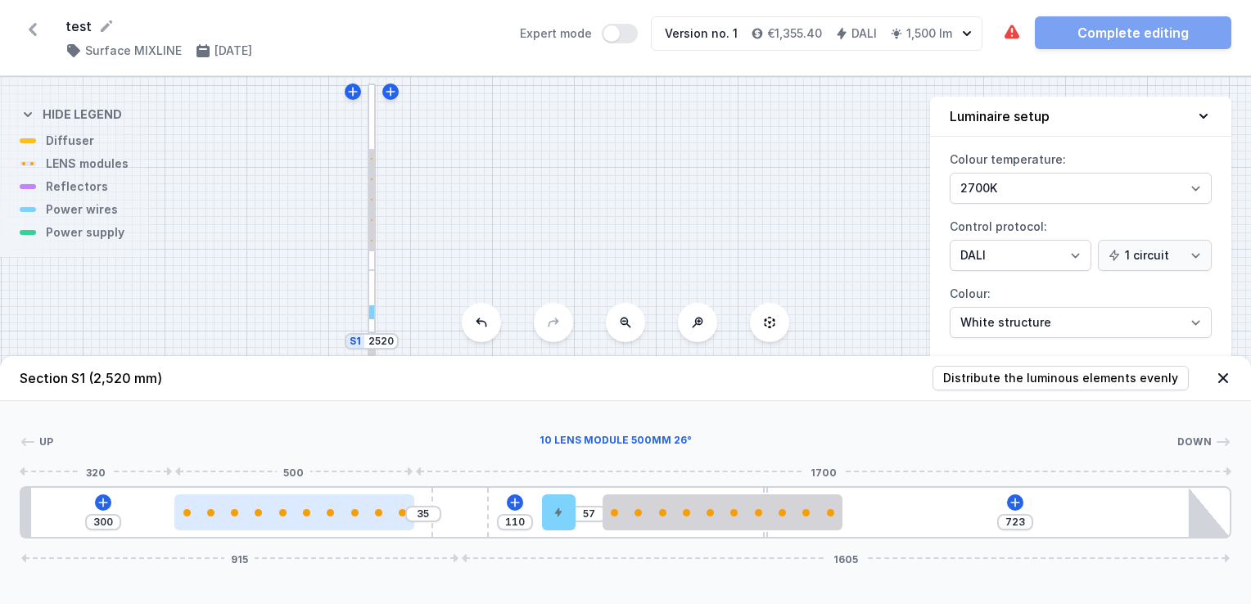
drag, startPoint x: 350, startPoint y: 516, endPoint x: 298, endPoint y: 516, distance: 51.6
click at [298, 516] on div at bounding box center [294, 512] width 240 height 7
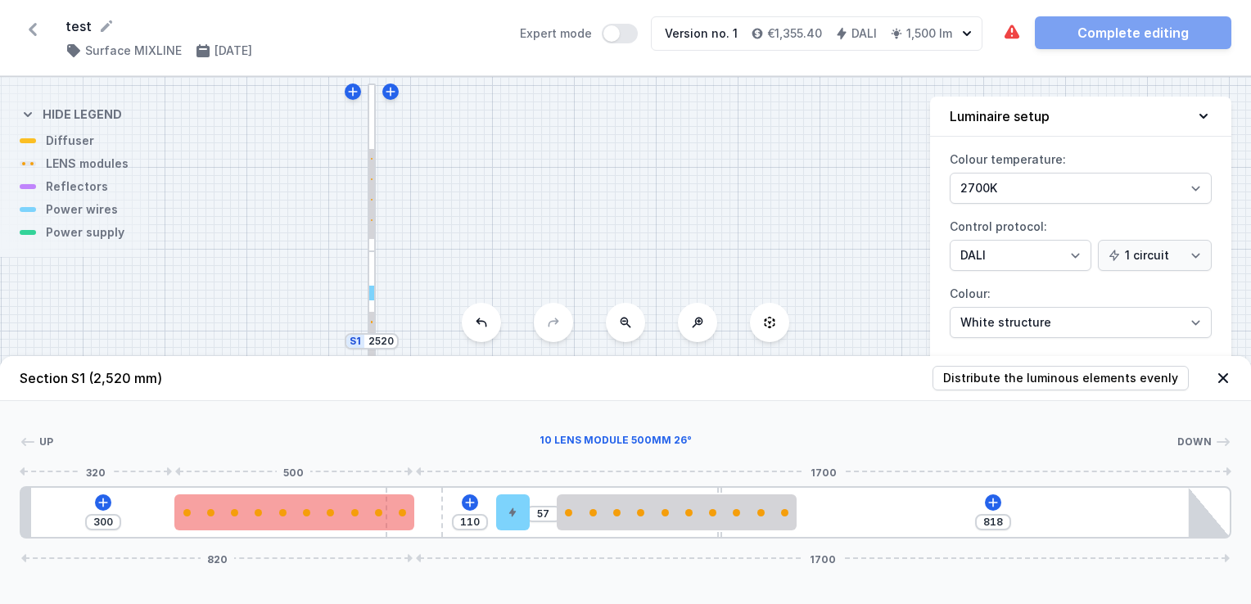
drag, startPoint x: 474, startPoint y: 521, endPoint x: 213, endPoint y: 520, distance: 261.1
click at [213, 520] on div "300 110 57 818 820 1700" at bounding box center [626, 512] width 1212 height 52
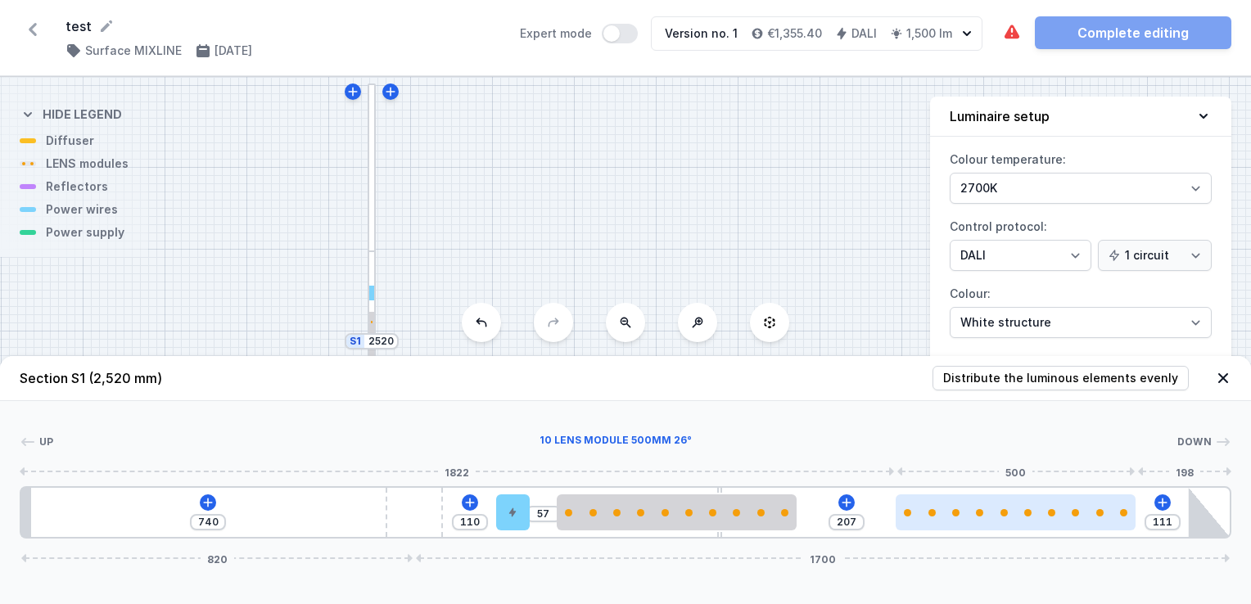
drag, startPoint x: 232, startPoint y: 519, endPoint x: 974, endPoint y: 499, distance: 741.9
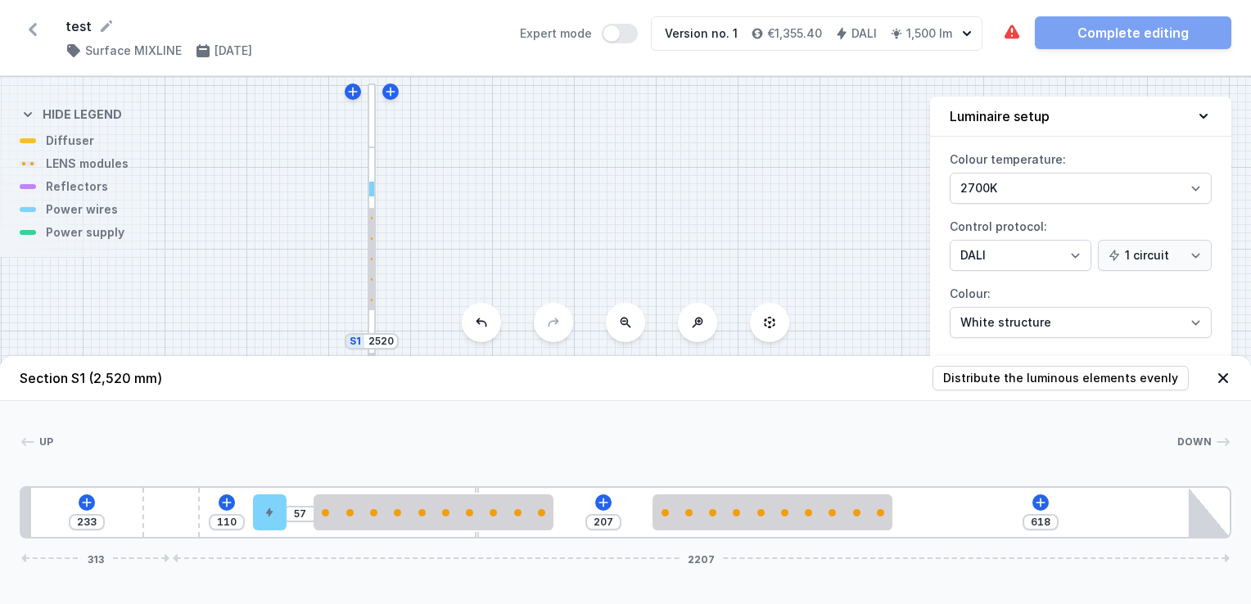
drag, startPoint x: 399, startPoint y: 514, endPoint x: 43, endPoint y: 512, distance: 356.1
click at [43, 512] on div "233 110 57 207 618 313 2207" at bounding box center [626, 512] width 1212 height 52
drag, startPoint x: 144, startPoint y: 507, endPoint x: 74, endPoint y: 510, distance: 70.5
click at [74, 510] on div "233 110 57 207 618 313 2207" at bounding box center [626, 512] width 1212 height 52
click at [171, 505] on div at bounding box center [170, 512] width 57 height 49
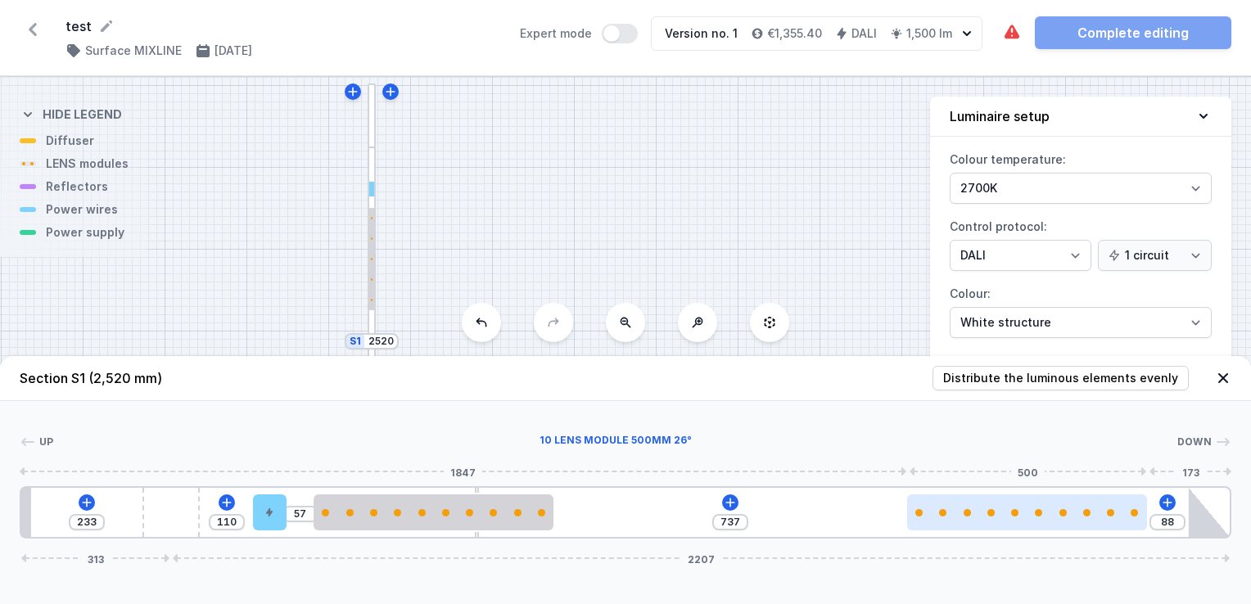
drag, startPoint x: 756, startPoint y: 520, endPoint x: 1031, endPoint y: 515, distance: 275.1
click at [1031, 515] on div at bounding box center [1027, 512] width 240 height 36
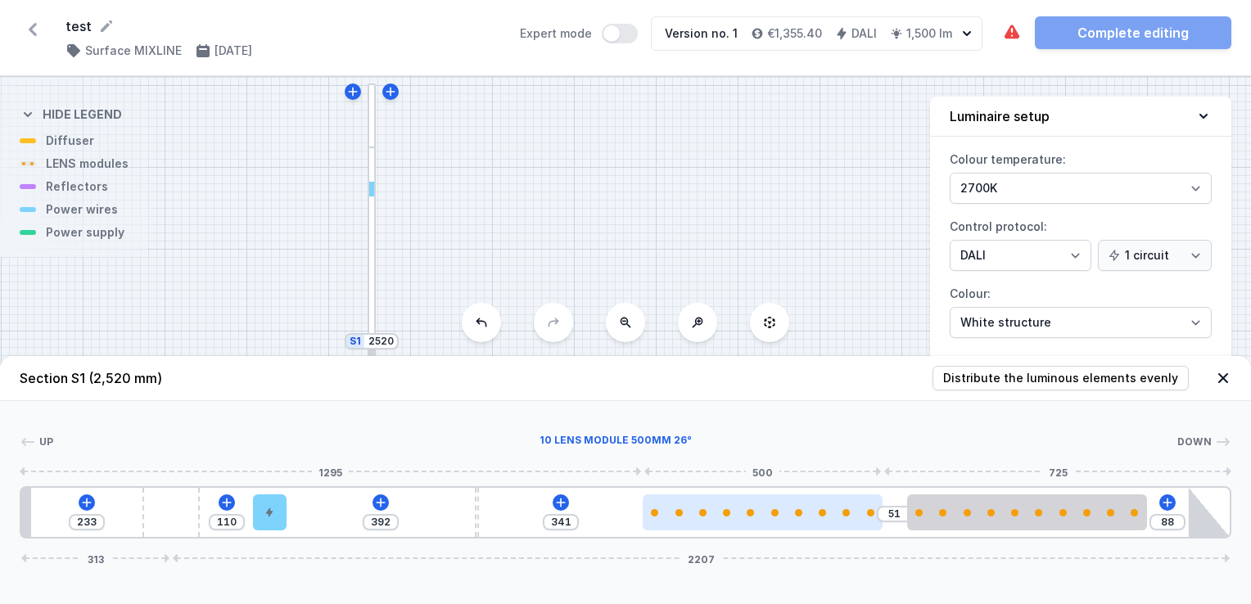
drag, startPoint x: 410, startPoint y: 500, endPoint x: 754, endPoint y: 512, distance: 344.0
click at [754, 512] on div at bounding box center [763, 512] width 240 height 36
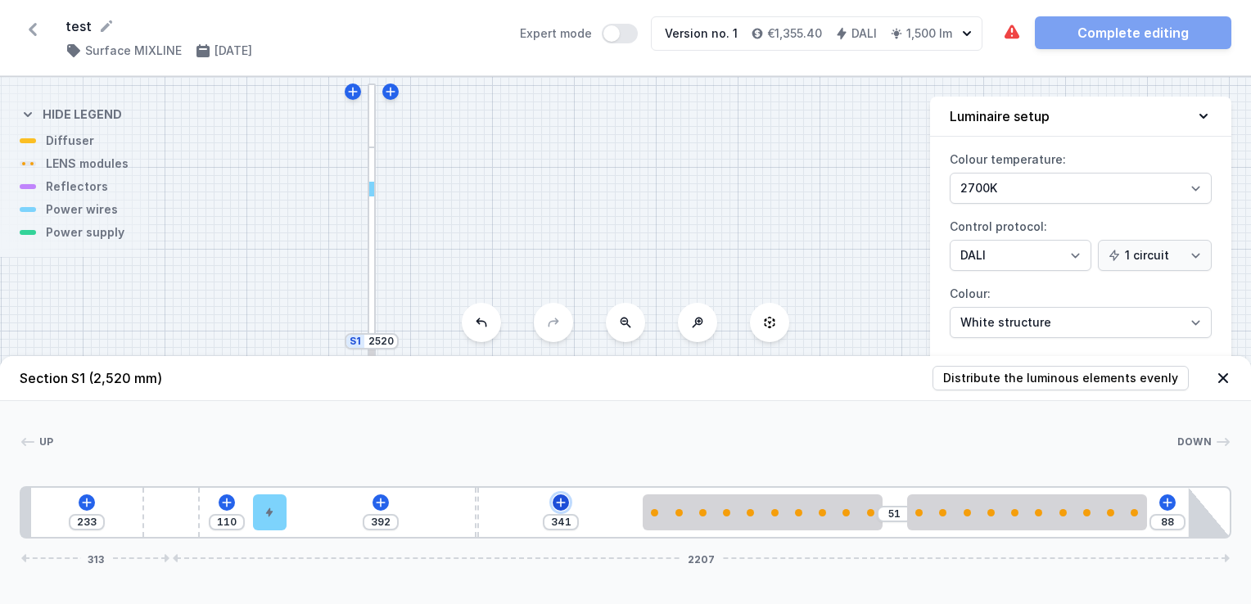
click at [559, 503] on icon at bounding box center [561, 502] width 9 height 9
drag, startPoint x: 478, startPoint y: 510, endPoint x: 585, endPoint y: 513, distance: 107.3
click at [585, 513] on div "233 110 635 98 51 88 313 2207" at bounding box center [626, 512] width 1212 height 52
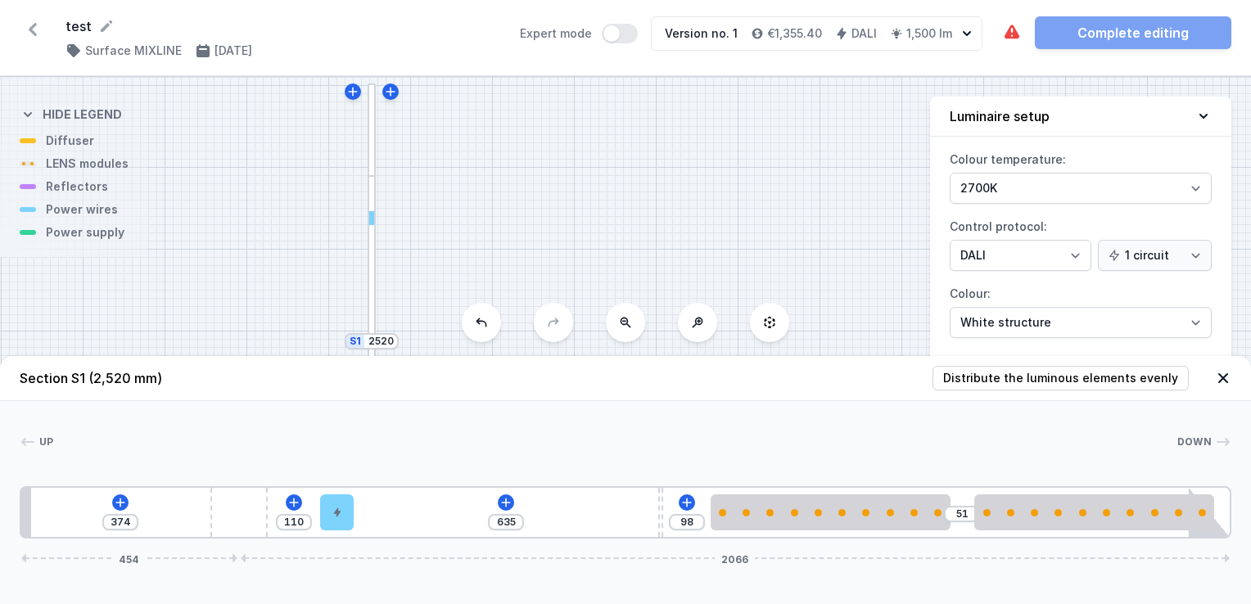
drag, startPoint x: 164, startPoint y: 519, endPoint x: 485, endPoint y: 533, distance: 321.2
click at [485, 533] on div "374 110 635 98 51 454 2066" at bounding box center [626, 512] width 1212 height 52
click at [249, 503] on div at bounding box center [238, 512] width 57 height 49
click at [239, 521] on div at bounding box center [238, 512] width 57 height 49
drag, startPoint x: 233, startPoint y: 519, endPoint x: 477, endPoint y: 508, distance: 244.2
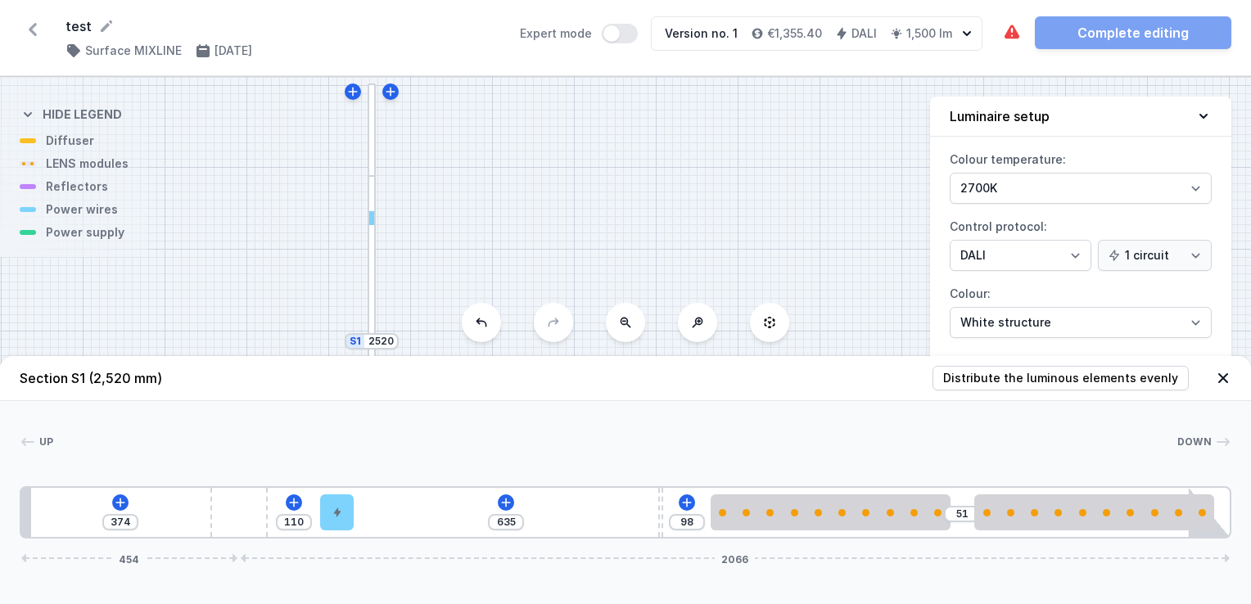
click at [477, 508] on div "374 110 635 98 51 454 2066" at bounding box center [626, 512] width 1212 height 52
drag, startPoint x: 224, startPoint y: 516, endPoint x: 314, endPoint y: 528, distance: 90.9
click at [314, 528] on div "374 110 635 98 51 454 2066" at bounding box center [626, 512] width 1212 height 52
click at [504, 506] on icon at bounding box center [505, 502] width 13 height 13
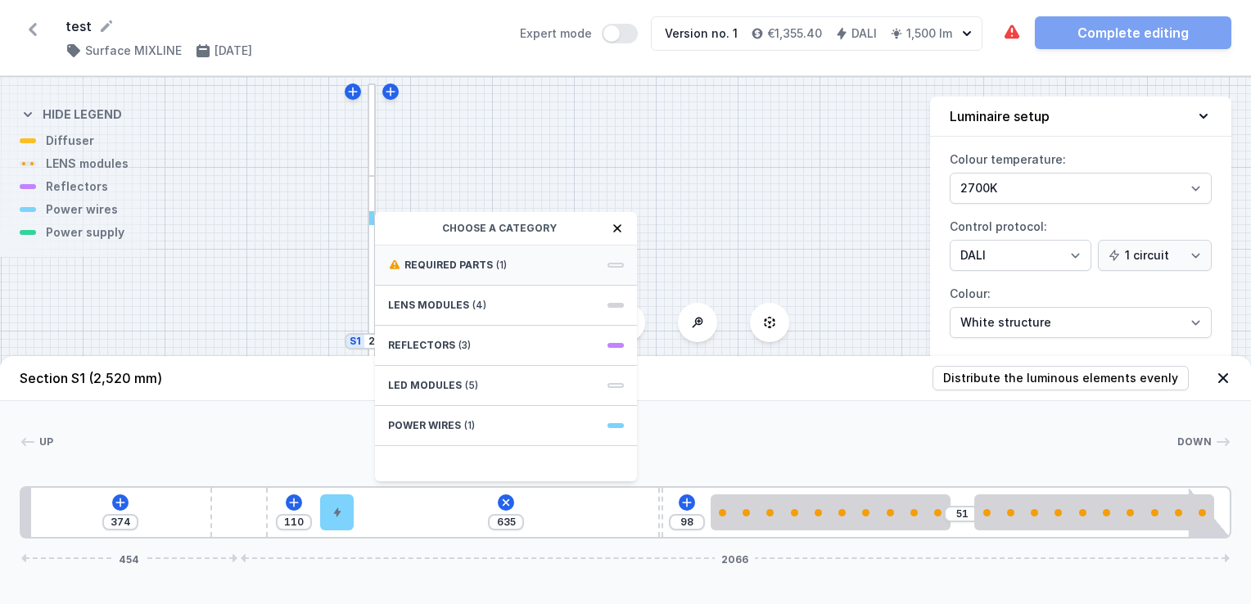
click at [449, 264] on span "Required parts" at bounding box center [448, 265] width 88 height 13
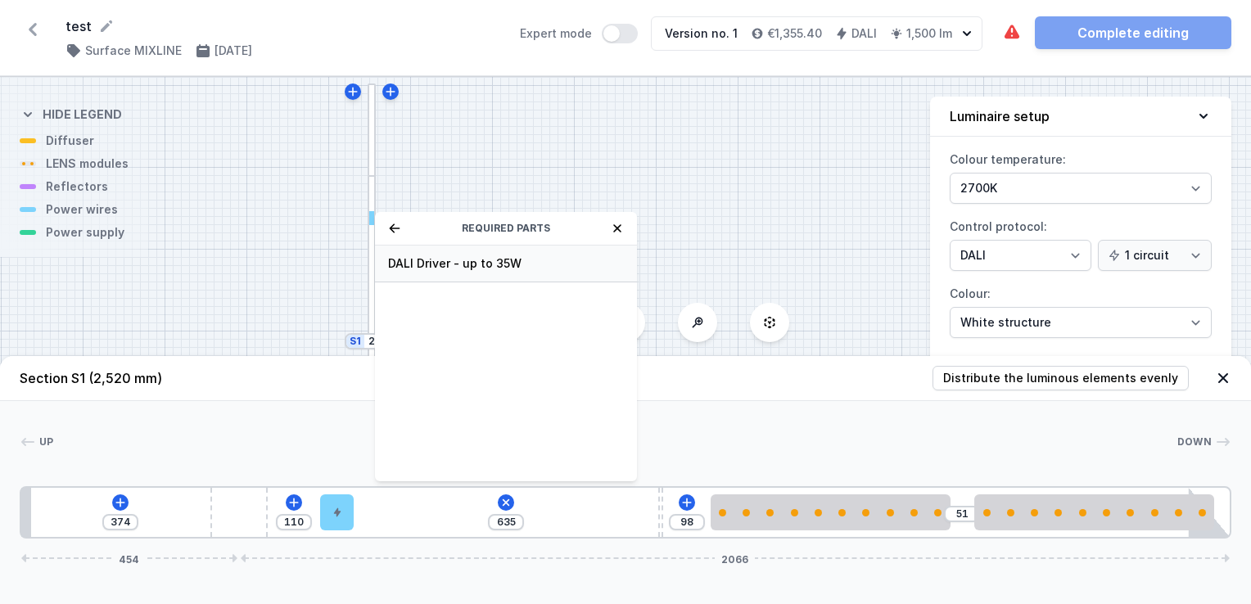
click at [422, 268] on span "DALI Driver - up to 35W" at bounding box center [506, 263] width 236 height 16
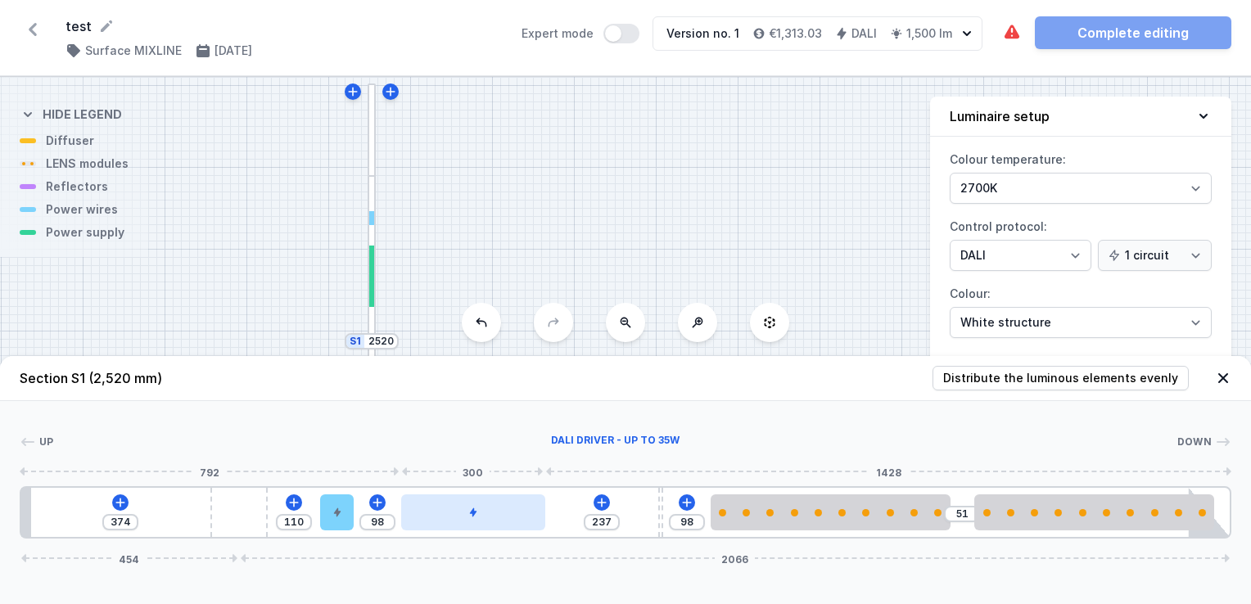
drag, startPoint x: 432, startPoint y: 508, endPoint x: 488, endPoint y: 509, distance: 55.7
click at [488, 509] on div at bounding box center [473, 512] width 144 height 36
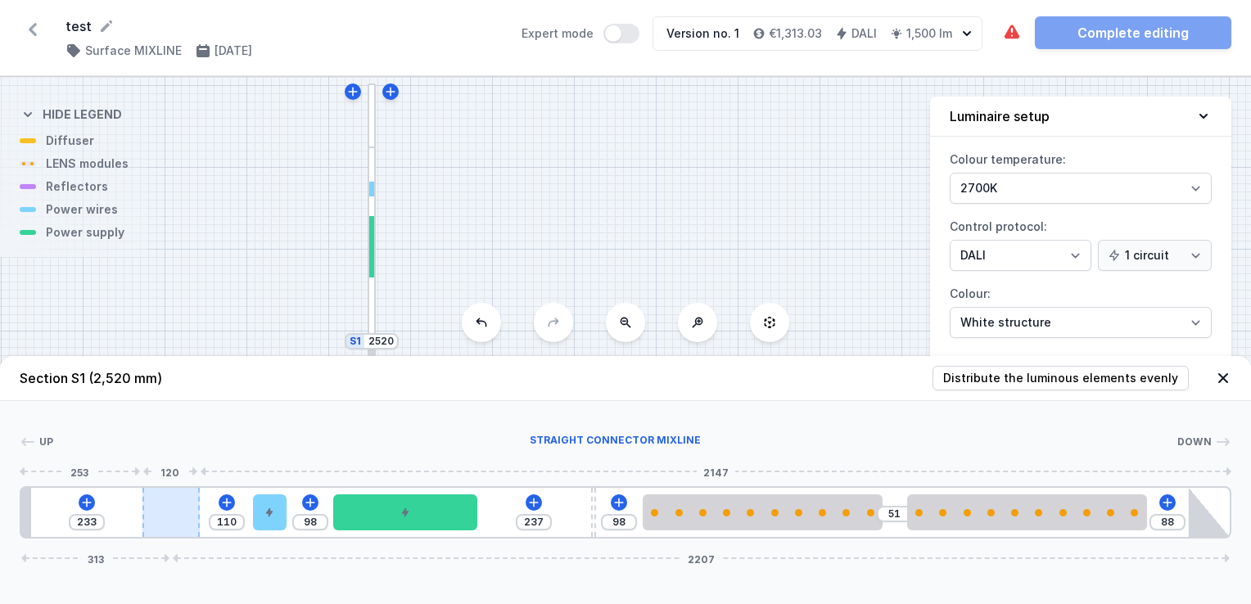
drag, startPoint x: 252, startPoint y: 517, endPoint x: 180, endPoint y: 519, distance: 72.1
click at [180, 519] on div at bounding box center [170, 512] width 57 height 49
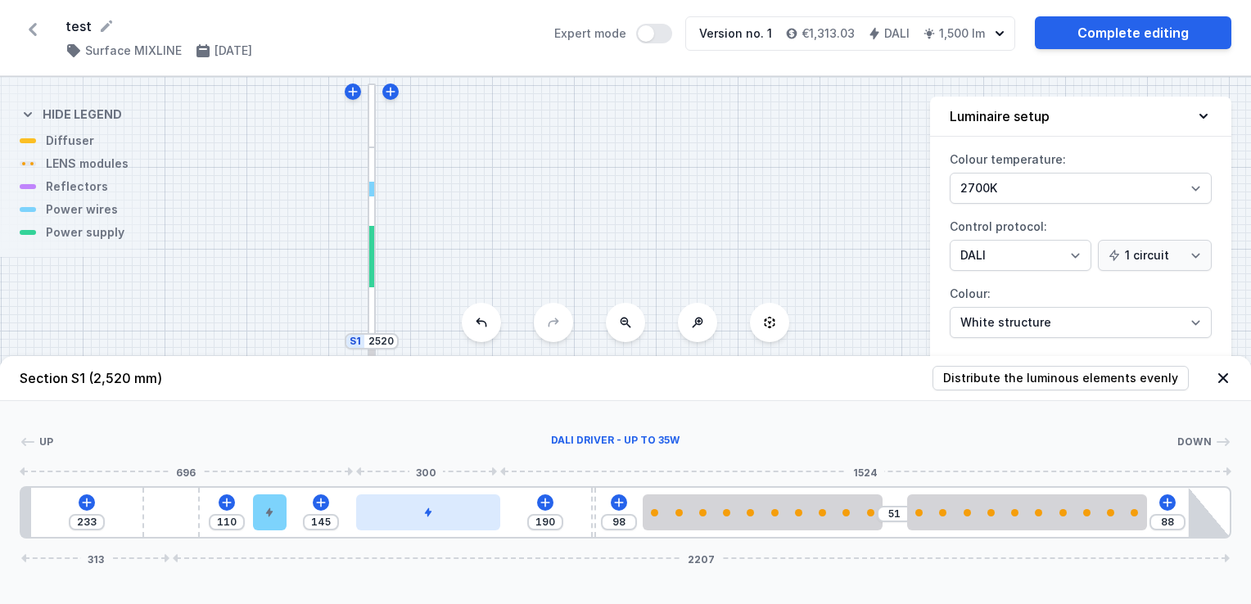
drag, startPoint x: 429, startPoint y: 519, endPoint x: 459, endPoint y: 509, distance: 31.8
click at [459, 509] on div at bounding box center [428, 512] width 144 height 36
drag, startPoint x: 426, startPoint y: 510, endPoint x: 437, endPoint y: 522, distance: 16.8
click at [437, 522] on div at bounding box center [431, 512] width 144 height 36
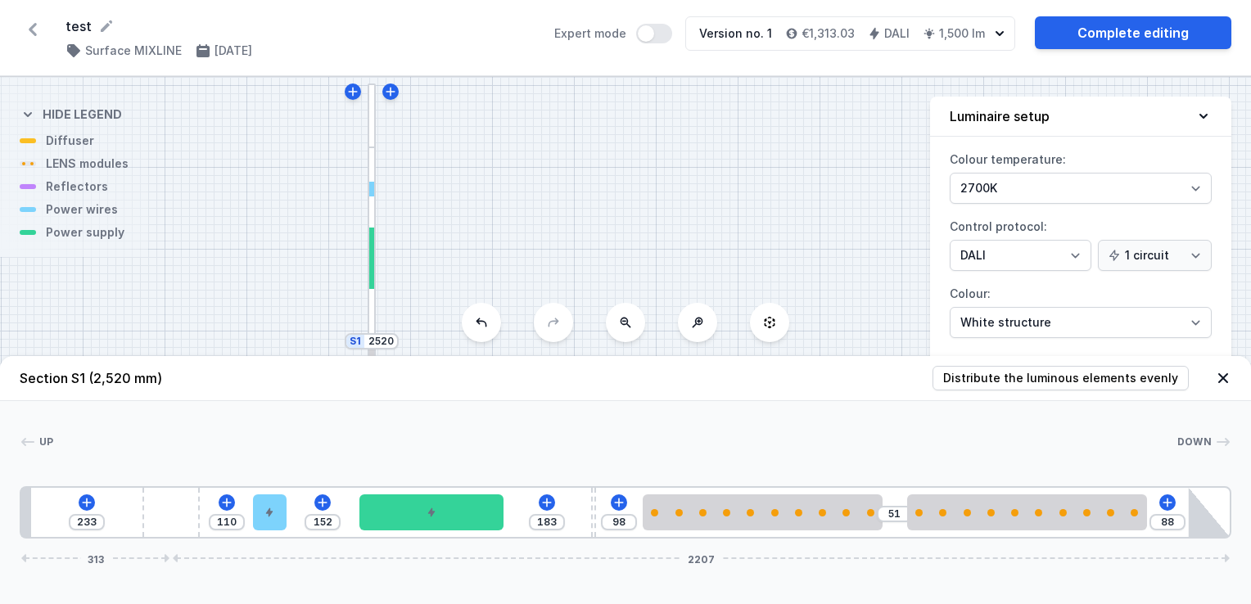
click at [1223, 378] on icon at bounding box center [1223, 378] width 10 height 10
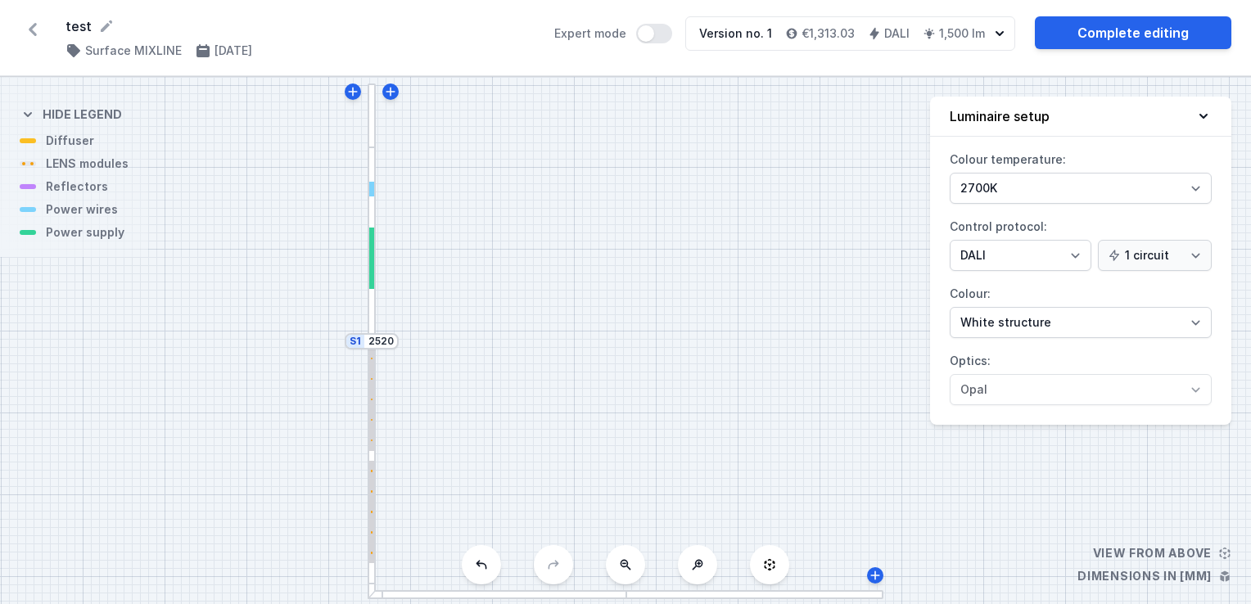
click at [1126, 15] on div "test ( 11831 /v 1 ) Surface MIXLINE [DATE] Expert mode Version no. 1 €1,313.03 …" at bounding box center [625, 38] width 1251 height 76
click at [1123, 20] on link "Complete editing" at bounding box center [1133, 32] width 196 height 33
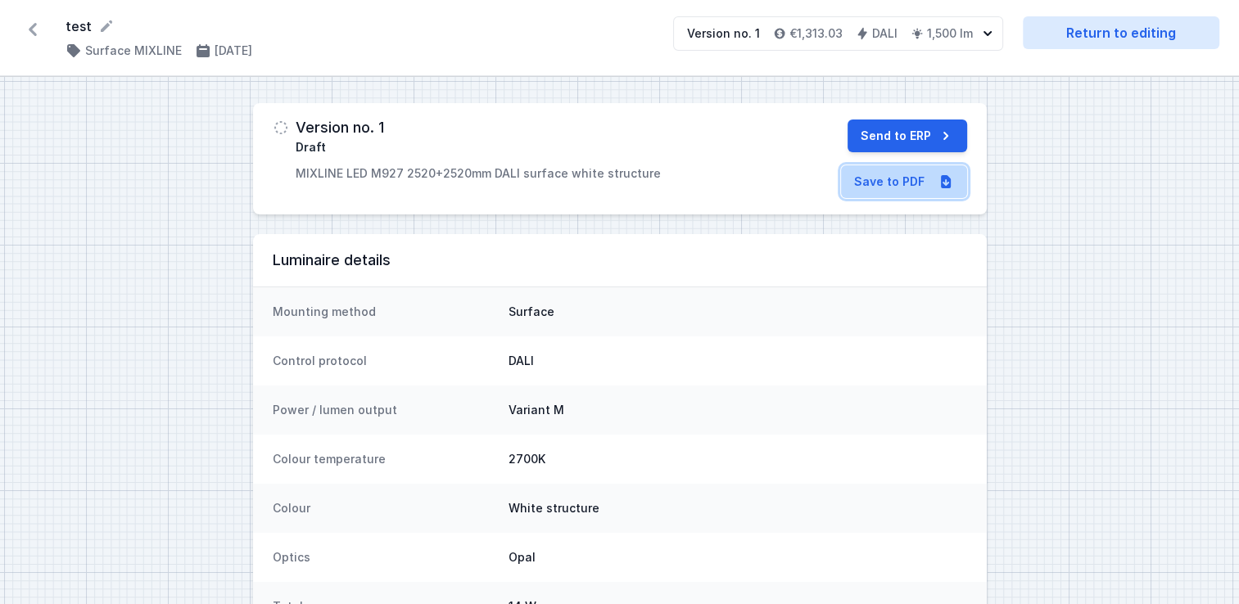
click at [878, 192] on link "Save to PDF" at bounding box center [904, 181] width 126 height 33
click at [38, 28] on icon at bounding box center [33, 29] width 26 height 26
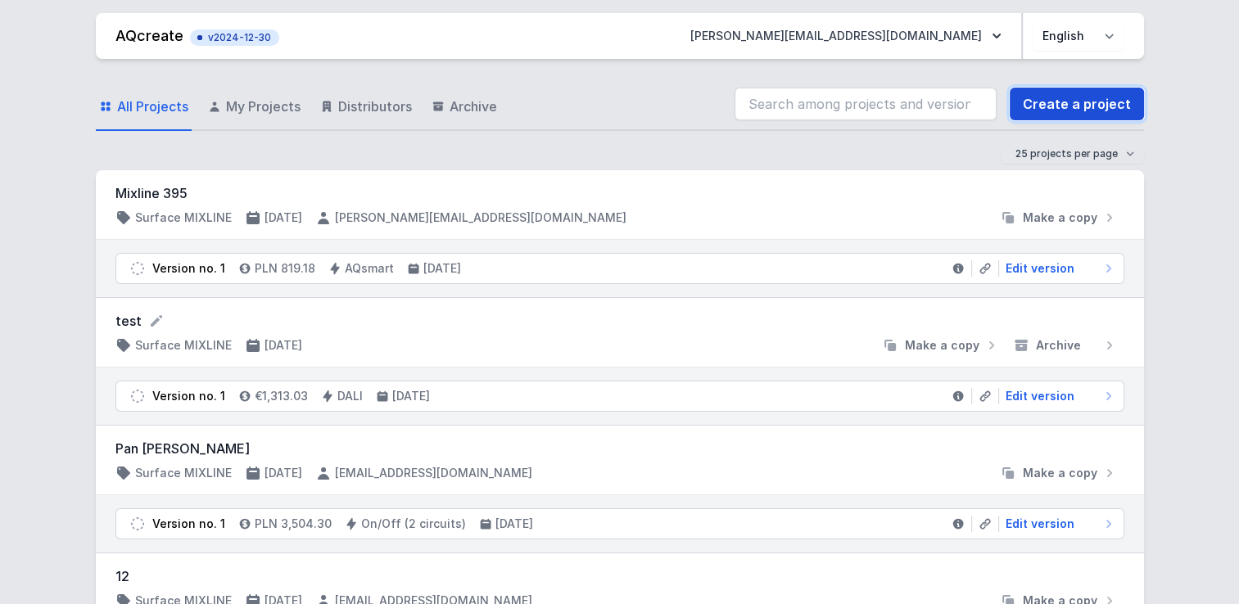
click at [1081, 102] on link "Create a project" at bounding box center [1076, 104] width 134 height 33
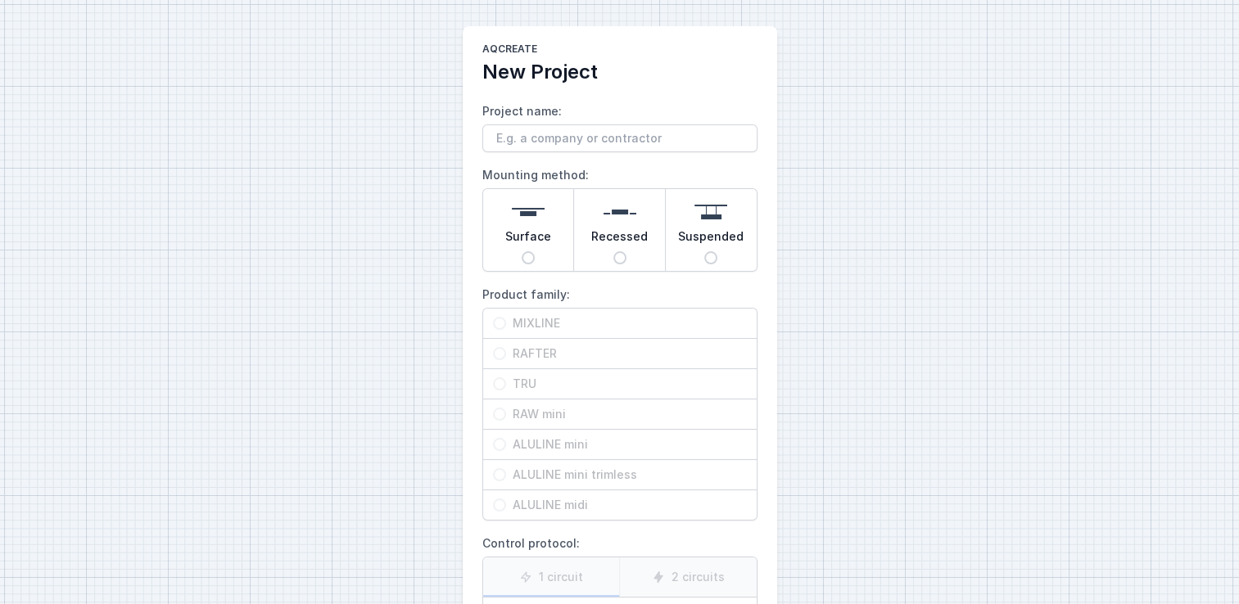
click at [601, 138] on input "Project name:" at bounding box center [619, 138] width 275 height 28
click at [684, 251] on div "Suspended" at bounding box center [711, 230] width 91 height 82
click at [704, 251] on input "Suspended" at bounding box center [710, 257] width 13 height 13
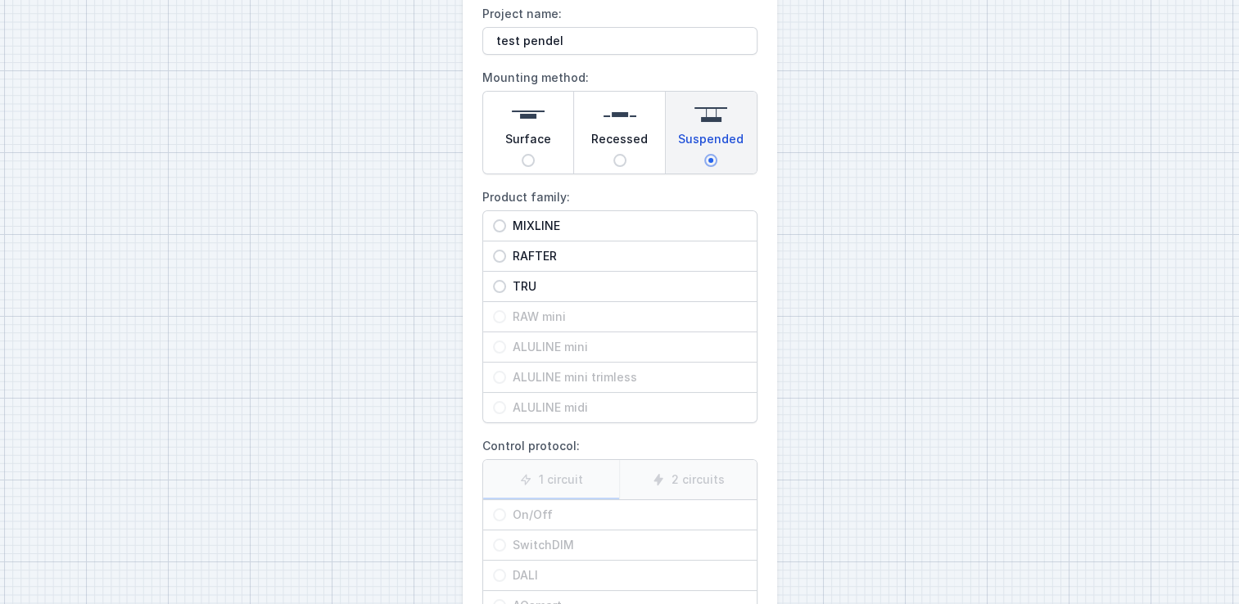
scroll to position [98, 0]
click at [539, 214] on div "MIXLINE" at bounding box center [619, 224] width 273 height 29
click at [506, 219] on input "MIXLINE" at bounding box center [499, 225] width 13 height 13
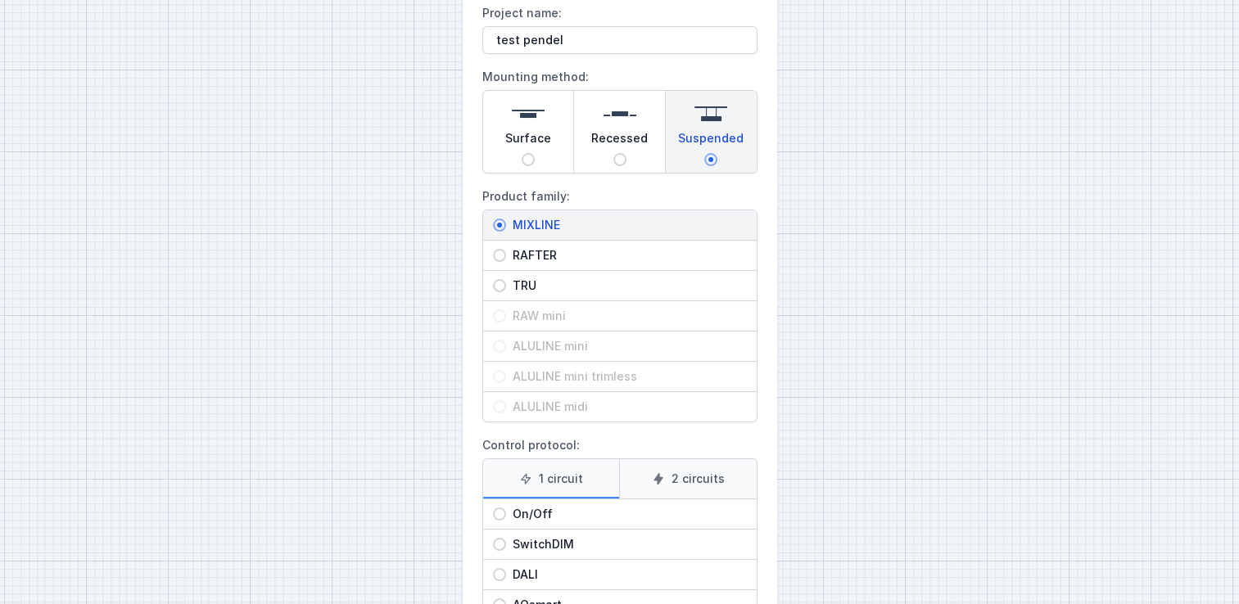
scroll to position [213, 0]
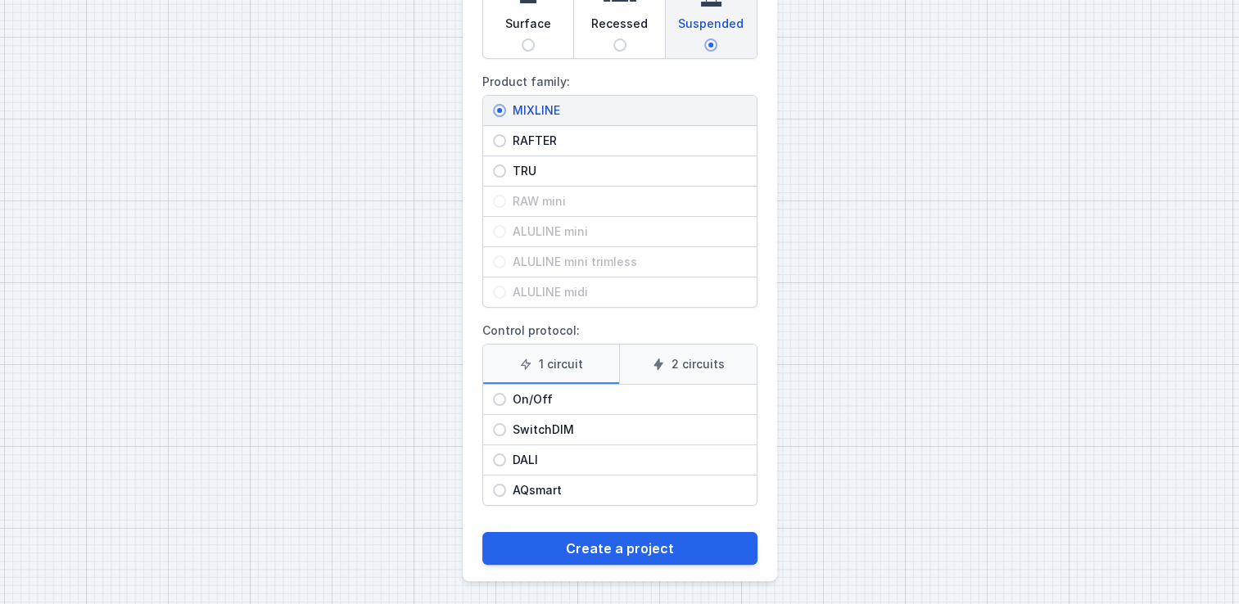
click at [514, 457] on span "DALI" at bounding box center [626, 460] width 241 height 16
click at [506, 457] on input "DALI" at bounding box center [499, 459] width 13 height 13
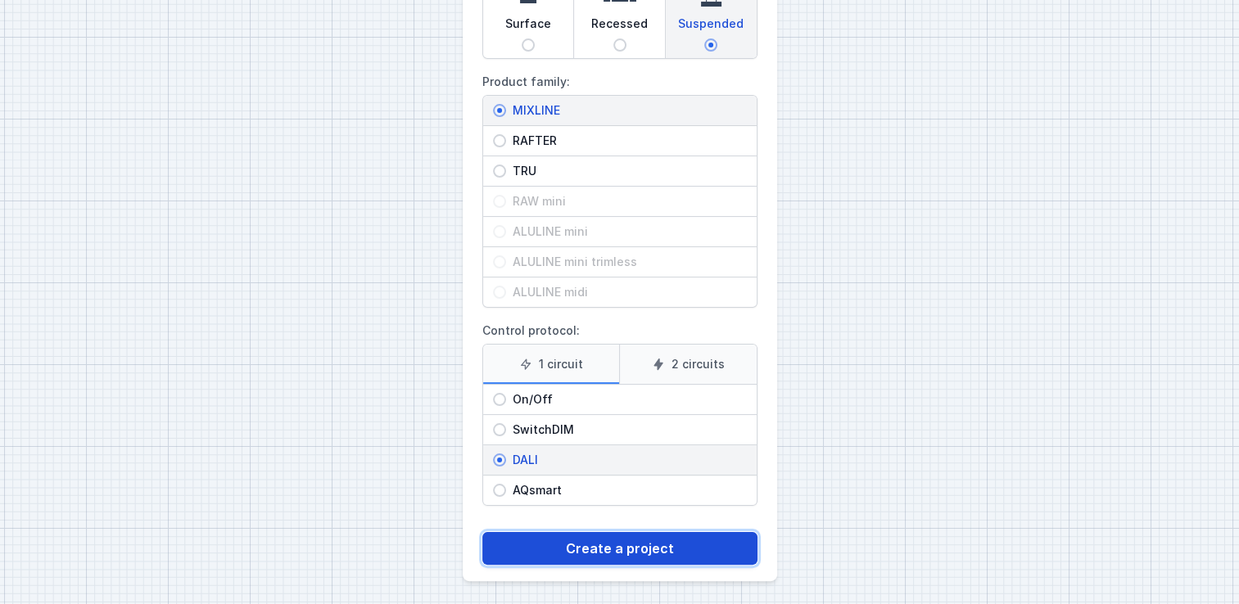
click at [629, 539] on button "Create a project" at bounding box center [619, 548] width 275 height 33
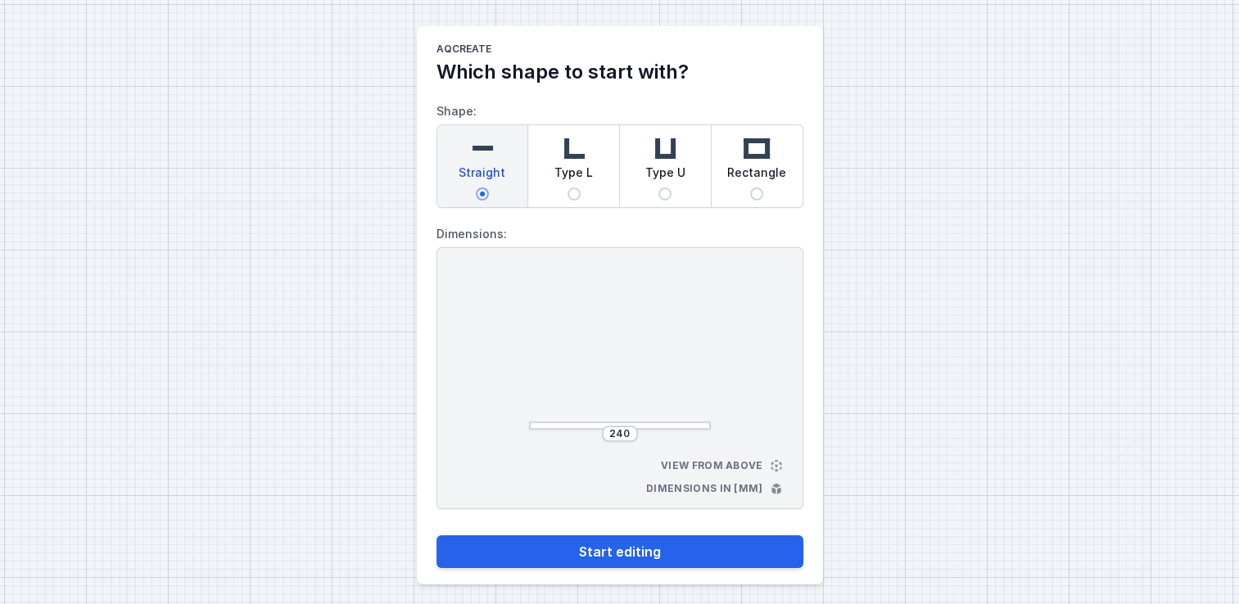
click at [575, 183] on span "Type L" at bounding box center [573, 176] width 38 height 23
click at [575, 187] on input "Type L" at bounding box center [573, 193] width 13 height 13
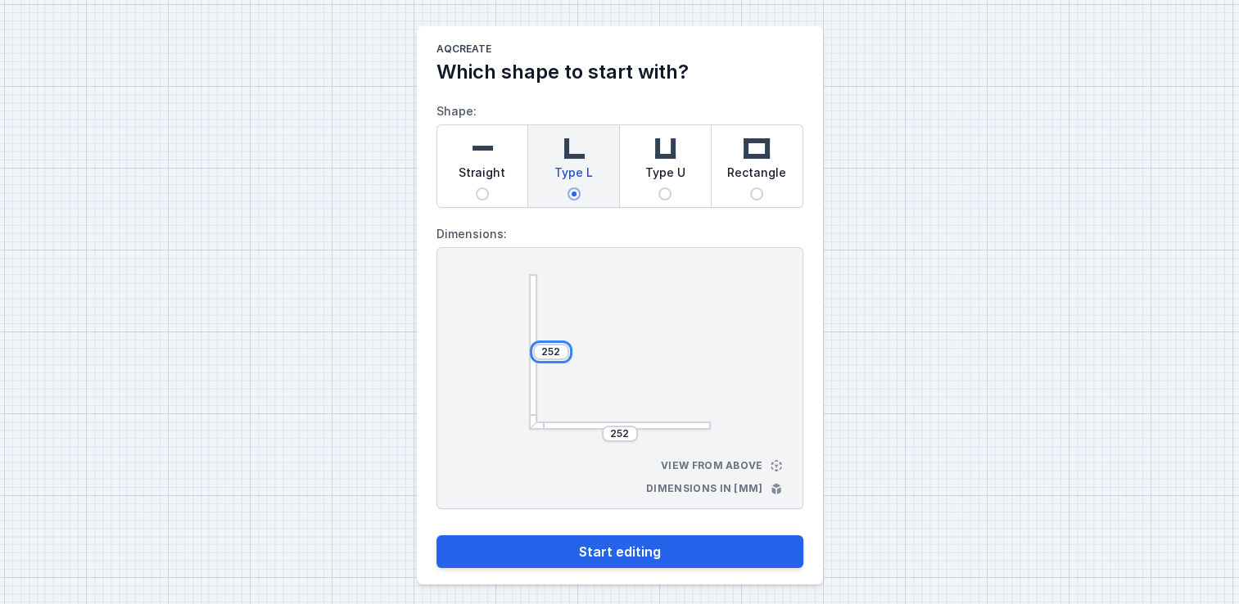
click at [561, 354] on input "252" at bounding box center [551, 351] width 26 height 13
click at [629, 430] on input "252" at bounding box center [620, 433] width 26 height 13
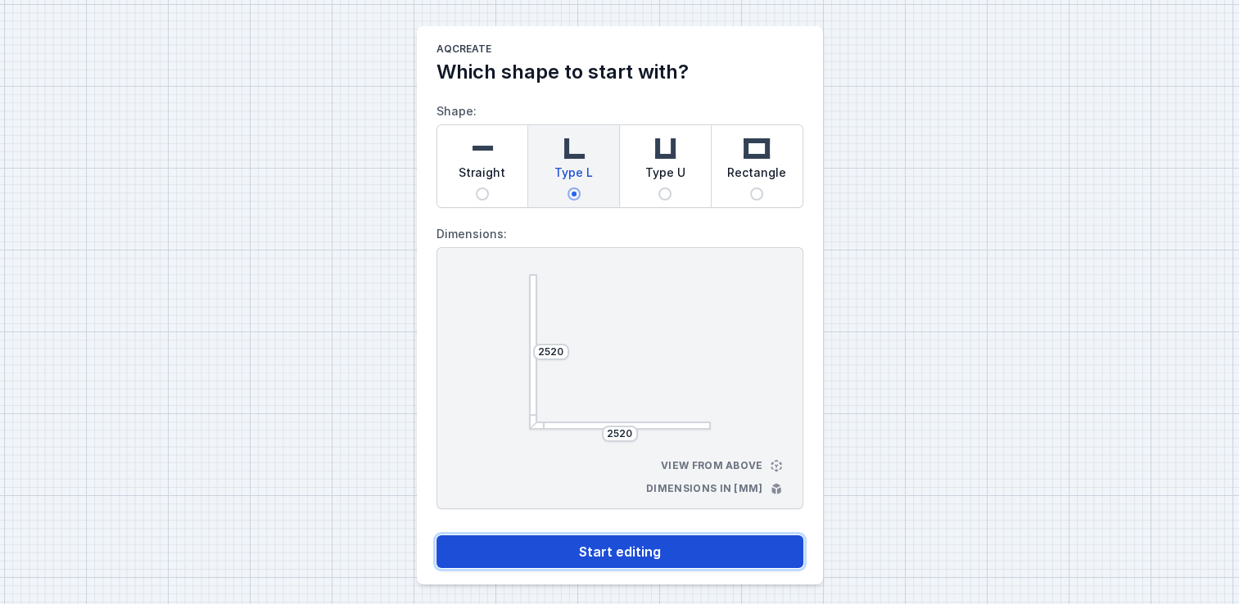
click at [638, 558] on button "Start editing" at bounding box center [619, 551] width 367 height 33
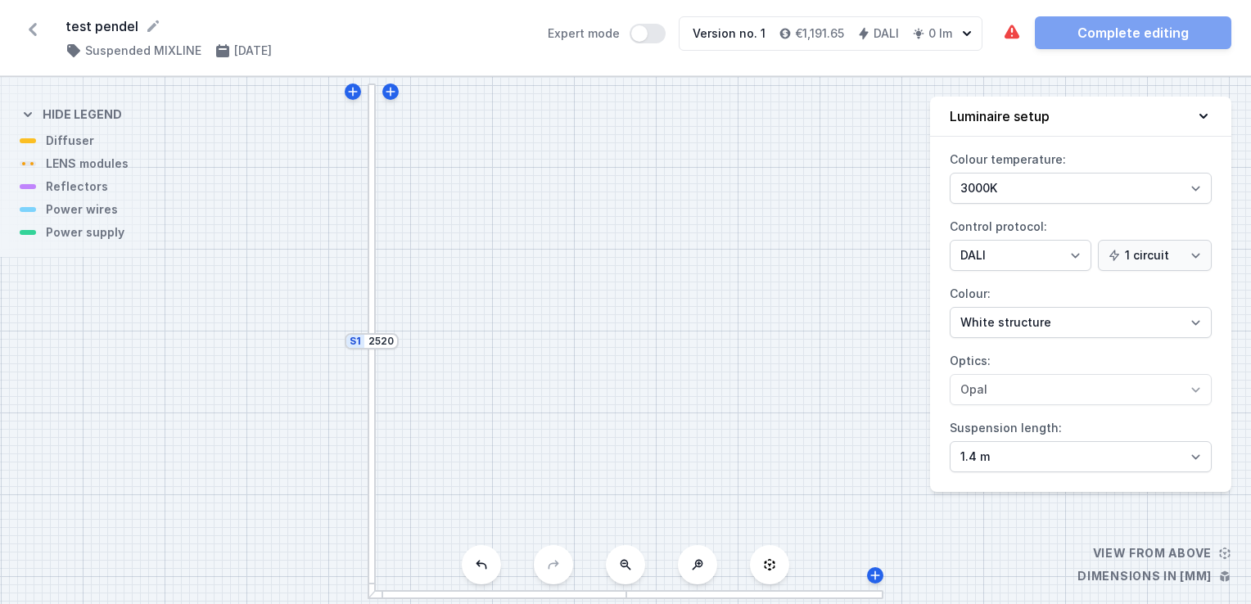
click at [372, 259] on div at bounding box center [372, 211] width 9 height 257
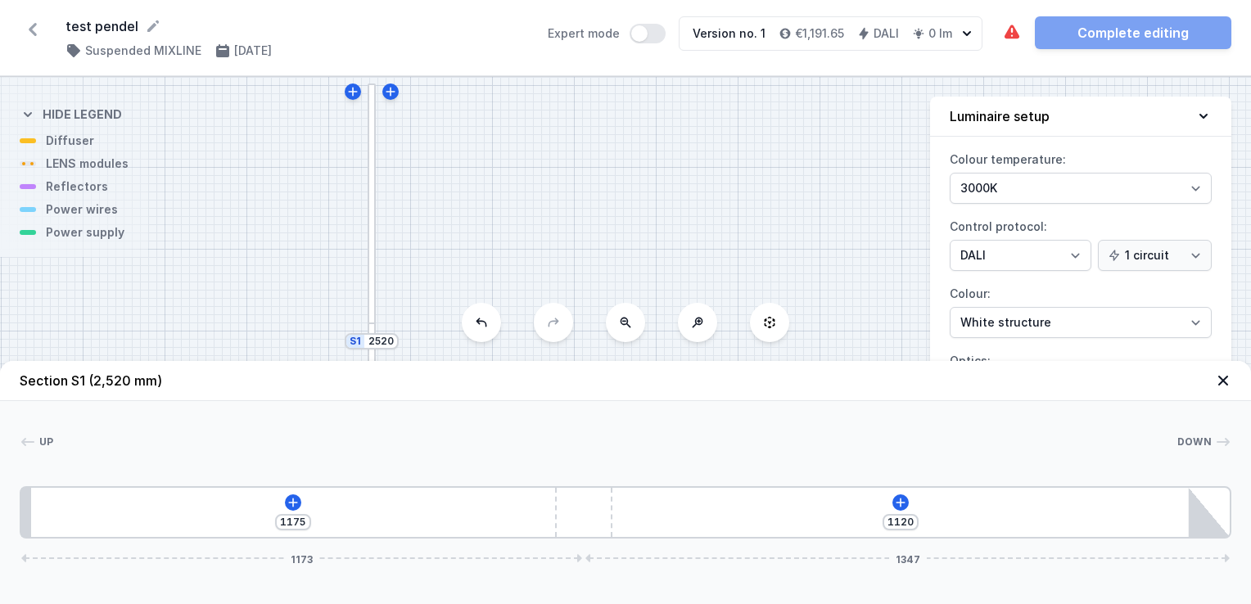
drag, startPoint x: 627, startPoint y: 512, endPoint x: 670, endPoint y: 601, distance: 98.5
click at [670, 601] on div "Section S1 (2,520 mm) Up Down 1 2 3 1175 1120 1173 1347 20 1093 120 1202 85 2520" at bounding box center [625, 482] width 1251 height 243
click at [375, 263] on div at bounding box center [372, 211] width 9 height 257
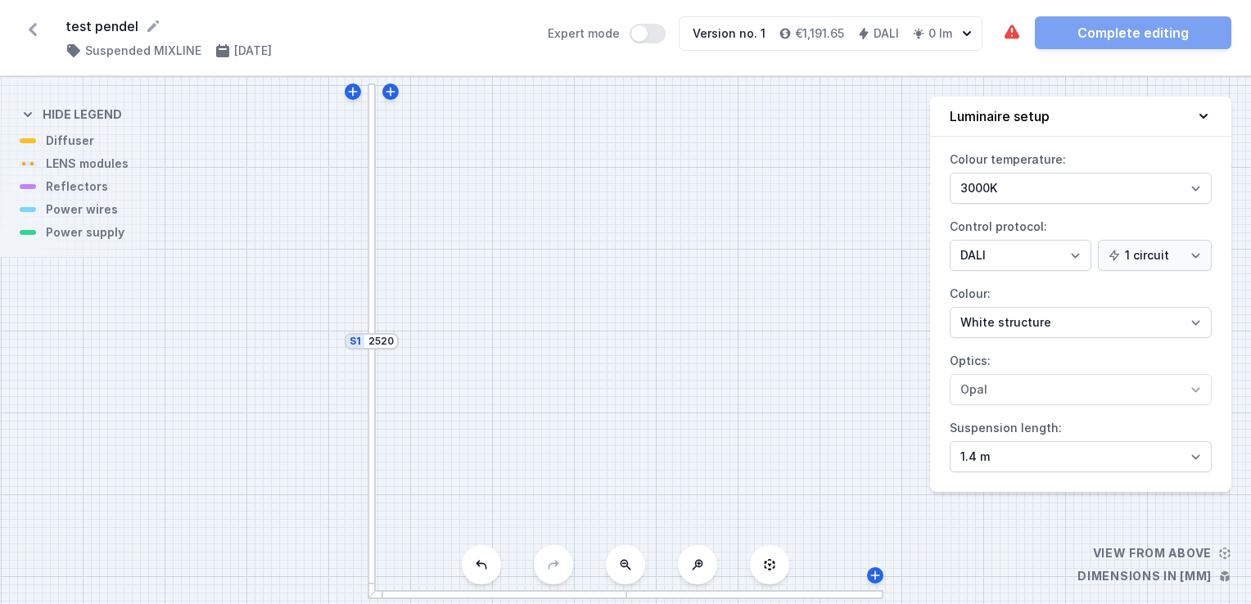
click at [369, 271] on div at bounding box center [372, 211] width 9 height 257
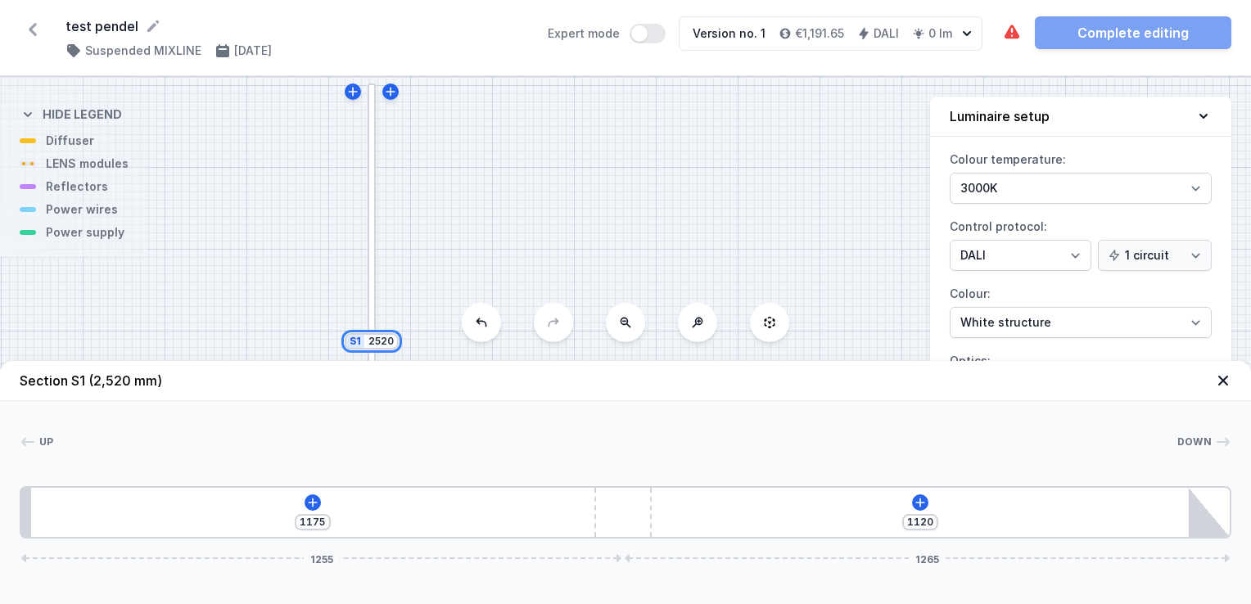
click at [393, 344] on input "2520" at bounding box center [381, 341] width 26 height 13
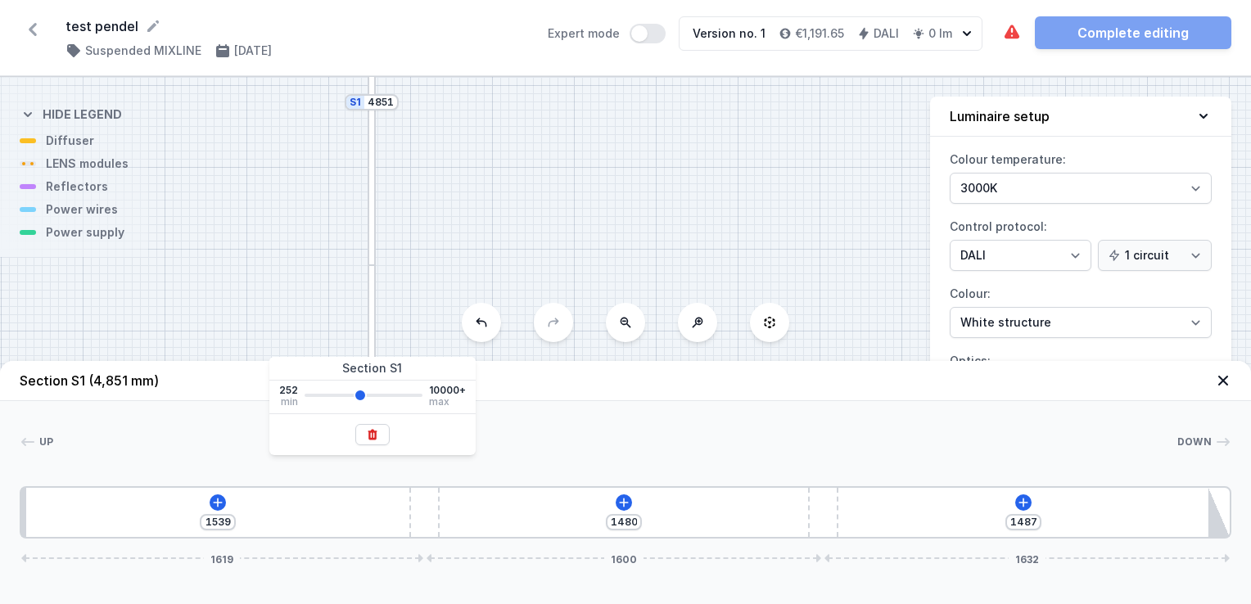
drag, startPoint x: 334, startPoint y: 399, endPoint x: 359, endPoint y: 396, distance: 25.5
click at [359, 396] on input "range" at bounding box center [364, 395] width 118 height 3
click at [383, 107] on input "4851" at bounding box center [381, 102] width 26 height 13
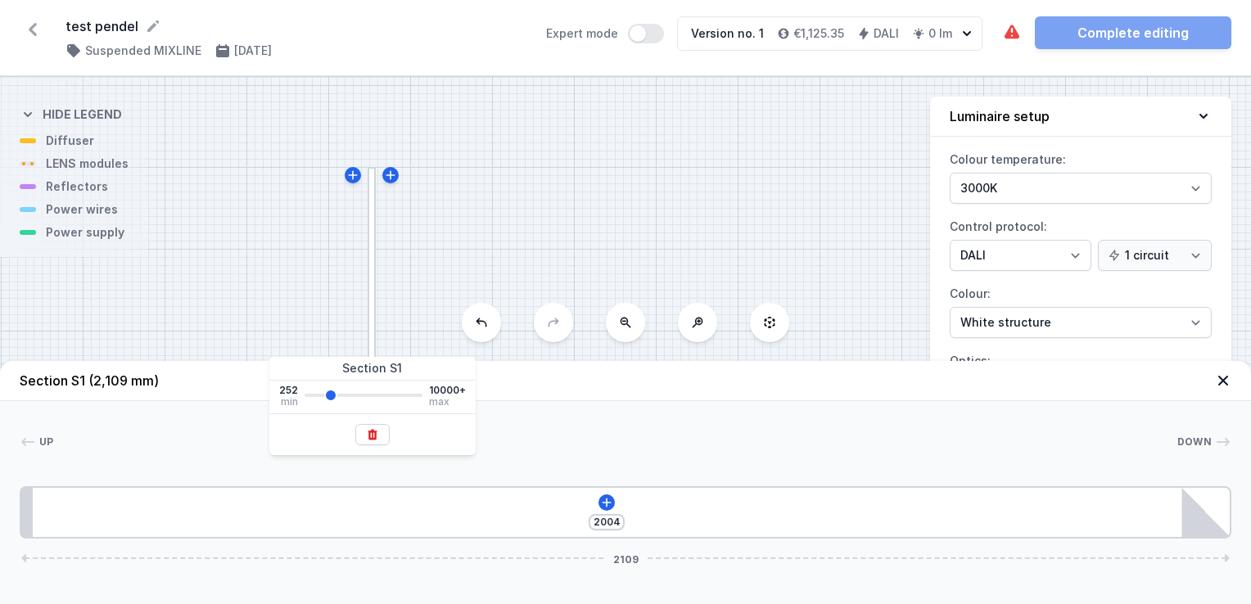
click at [330, 397] on input "range" at bounding box center [364, 395] width 118 height 3
click at [433, 244] on div "S2 2520 S1 2109" at bounding box center [625, 340] width 1251 height 527
click at [1226, 391] on header "Section S1 (2,109 mm)" at bounding box center [625, 381] width 1251 height 40
click at [1225, 385] on icon at bounding box center [1223, 380] width 16 height 16
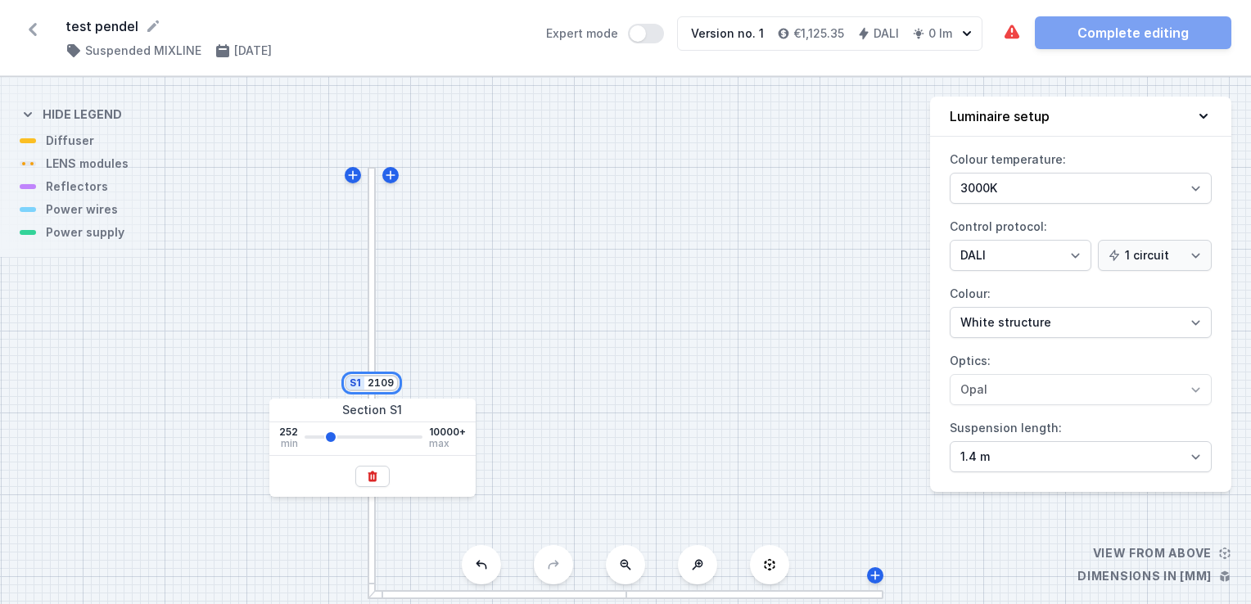
click at [386, 388] on input "2109" at bounding box center [381, 383] width 26 height 13
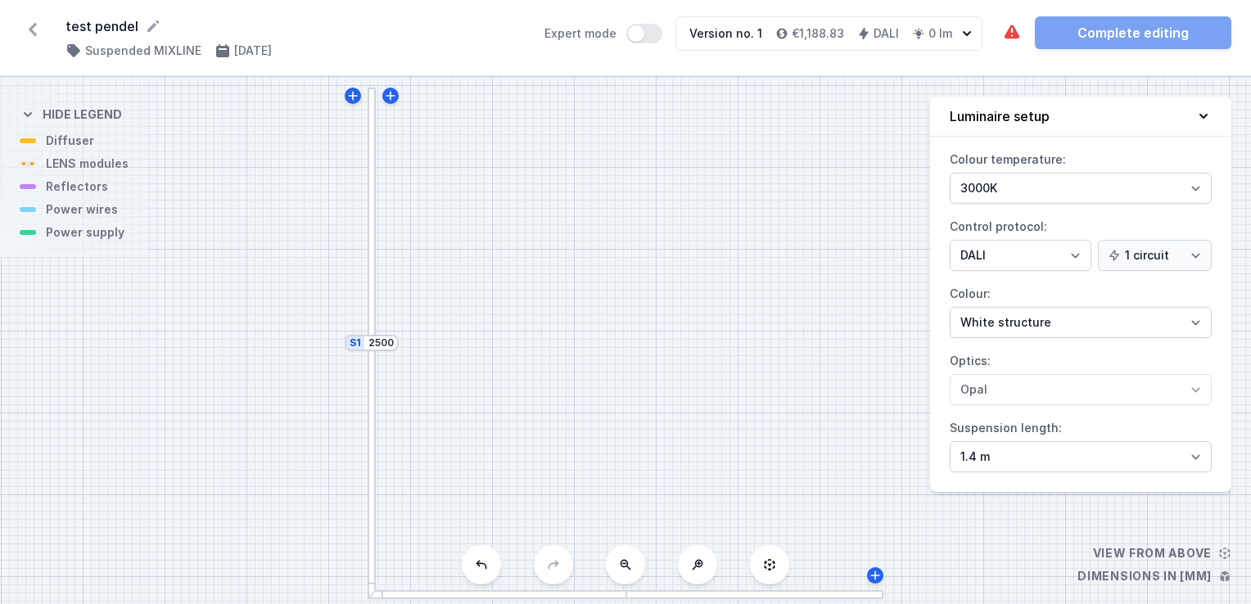
click at [371, 294] on div at bounding box center [372, 215] width 9 height 255
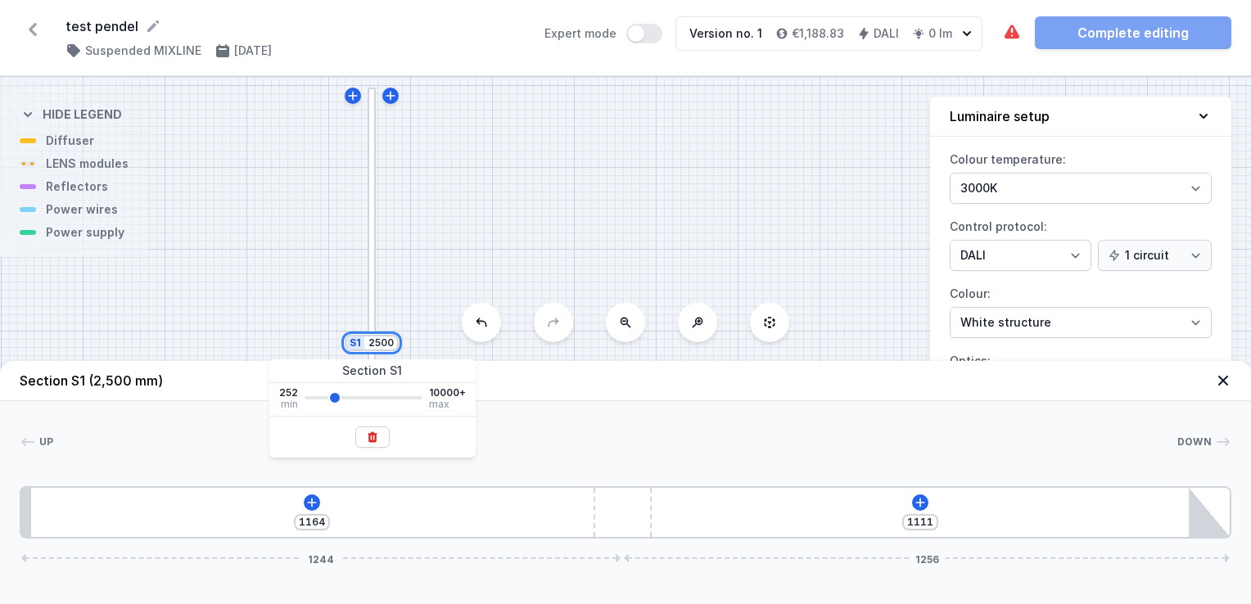
click at [383, 345] on input "2500" at bounding box center [381, 342] width 26 height 13
click at [370, 354] on div at bounding box center [372, 362] width 6 height 25
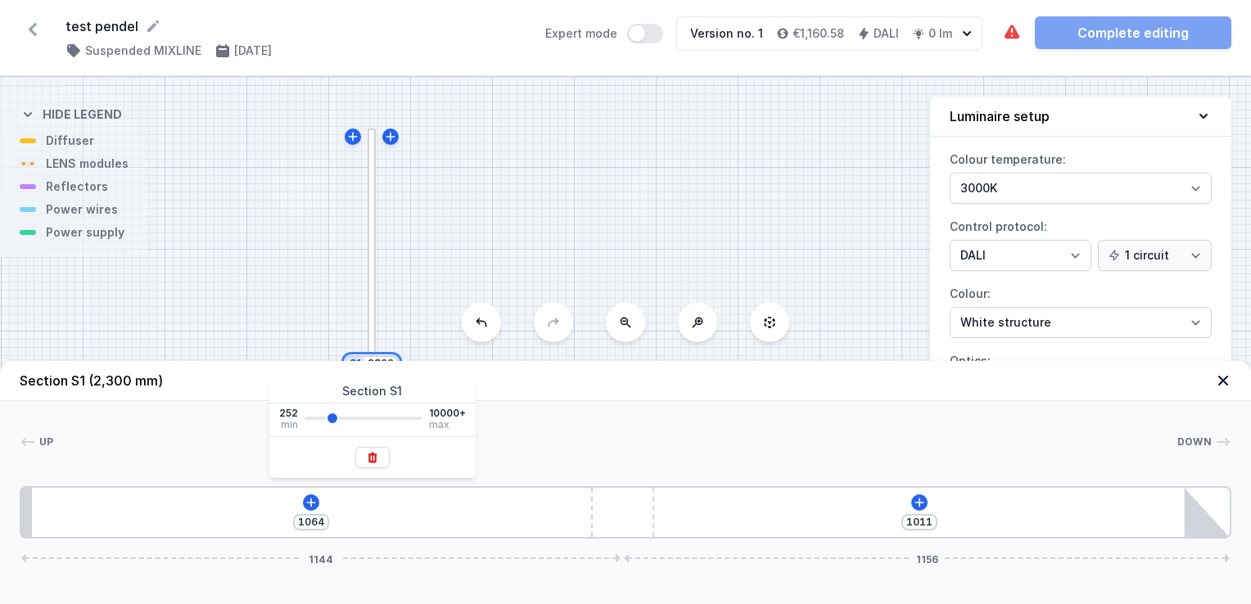
click at [381, 359] on input "2300" at bounding box center [381, 363] width 26 height 13
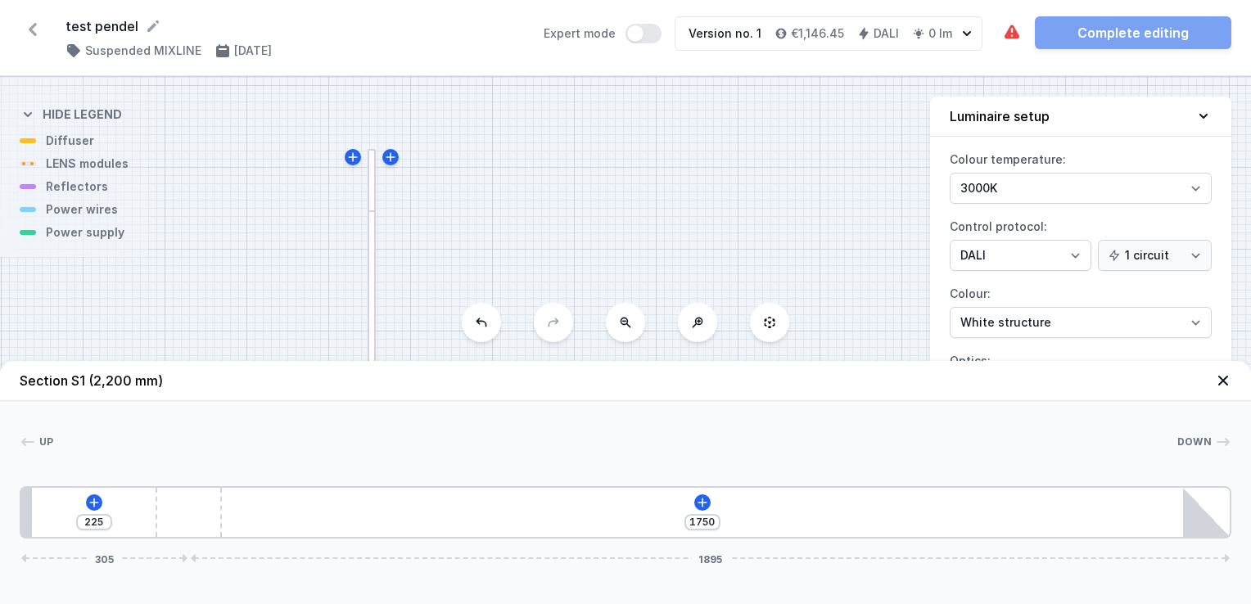
drag, startPoint x: 625, startPoint y: 522, endPoint x: 229, endPoint y: 519, distance: 396.2
click at [229, 519] on div "225 1750 305 1895" at bounding box center [626, 512] width 1212 height 52
drag, startPoint x: 175, startPoint y: 508, endPoint x: 109, endPoint y: 557, distance: 82.5
drag, startPoint x: 109, startPoint y: 557, endPoint x: 134, endPoint y: 567, distance: 27.2
click at [134, 567] on div "Section S1 (2,200 mm) Up Down 1 2 3 225 1750 305 1895 20 225 120 1750 85 2200" at bounding box center [625, 482] width 1251 height 243
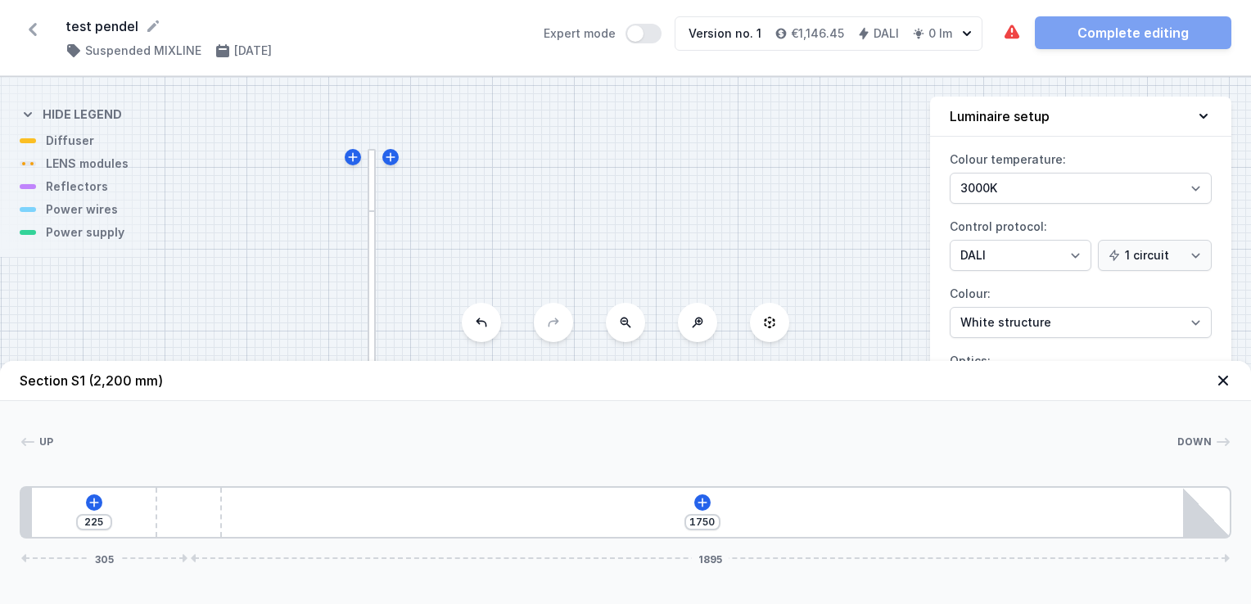
drag, startPoint x: 169, startPoint y: 515, endPoint x: 296, endPoint y: 535, distance: 127.7
drag, startPoint x: 296, startPoint y: 535, endPoint x: 191, endPoint y: 514, distance: 106.9
click at [191, 514] on div at bounding box center [189, 512] width 66 height 49
drag, startPoint x: 193, startPoint y: 514, endPoint x: 174, endPoint y: 521, distance: 20.2
click at [174, 521] on div "140 1835 220 1980" at bounding box center [626, 512] width 1212 height 52
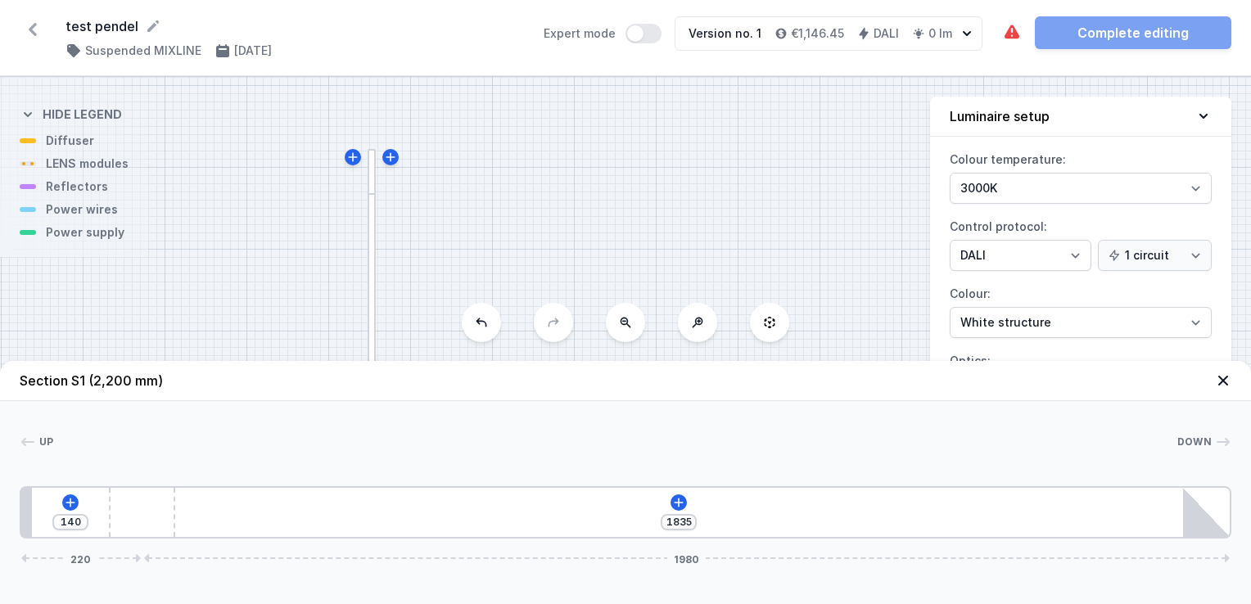
click at [373, 270] on div at bounding box center [372, 396] width 9 height 405
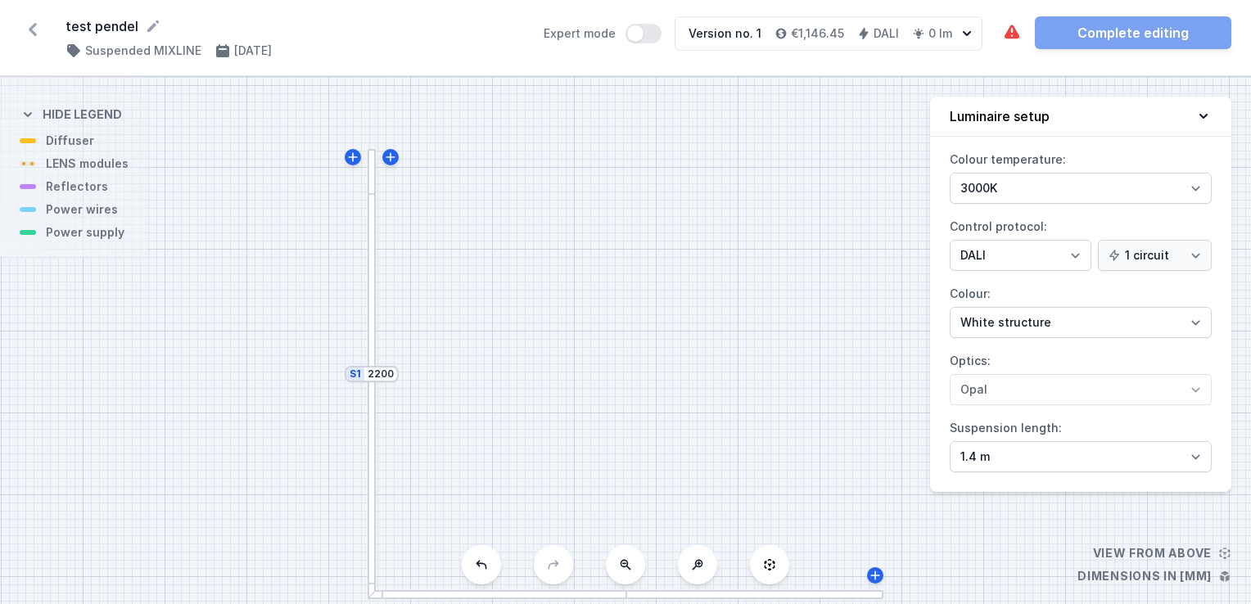
click at [368, 278] on div at bounding box center [372, 396] width 9 height 405
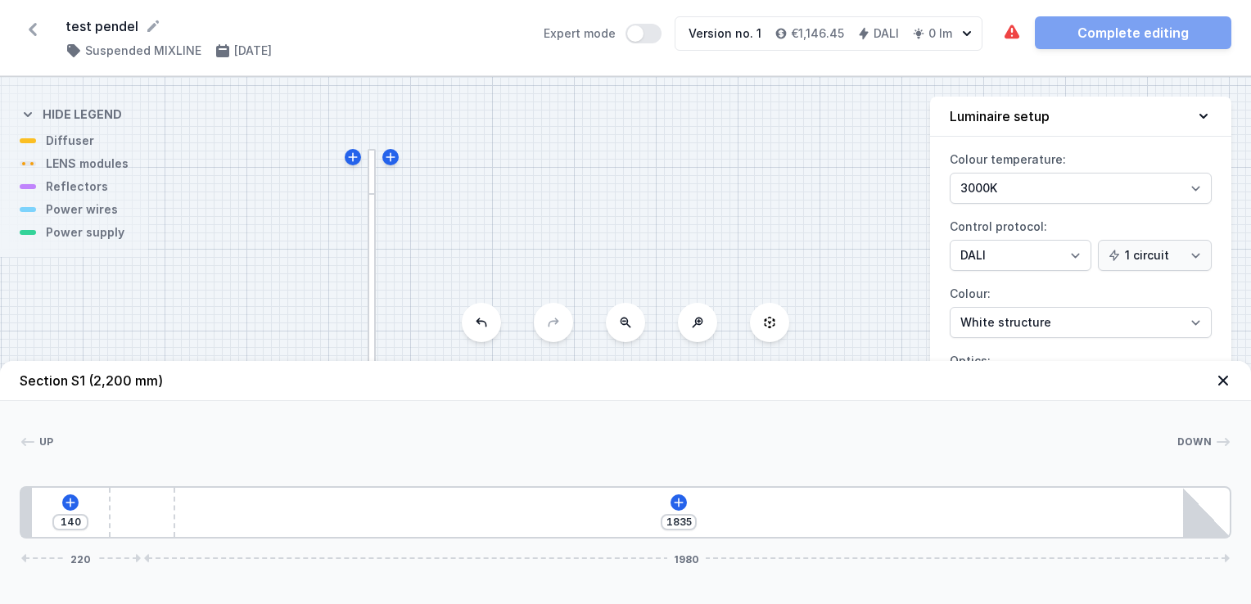
click at [40, 31] on icon at bounding box center [33, 29] width 26 height 26
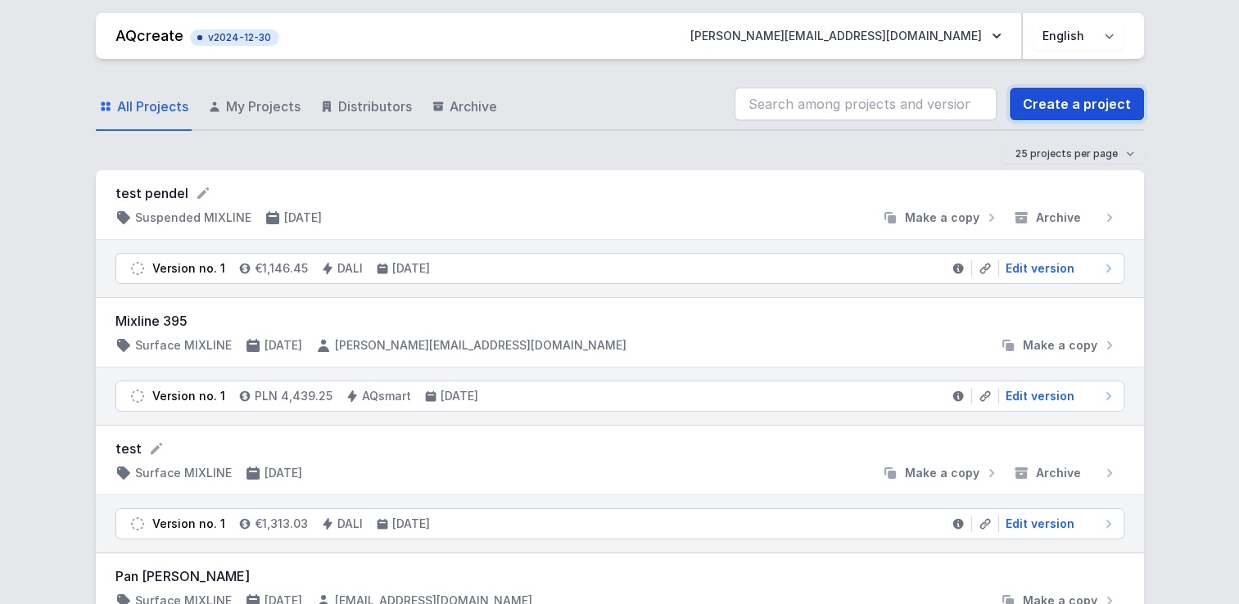
click at [1071, 99] on link "Create a project" at bounding box center [1076, 104] width 134 height 33
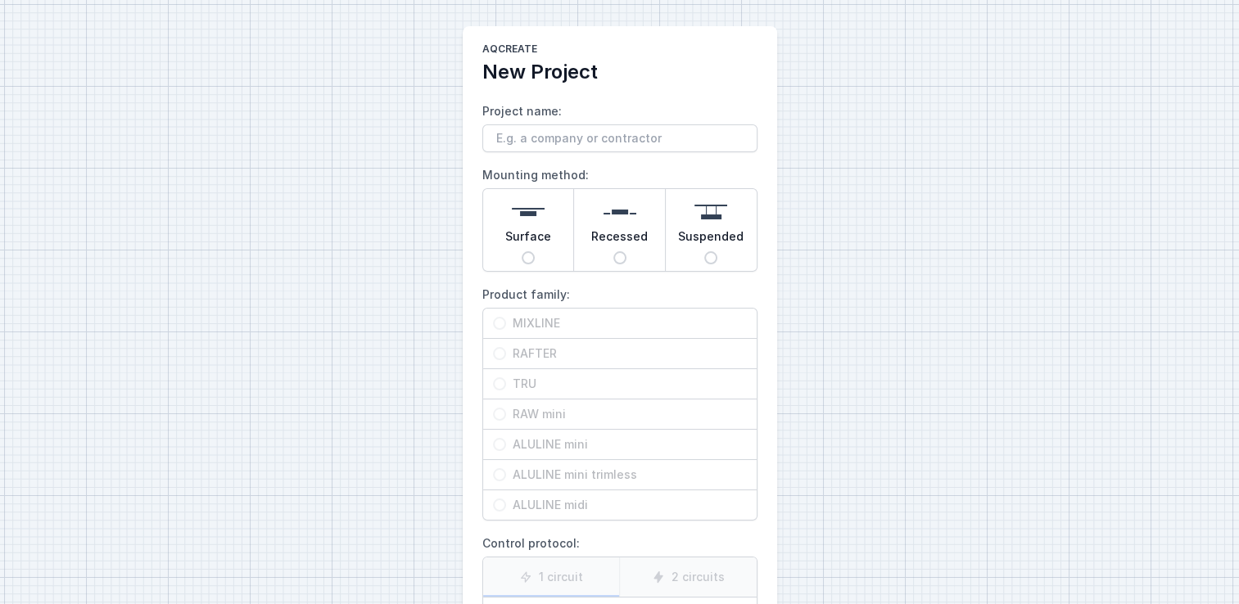
click at [656, 137] on input "Project name:" at bounding box center [619, 138] width 275 height 28
click at [598, 139] on input "aqform" at bounding box center [619, 138] width 275 height 28
click at [557, 140] on input "Aqform" at bounding box center [619, 138] width 275 height 28
click at [491, 232] on div "Surface" at bounding box center [528, 230] width 91 height 82
click at [521, 251] on input "Surface" at bounding box center [527, 257] width 13 height 13
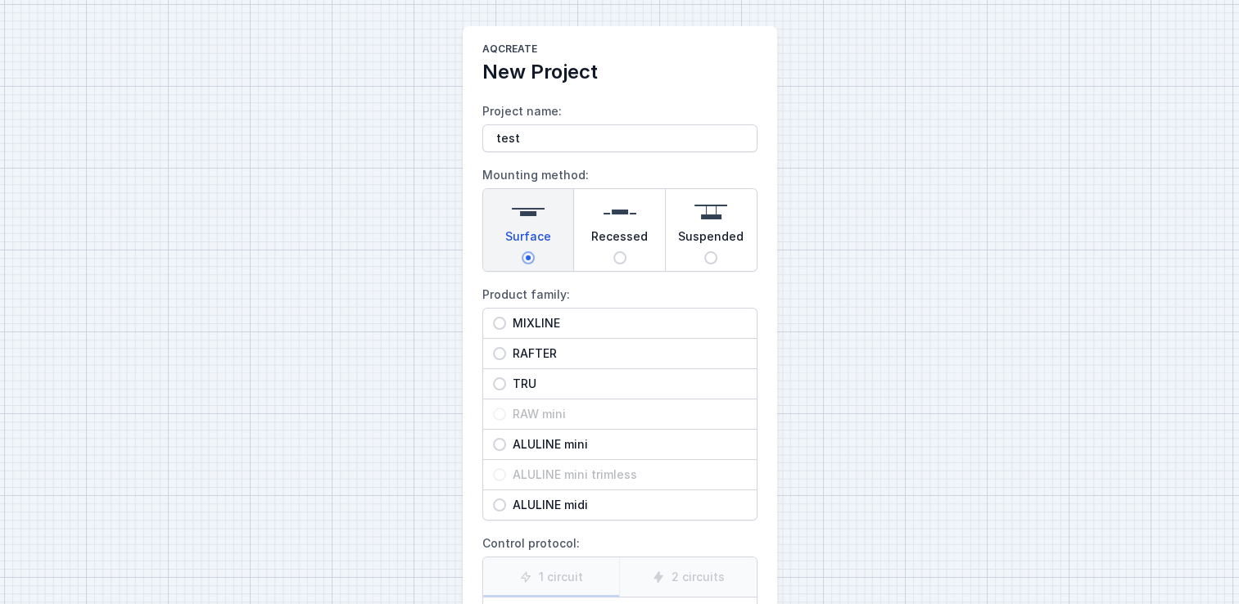
click at [697, 241] on span "Suspended" at bounding box center [710, 239] width 65 height 23
click at [704, 251] on input "Suspended" at bounding box center [710, 257] width 13 height 13
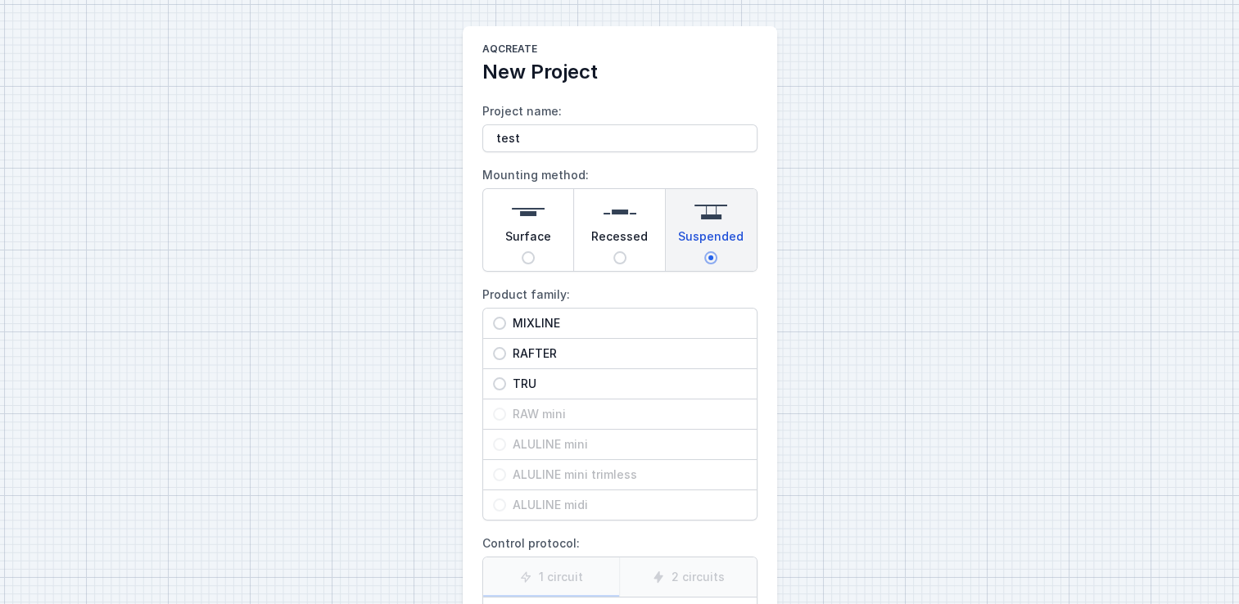
click at [519, 326] on span "MIXLINE" at bounding box center [626, 323] width 241 height 16
click at [506, 326] on input "MIXLINE" at bounding box center [499, 323] width 13 height 13
click at [622, 255] on input "Recessed" at bounding box center [619, 257] width 13 height 13
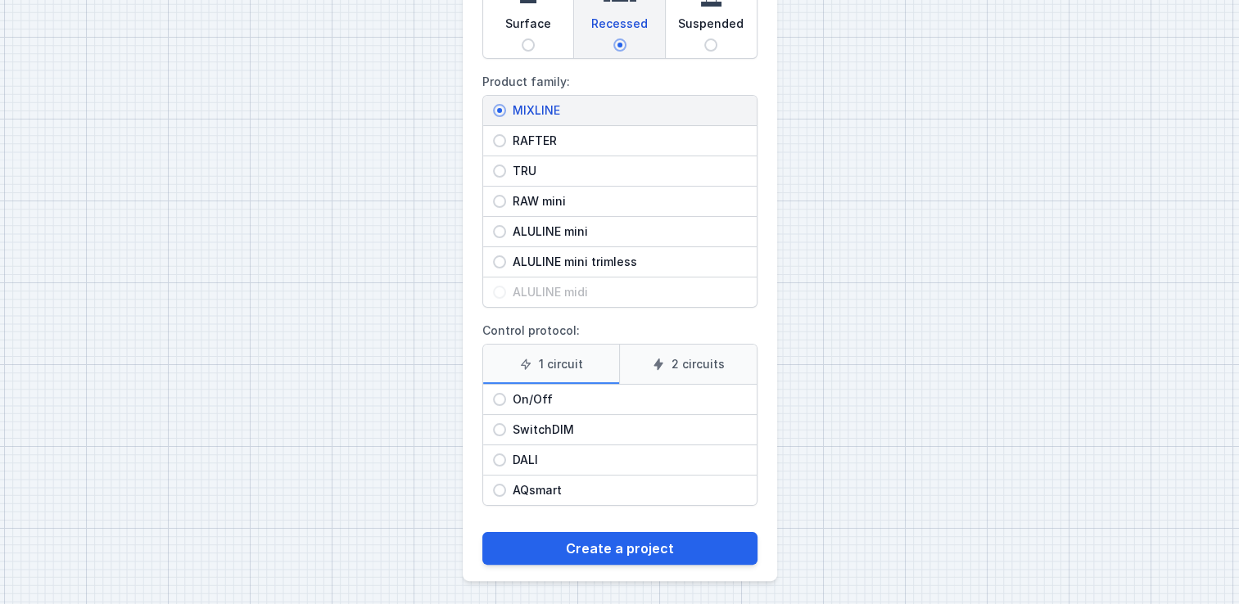
scroll to position [186, 0]
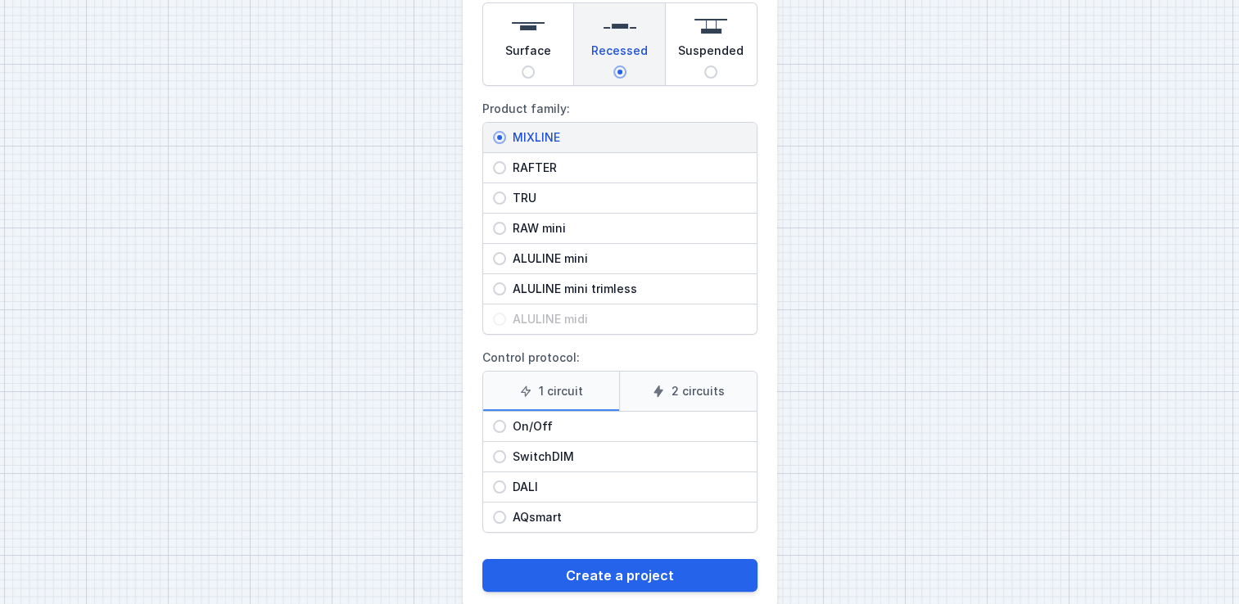
click at [519, 165] on span "RAFTER" at bounding box center [626, 168] width 241 height 16
click at [506, 165] on input "RAFTER" at bounding box center [499, 167] width 13 height 13
click at [516, 480] on span "DALI" at bounding box center [626, 487] width 241 height 16
click at [506, 481] on input "DALI" at bounding box center [499, 487] width 13 height 13
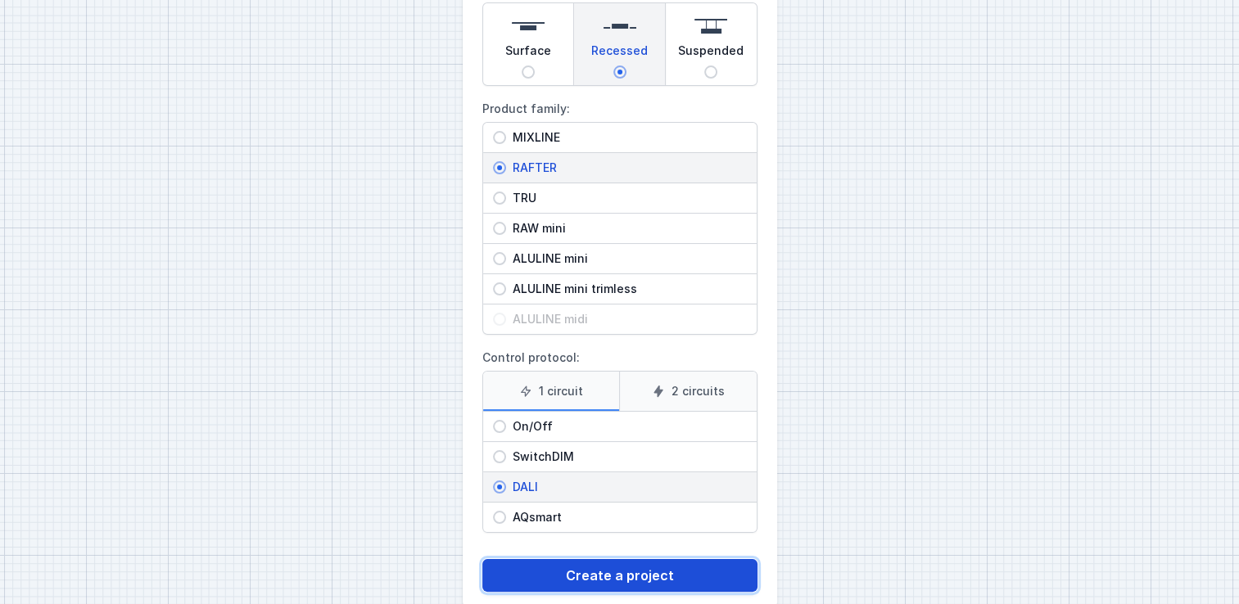
click at [642, 575] on button "Create a project" at bounding box center [619, 575] width 275 height 33
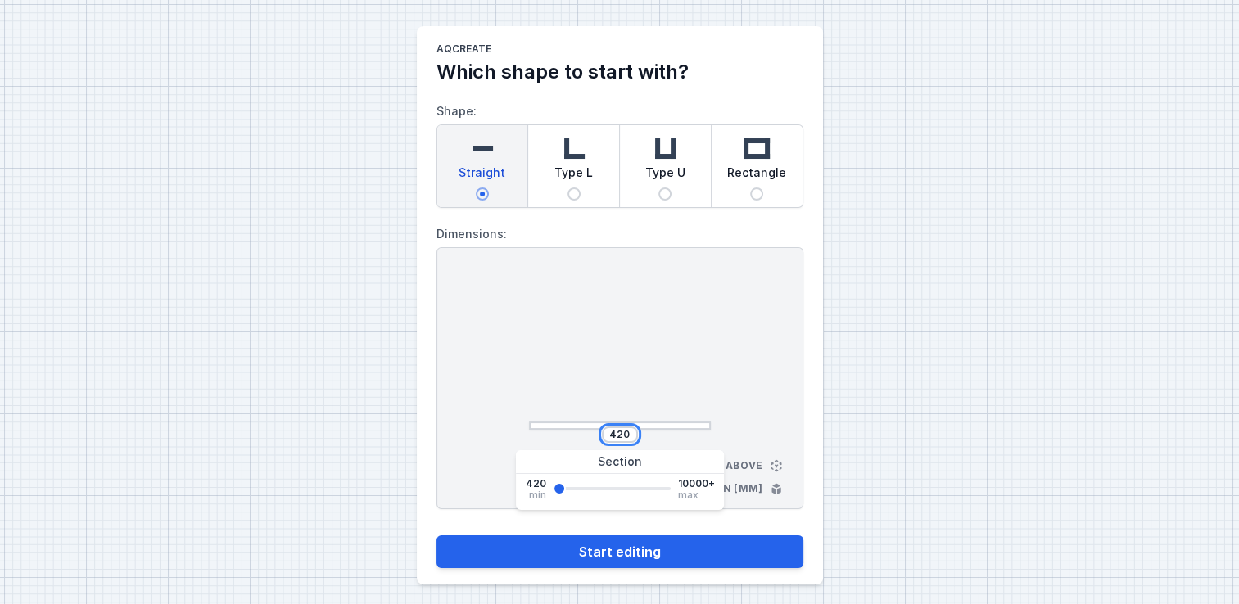
click at [626, 431] on input "420" at bounding box center [620, 434] width 26 height 13
click at [436, 535] on button "Start editing" at bounding box center [619, 551] width 367 height 33
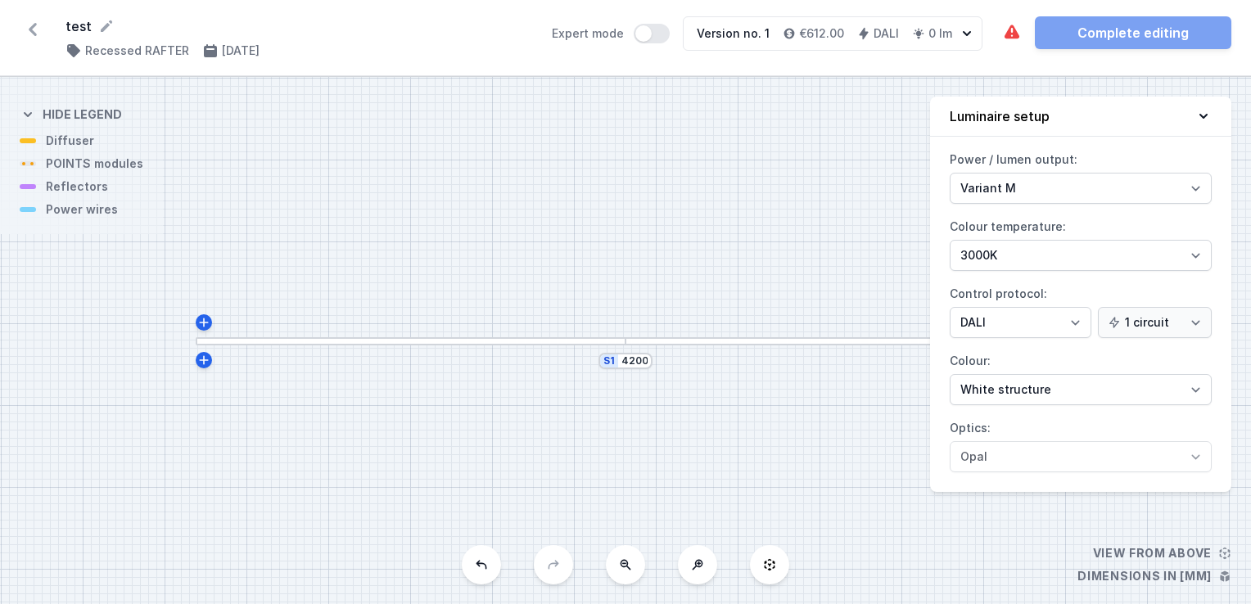
click at [671, 341] on div at bounding box center [840, 341] width 430 height 8
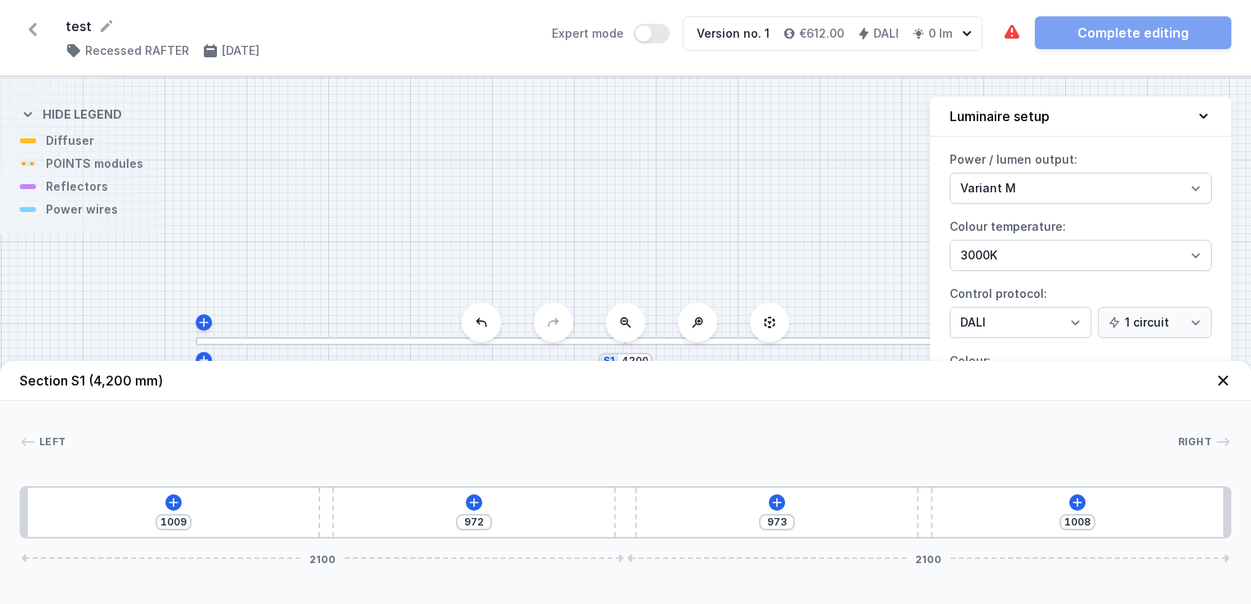
click at [635, 361] on header "Section S1 (4,200 mm)" at bounding box center [625, 381] width 1251 height 40
click at [637, 356] on input "4200" at bounding box center [634, 360] width 26 height 13
